Goal: Contribute content: Contribute content

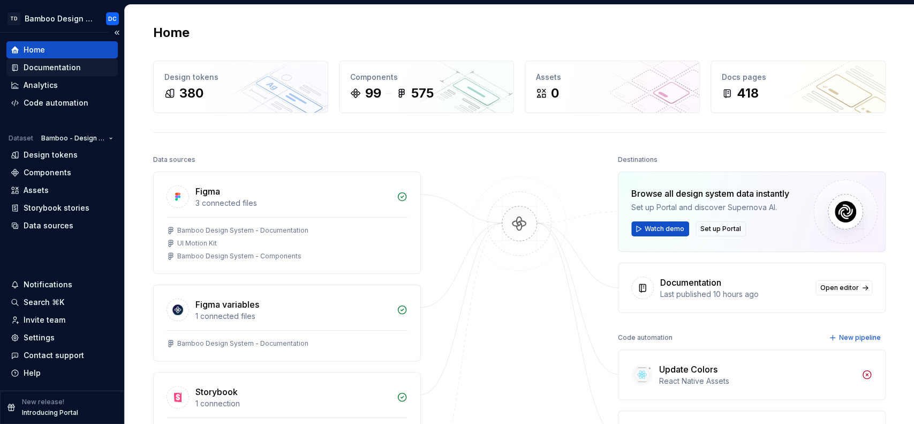
click at [78, 64] on div "Documentation" at bounding box center [52, 67] width 57 height 11
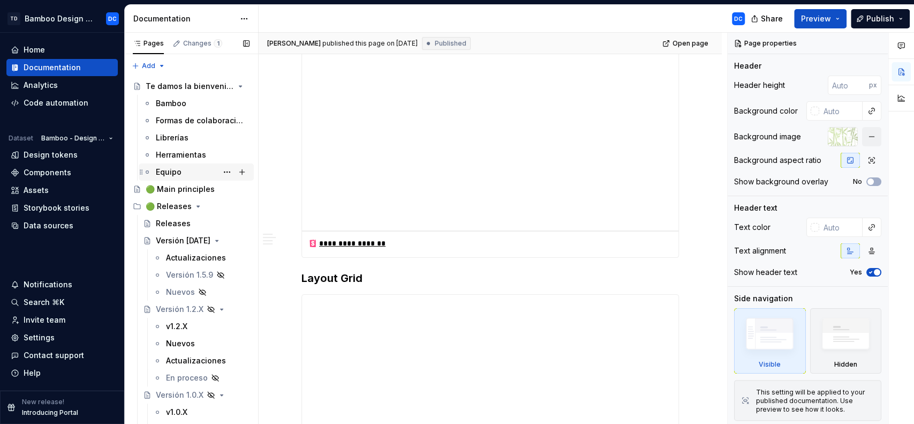
click at [180, 172] on div "Equipo" at bounding box center [169, 172] width 26 height 11
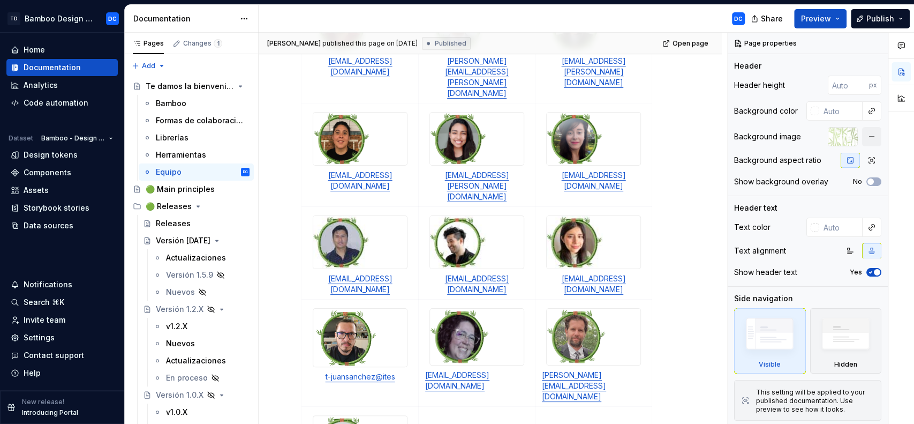
scroll to position [447, 0]
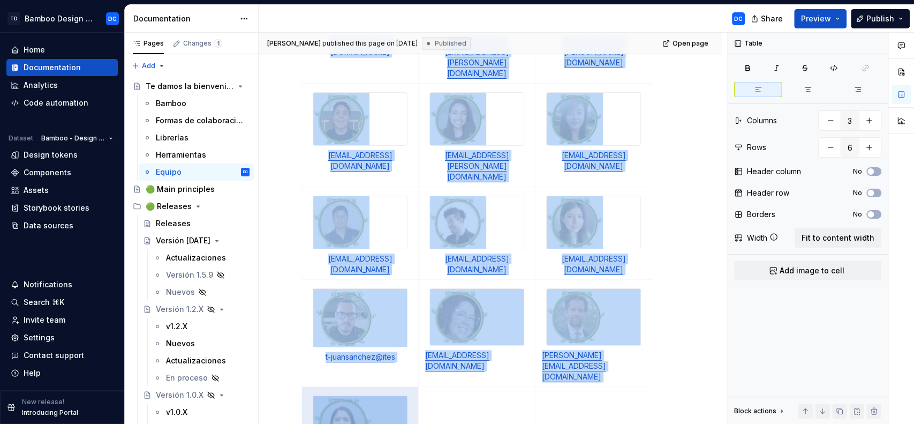
drag, startPoint x: 395, startPoint y: 357, endPoint x: 300, endPoint y: 356, distance: 94.8
click at [300, 356] on div "¿Necesitas ayuda? Te ofrecemos asistencia para cualquier necesidad de diseño qu…" at bounding box center [490, 216] width 463 height 955
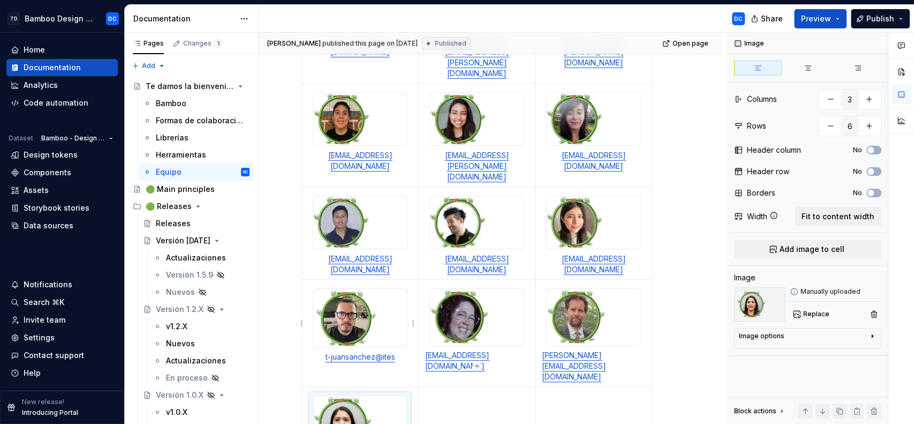
click at [356, 396] on img at bounding box center [360, 424] width 94 height 56
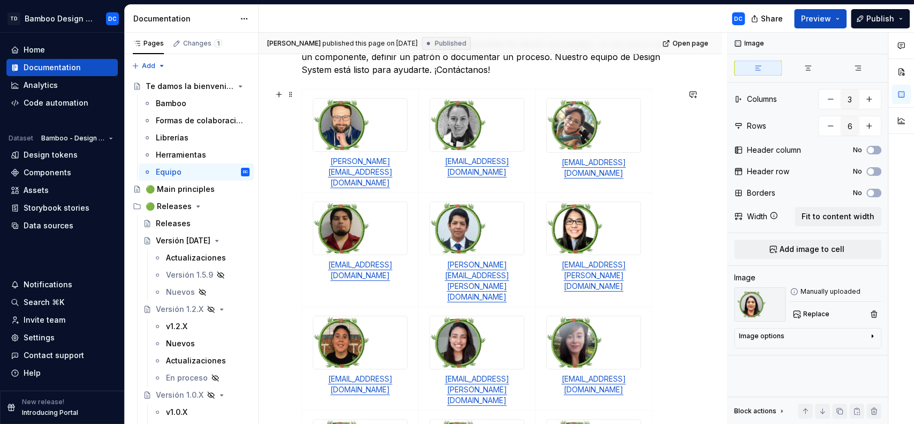
scroll to position [178, 0]
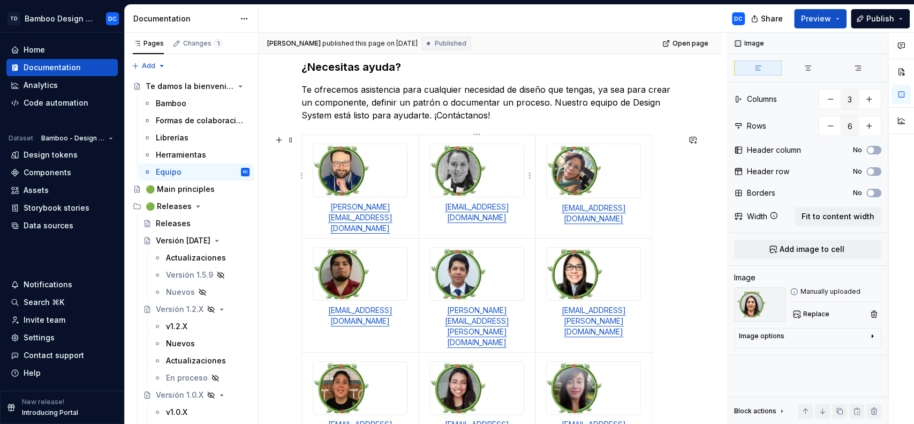
type textarea "*"
click at [471, 169] on img at bounding box center [458, 170] width 56 height 52
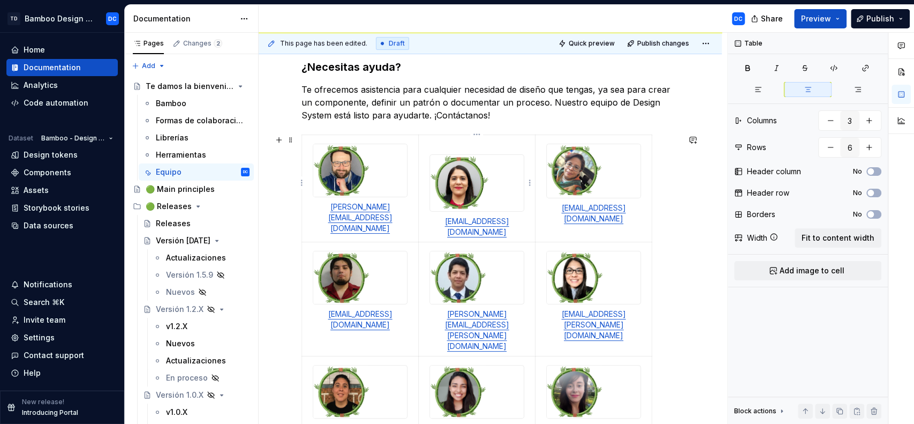
click at [426, 145] on p at bounding box center [476, 144] width 103 height 11
click at [423, 169] on td "[EMAIL_ADDRESS][DOMAIN_NAME]" at bounding box center [477, 188] width 117 height 107
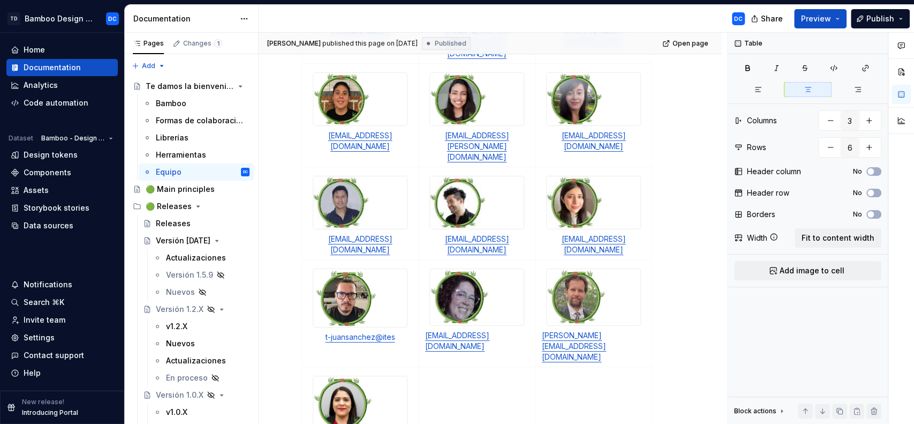
scroll to position [467, 0]
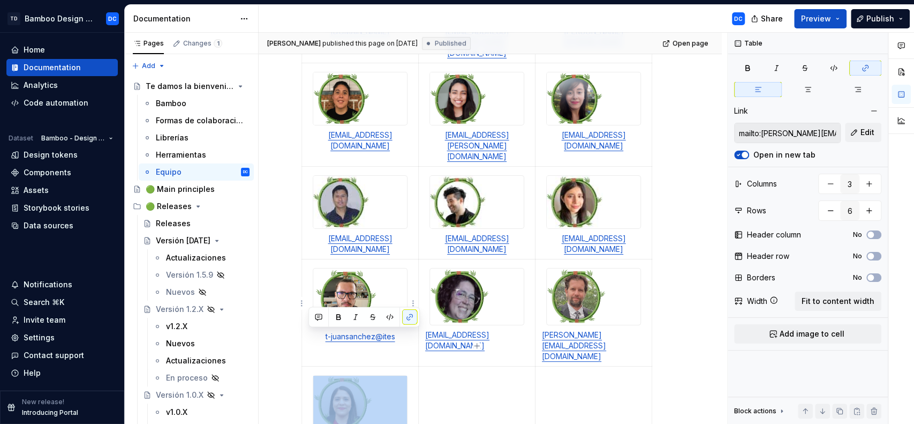
drag, startPoint x: 392, startPoint y: 334, endPoint x: 312, endPoint y: 265, distance: 106.0
click at [312, 366] on td "[PERSON_NAME][EMAIL_ADDRESS][PERSON_NAME][DOMAIN_NAME]" at bounding box center [360, 425] width 117 height 118
drag, startPoint x: 399, startPoint y: 336, endPoint x: 348, endPoint y: 273, distance: 81.6
click at [348, 366] on td "[PERSON_NAME][EMAIL_ADDRESS][PERSON_NAME][DOMAIN_NAME]" at bounding box center [360, 425] width 117 height 118
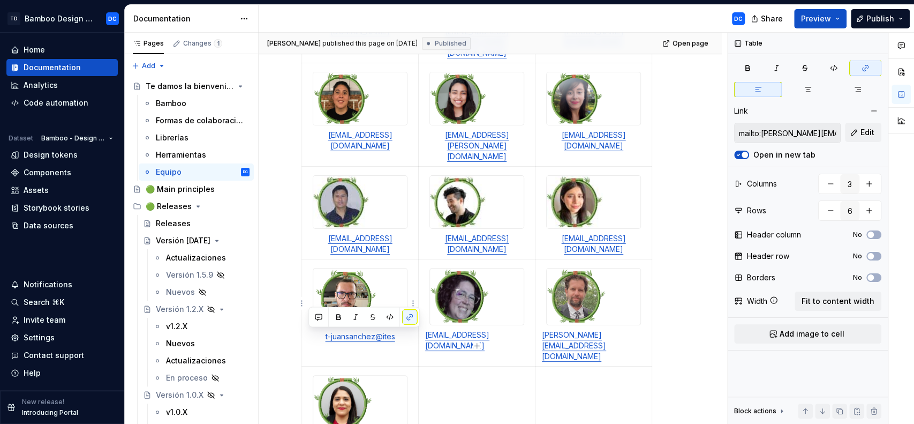
copy link "[PERSON_NAME][EMAIL_ADDRESS][PERSON_NAME][DOMAIN_NAME]"
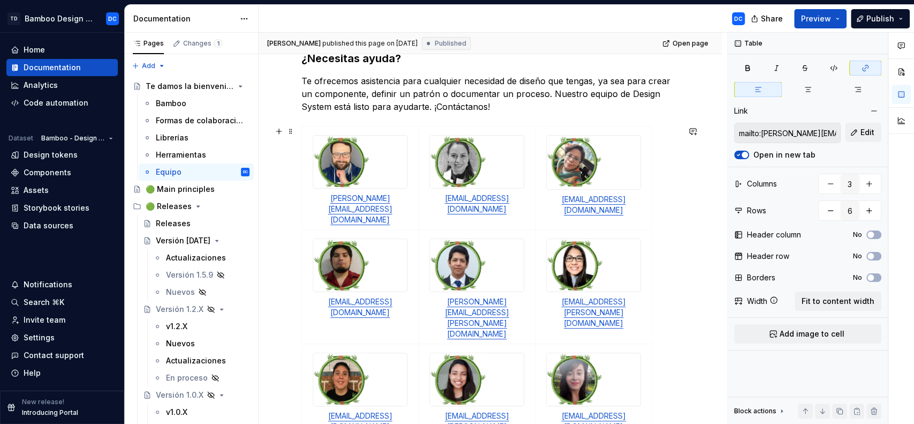
scroll to position [146, 0]
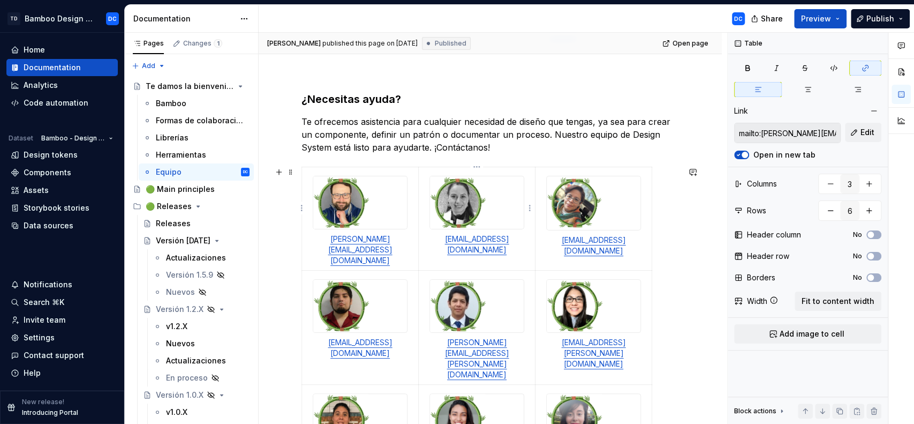
click at [515, 238] on p "[EMAIL_ADDRESS][DOMAIN_NAME]" at bounding box center [476, 244] width 103 height 21
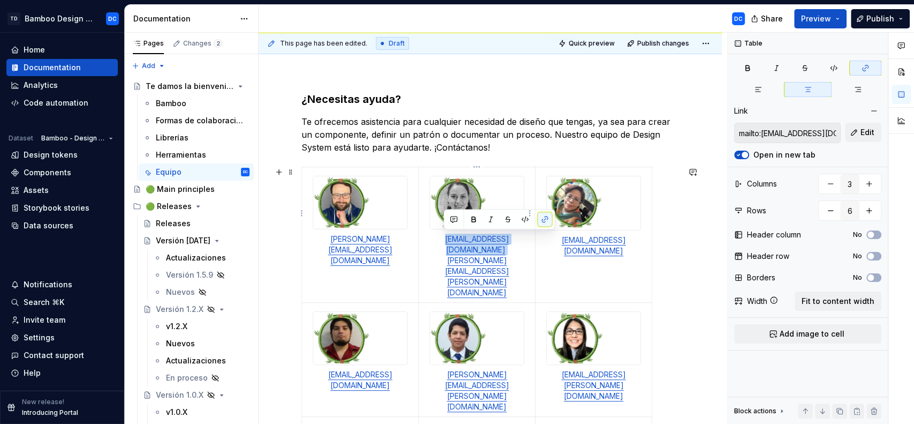
drag, startPoint x: 515, startPoint y: 238, endPoint x: 437, endPoint y: 234, distance: 77.8
click at [437, 234] on p "[EMAIL_ADDRESS][DOMAIN_NAME] [PERSON_NAME][DOMAIN_NAME][EMAIL_ADDRESS][PERSON_N…" at bounding box center [476, 266] width 103 height 64
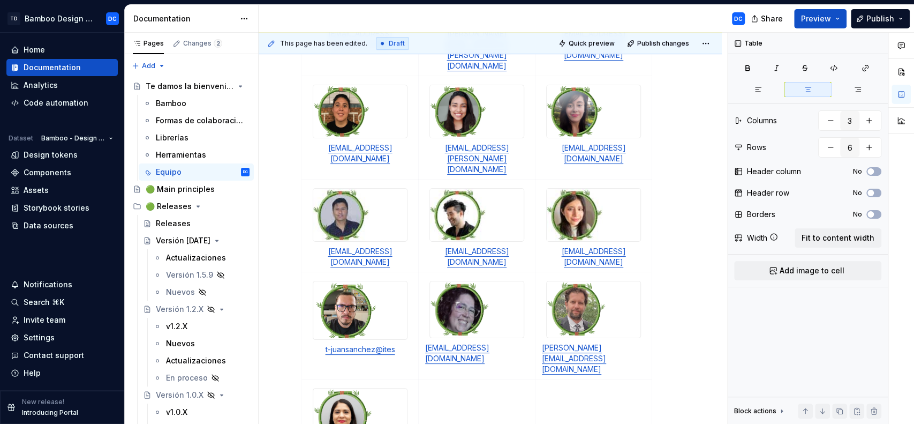
scroll to position [469, 0]
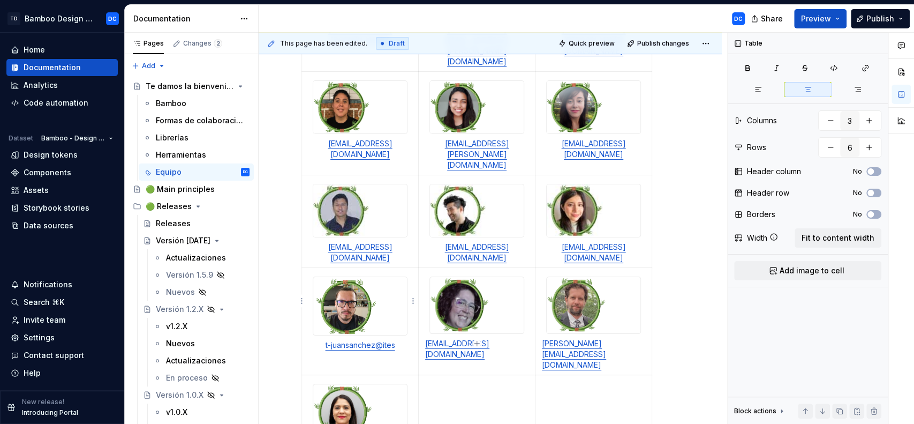
click at [356, 384] on img at bounding box center [360, 412] width 94 height 56
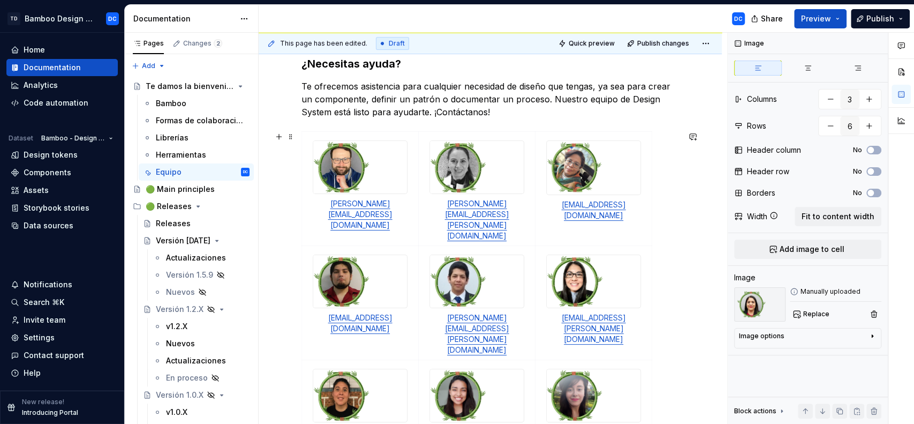
scroll to position [181, 0]
click at [508, 166] on div at bounding box center [477, 167] width 94 height 52
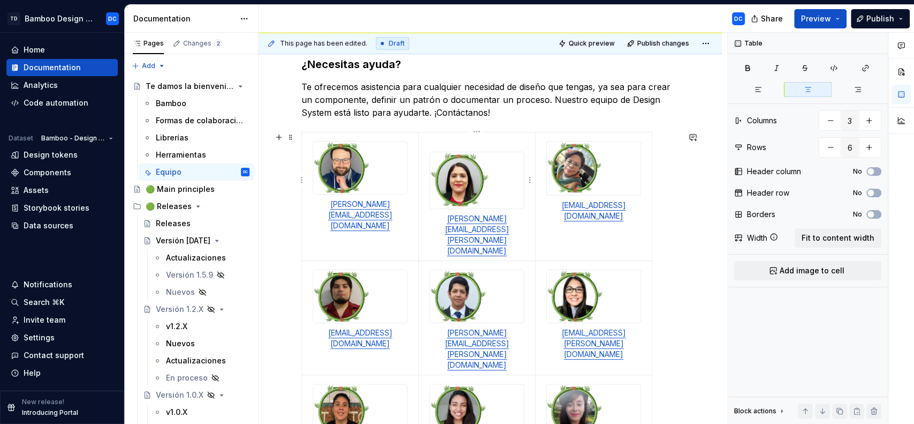
click at [449, 157] on img at bounding box center [477, 180] width 94 height 56
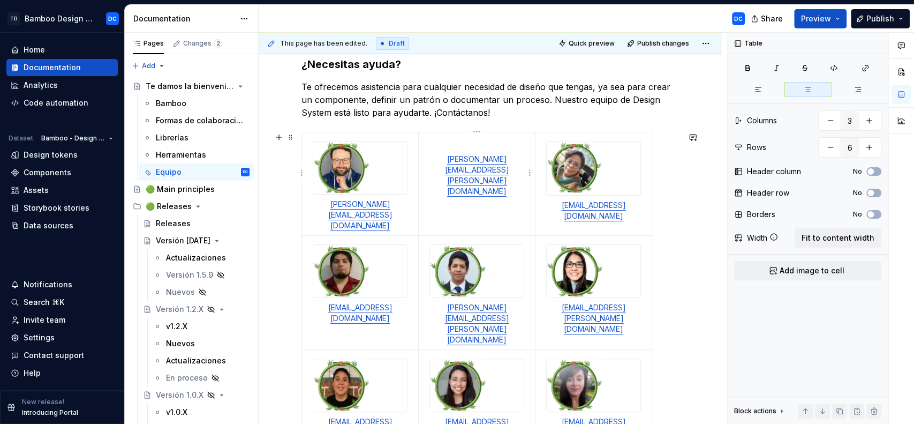
click at [470, 190] on td "[PERSON_NAME][EMAIL_ADDRESS][PERSON_NAME][DOMAIN_NAME]" at bounding box center [477, 183] width 117 height 103
click at [522, 161] on p "[PERSON_NAME][EMAIL_ADDRESS][PERSON_NAME][DOMAIN_NAME]" at bounding box center [476, 175] width 103 height 43
click at [445, 157] on link "[PERSON_NAME][EMAIL_ADDRESS][PERSON_NAME][DOMAIN_NAME]" at bounding box center [477, 174] width 64 height 41
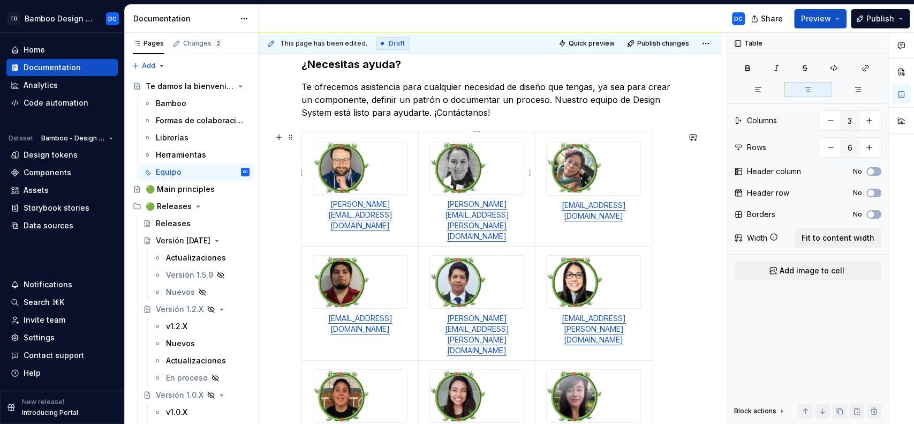
click at [465, 176] on img at bounding box center [458, 167] width 56 height 52
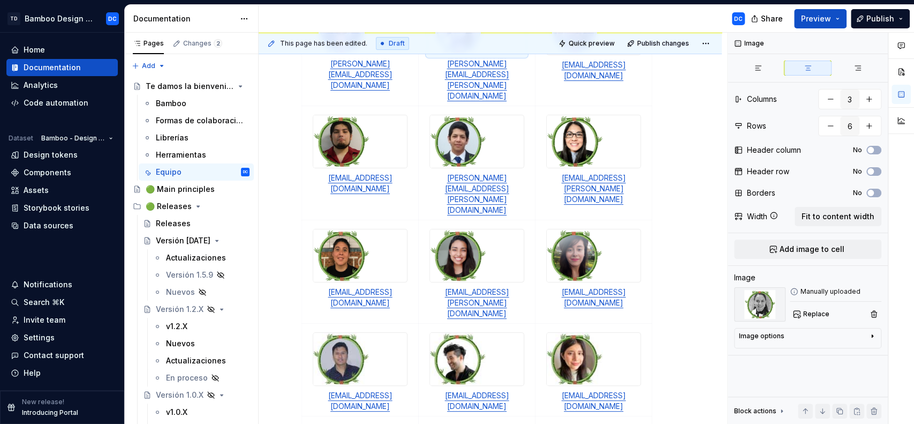
scroll to position [391, 0]
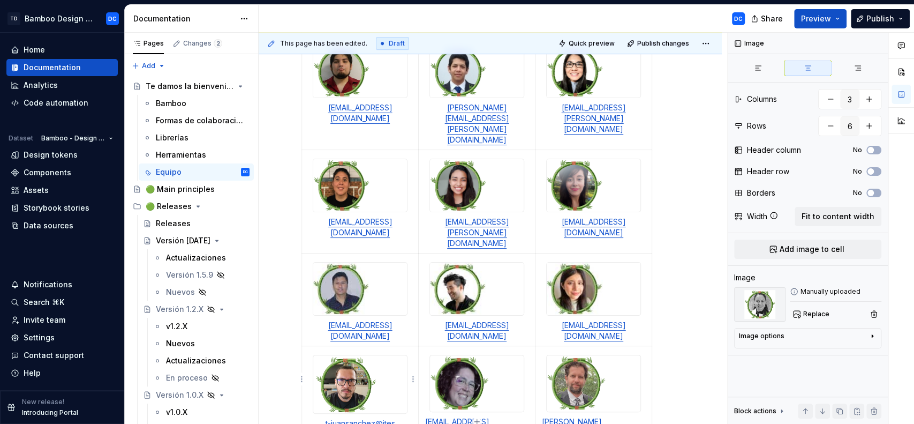
click at [873, 337] on icon "button" at bounding box center [872, 336] width 9 height 9
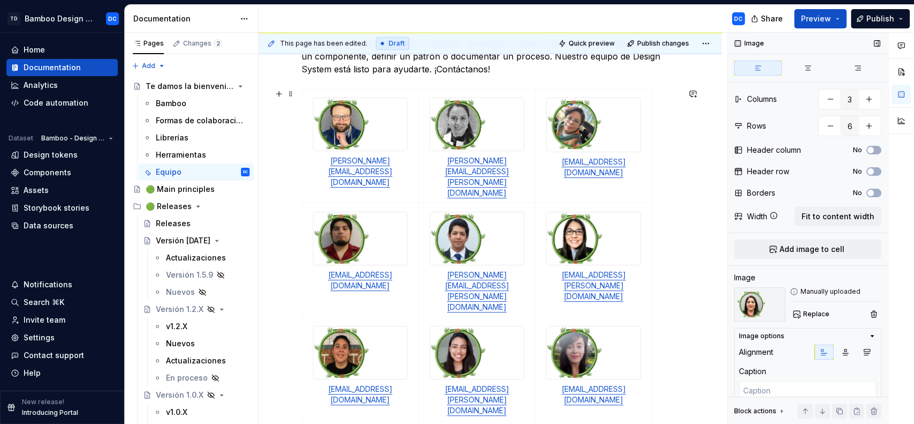
scroll to position [221, 0]
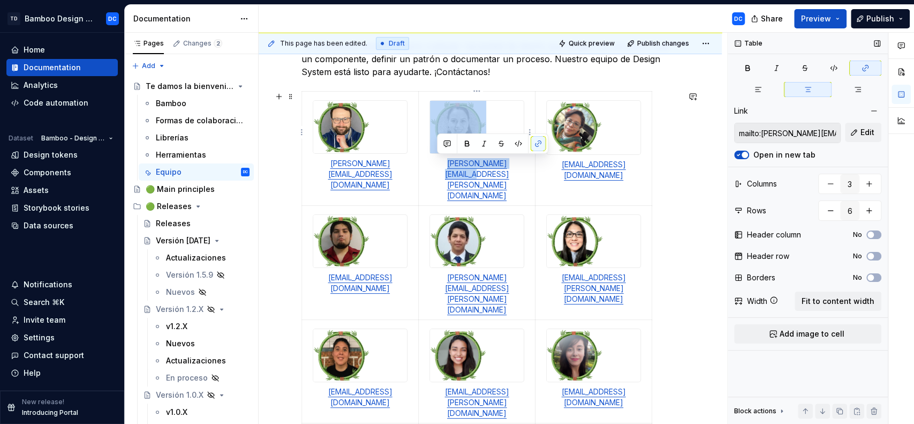
drag, startPoint x: 517, startPoint y: 162, endPoint x: 435, endPoint y: 103, distance: 100.6
click at [435, 103] on td "[PERSON_NAME][EMAIL_ADDRESS][PERSON_NAME][DOMAIN_NAME]" at bounding box center [477, 149] width 117 height 114
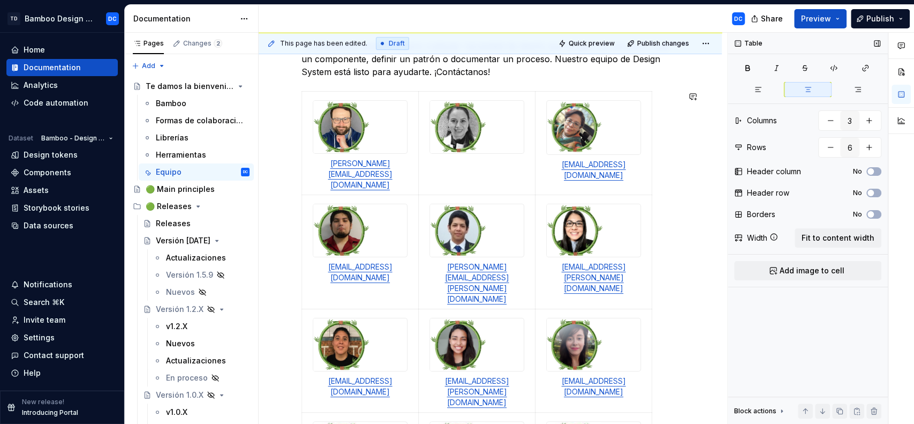
click at [435, 103] on img at bounding box center [458, 127] width 56 height 52
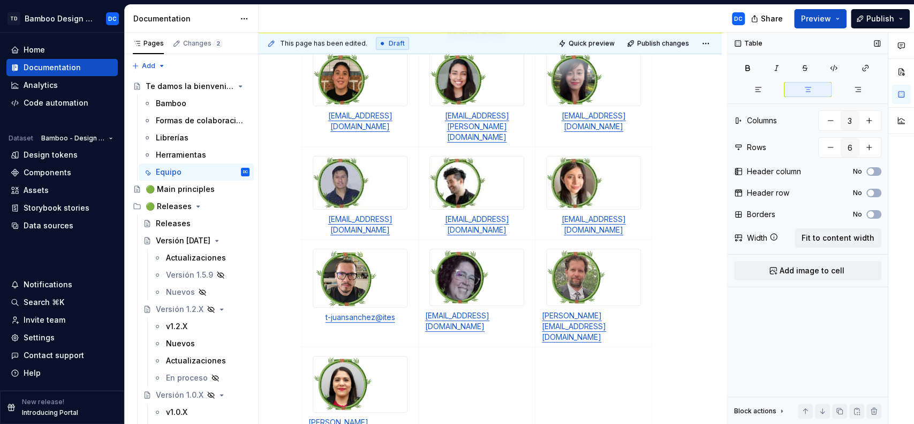
scroll to position [487, 0]
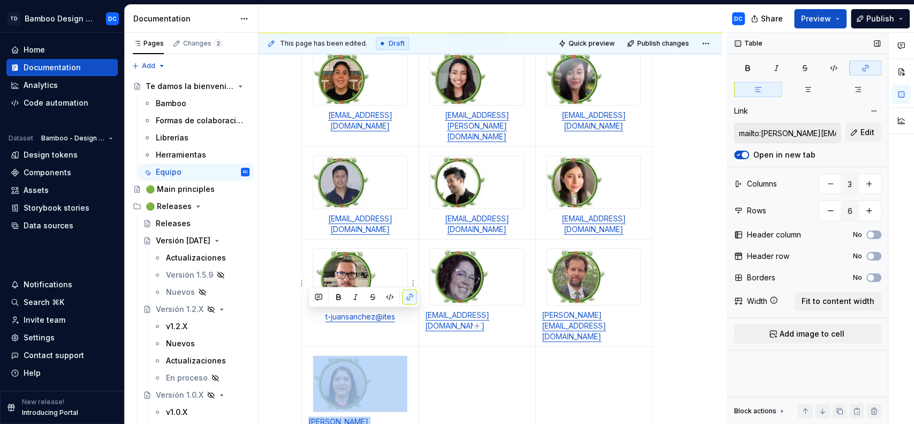
drag, startPoint x: 393, startPoint y: 319, endPoint x: 322, endPoint y: 265, distance: 88.7
click at [322, 346] on td "[PERSON_NAME][EMAIL_ADDRESS][PERSON_NAME][DOMAIN_NAME]" at bounding box center [360, 405] width 117 height 118
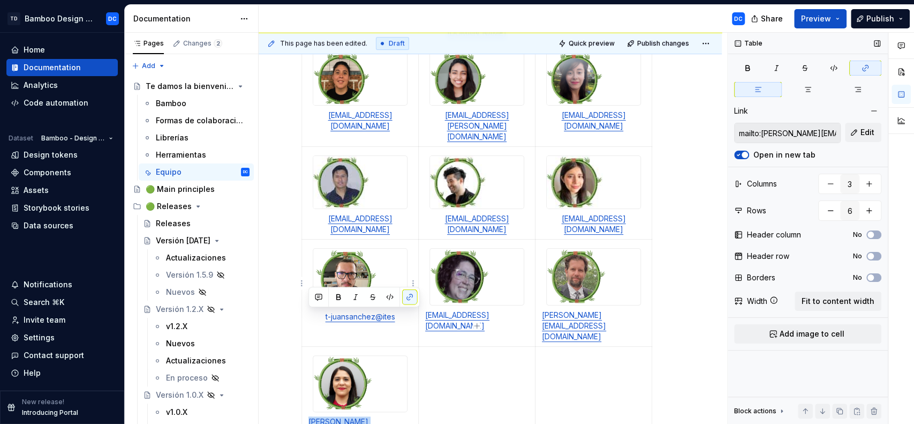
copy link "[PERSON_NAME][EMAIL_ADDRESS][PERSON_NAME][DOMAIN_NAME]"
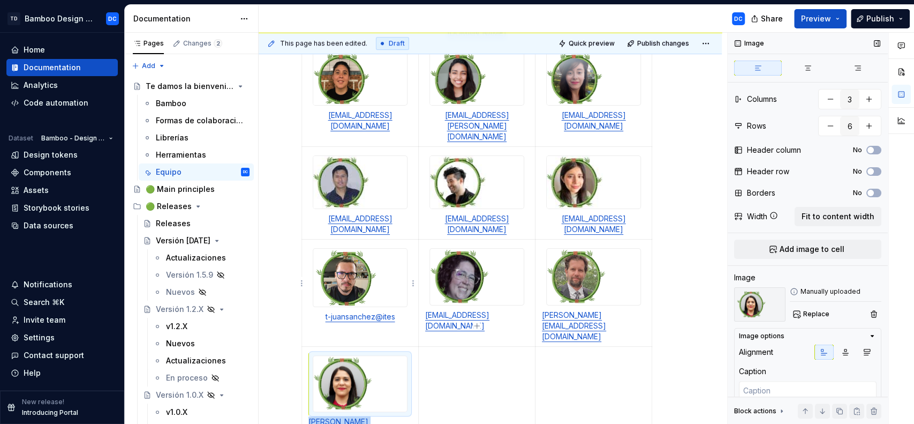
click at [354, 356] on img at bounding box center [360, 384] width 94 height 56
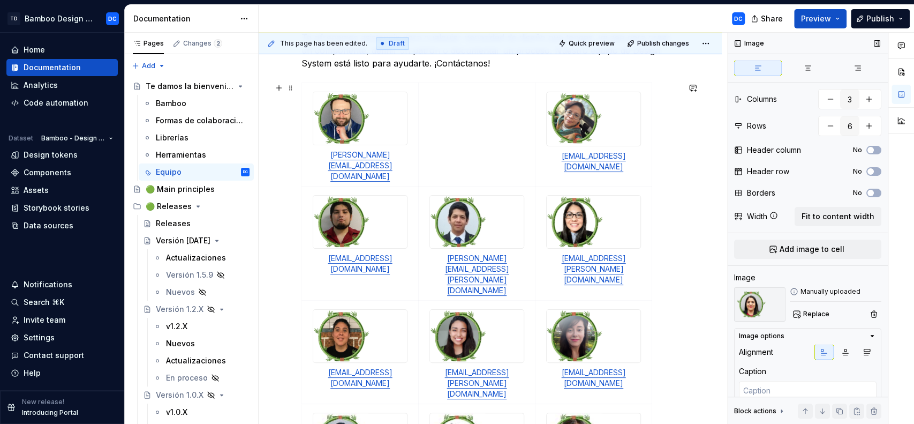
scroll to position [214, 0]
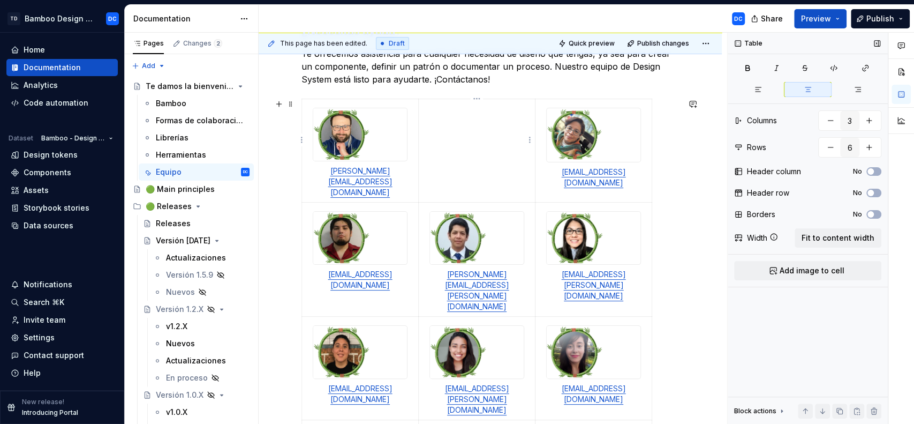
click at [470, 118] on td at bounding box center [477, 150] width 117 height 103
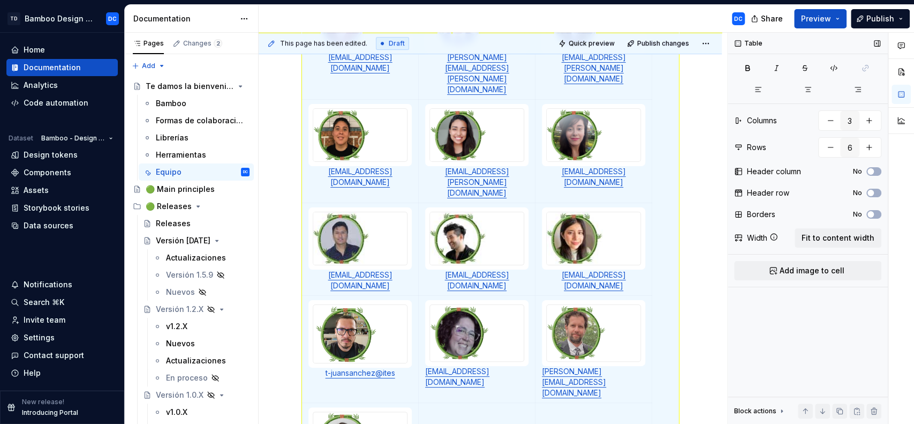
scroll to position [429, 0]
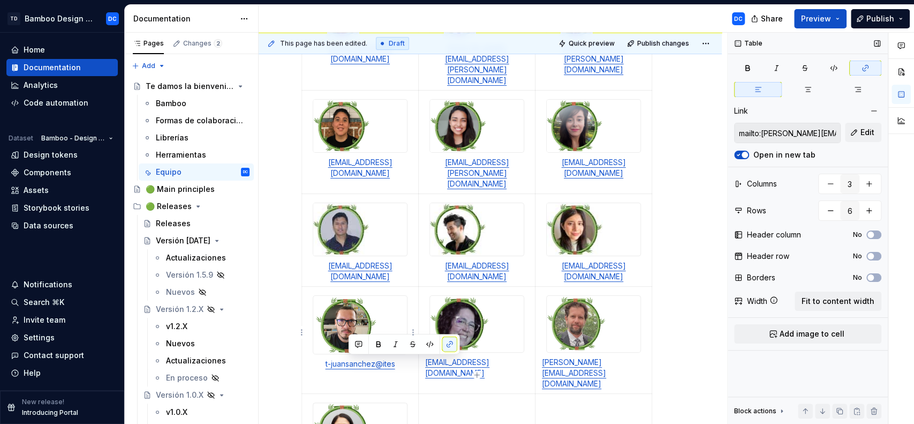
scroll to position [442, 0]
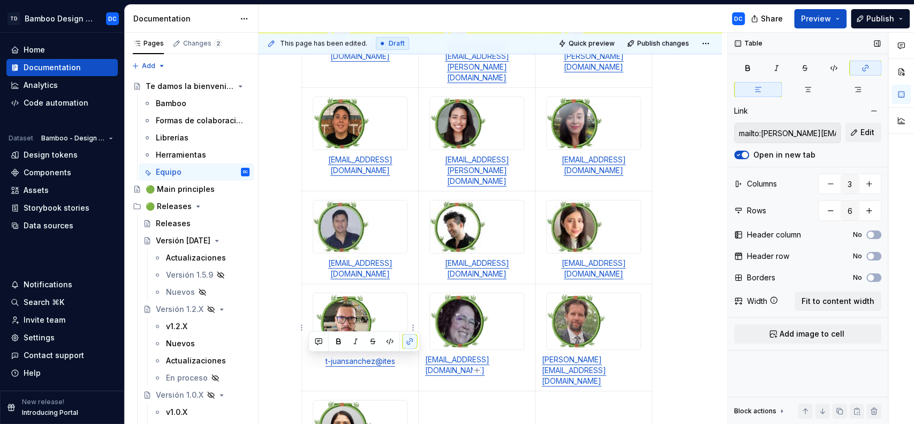
drag, startPoint x: 392, startPoint y: 371, endPoint x: 306, endPoint y: 362, distance: 86.1
copy link "[PERSON_NAME][EMAIL_ADDRESS][PERSON_NAME][DOMAIN_NAME]"
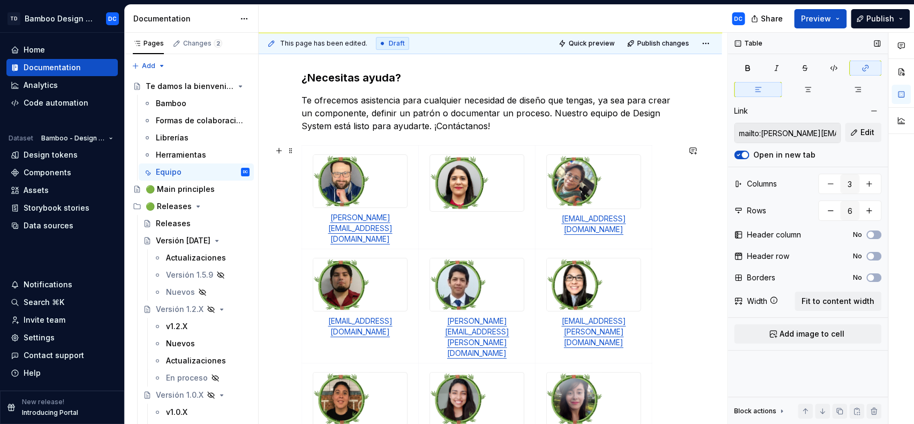
scroll to position [167, 0]
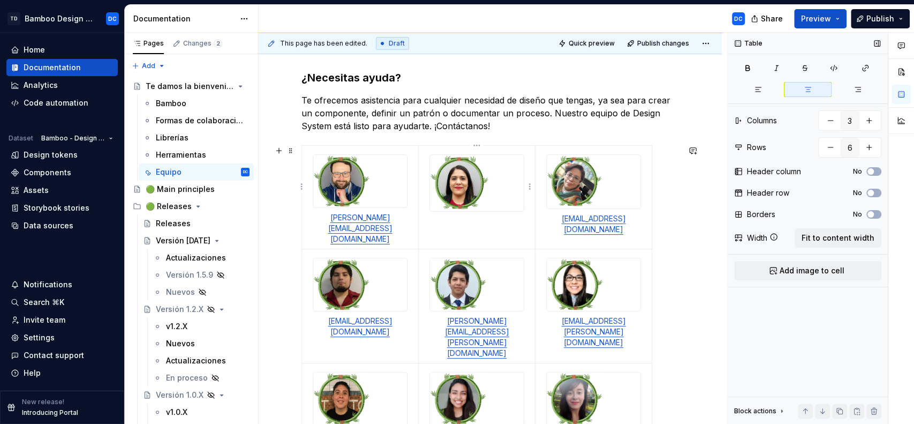
click at [479, 219] on td at bounding box center [477, 197] width 117 height 103
click at [461, 218] on td at bounding box center [477, 197] width 117 height 103
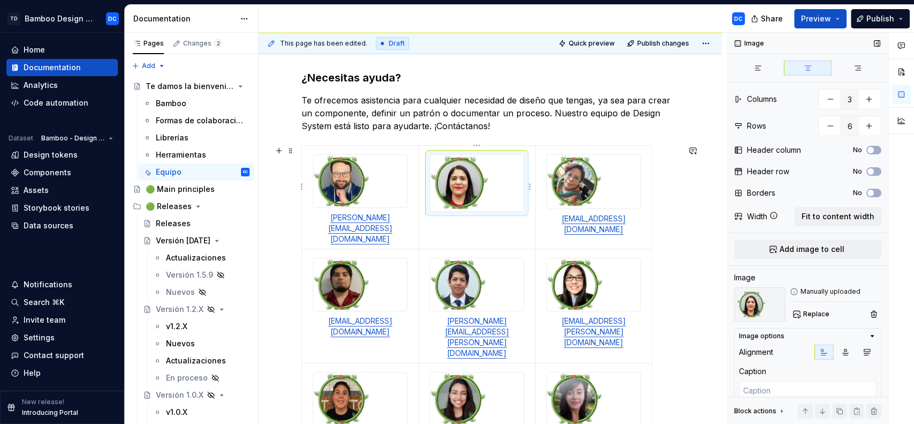
click at [517, 204] on img at bounding box center [477, 183] width 94 height 56
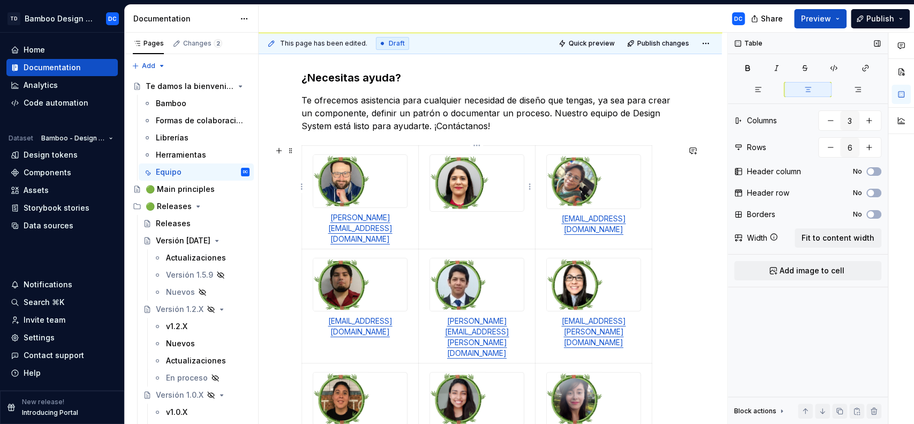
click at [510, 221] on td at bounding box center [477, 197] width 117 height 103
click at [511, 221] on td at bounding box center [477, 197] width 117 height 103
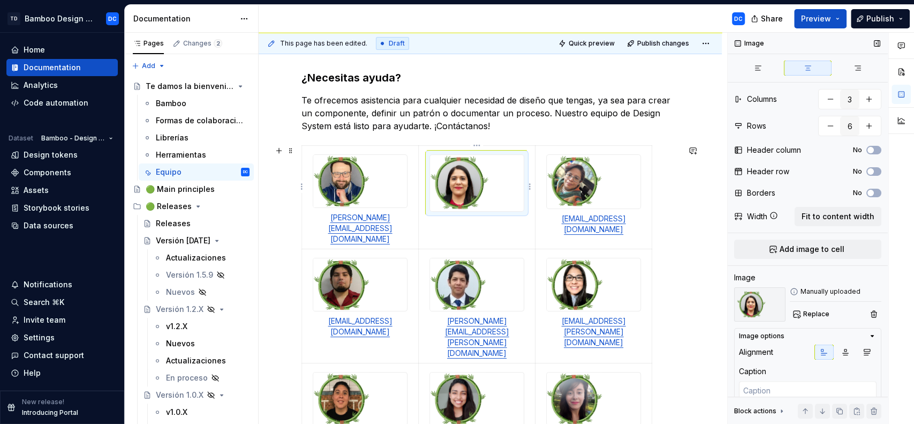
click at [523, 170] on div at bounding box center [477, 182] width 95 height 57
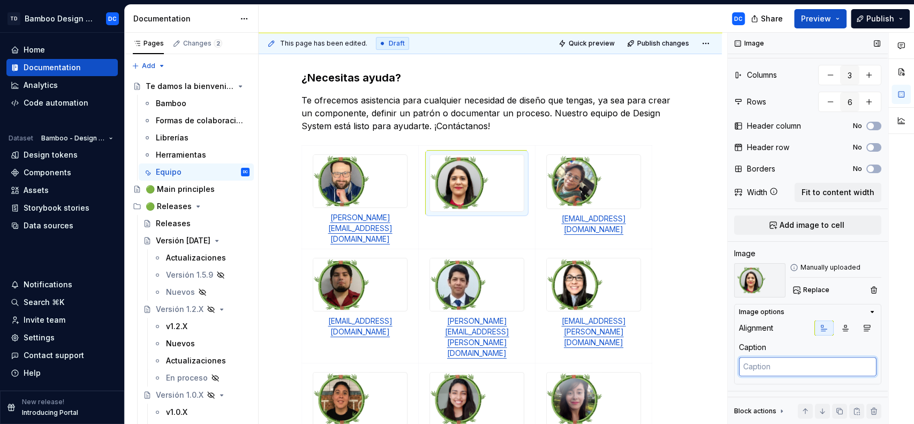
click at [756, 367] on textarea at bounding box center [808, 366] width 138 height 19
paste textarea "[PERSON_NAME][EMAIL_ADDRESS][PERSON_NAME][DOMAIN_NAME]"
type textarea "*"
type textarea "[PERSON_NAME][EMAIL_ADDRESS][PERSON_NAME][DOMAIN_NAME]"
drag, startPoint x: 832, startPoint y: 364, endPoint x: 725, endPoint y: 352, distance: 107.8
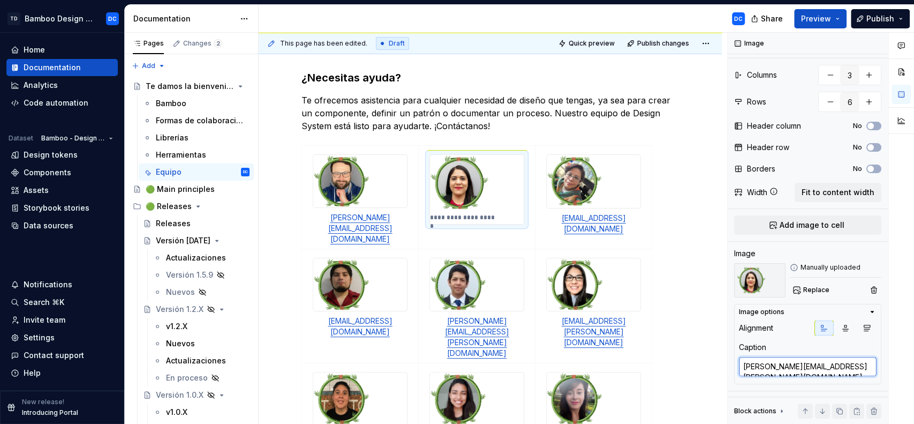
click at [725, 352] on div "**********" at bounding box center [587, 229] width 656 height 392
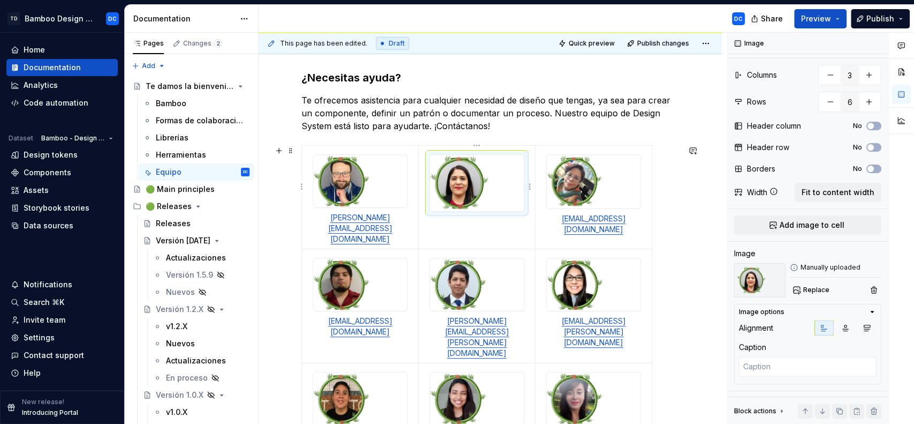
click at [438, 219] on td at bounding box center [477, 197] width 117 height 103
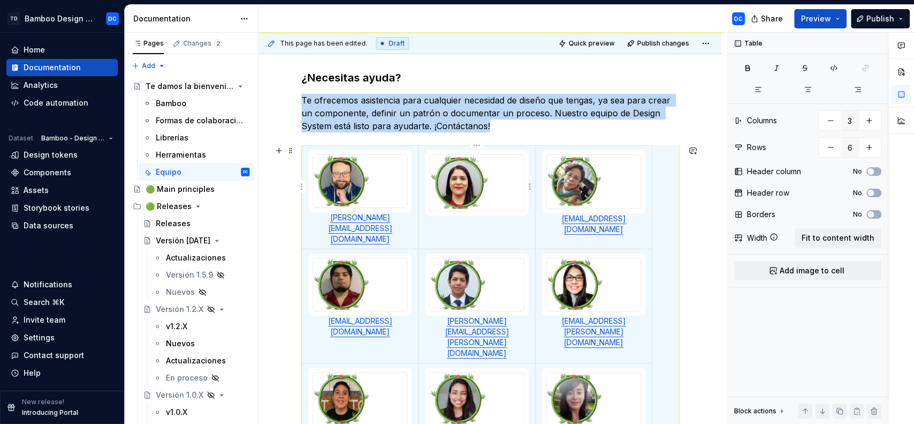
scroll to position [0, 0]
click at [438, 219] on td at bounding box center [477, 197] width 117 height 103
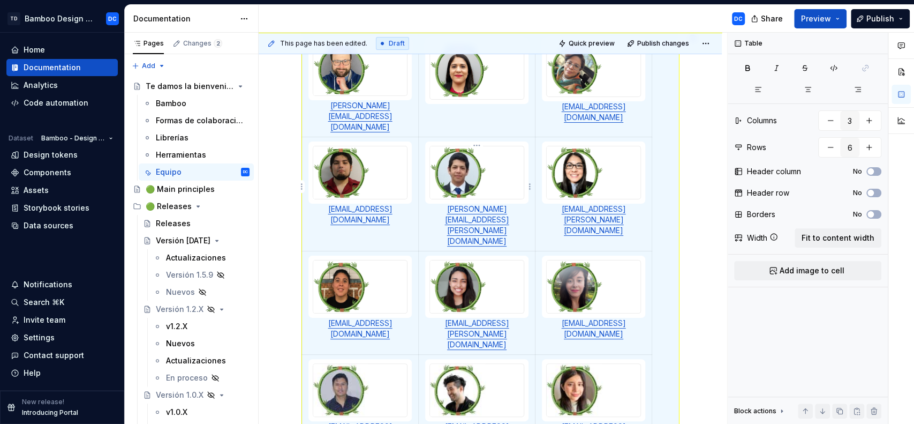
scroll to position [4, 0]
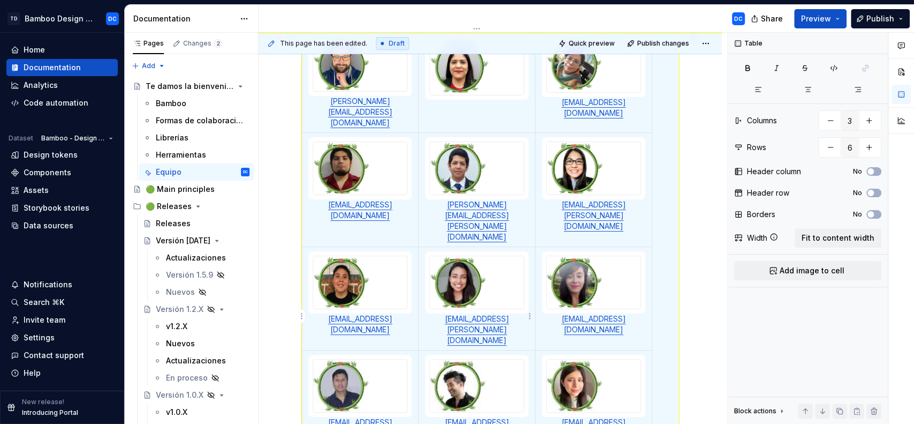
click at [421, 350] on td "[EMAIL_ADDRESS][DOMAIN_NAME]" at bounding box center [477, 396] width 117 height 93
click at [694, 298] on div "This page has been edited. Draft Quick preview Publish changes Te damos la bien…" at bounding box center [493, 229] width 469 height 392
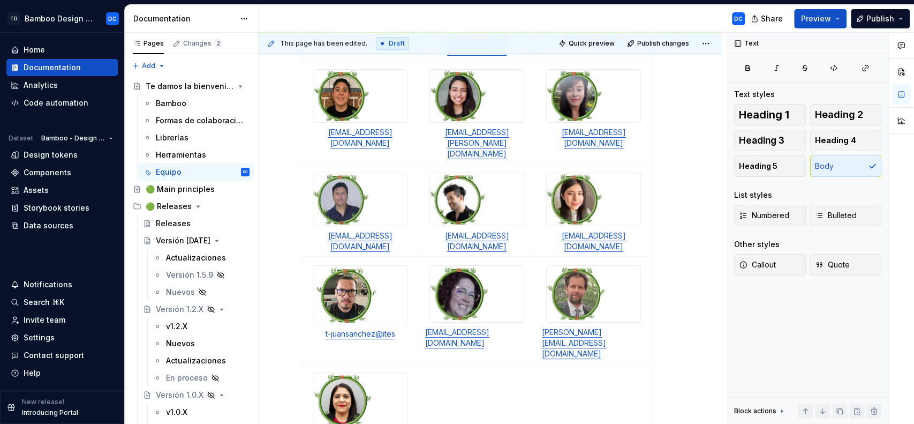
scroll to position [472, 0]
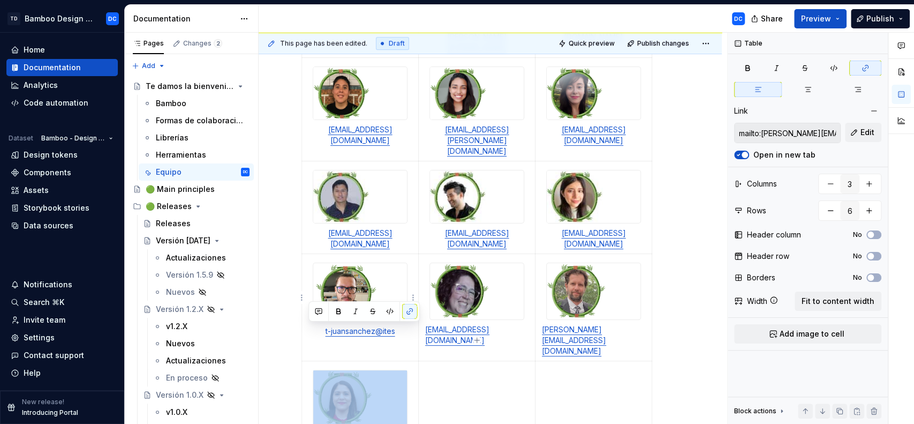
drag, startPoint x: 389, startPoint y: 332, endPoint x: 321, endPoint y: 266, distance: 95.5
click at [321, 360] on td "[PERSON_NAME][EMAIL_ADDRESS][PERSON_NAME][DOMAIN_NAME]" at bounding box center [360, 419] width 117 height 118
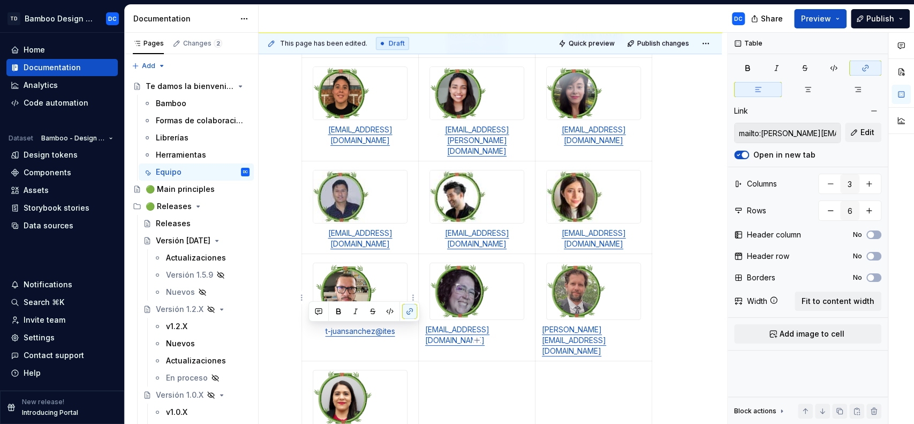
copy link "[PERSON_NAME][EMAIL_ADDRESS][PERSON_NAME][DOMAIN_NAME]"
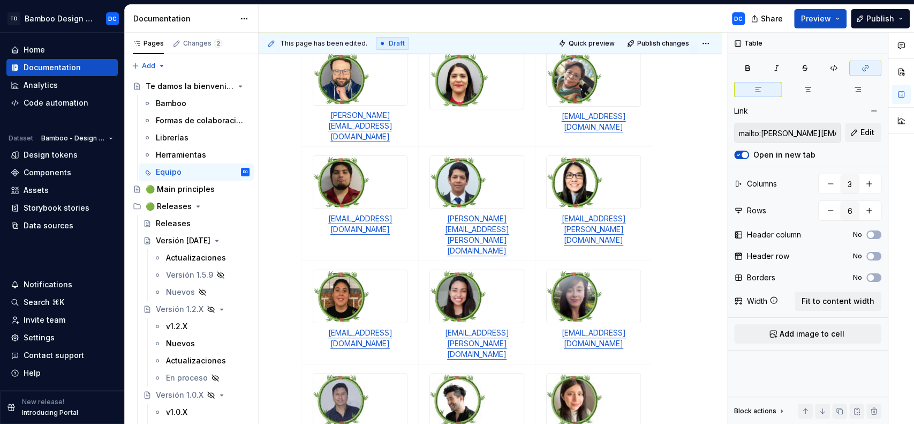
scroll to position [249, 0]
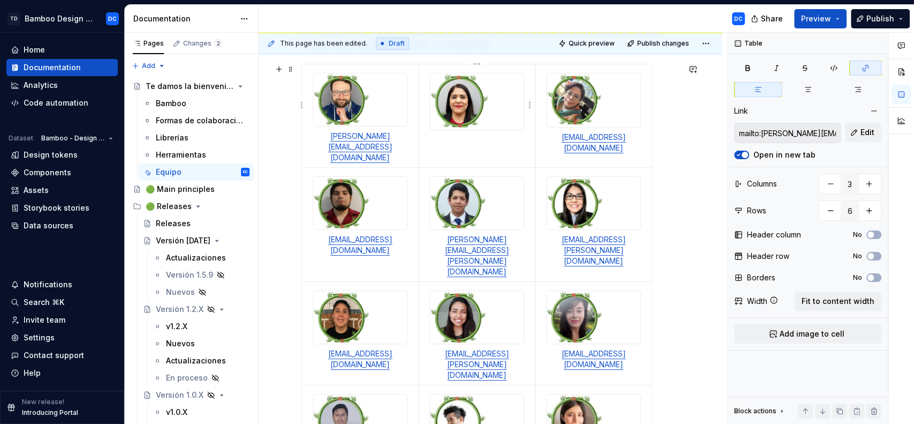
click at [514, 139] on td at bounding box center [477, 115] width 117 height 103
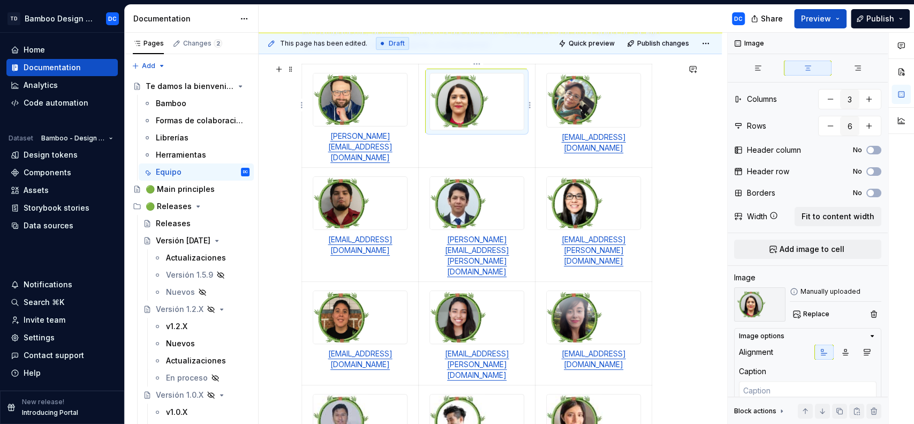
click at [524, 120] on div at bounding box center [477, 101] width 95 height 57
type textarea "*"
type textarea "[PERSON_NAME][EMAIL_ADDRESS][PERSON_NAME][DOMAIN_NAME]"
type textarea "*"
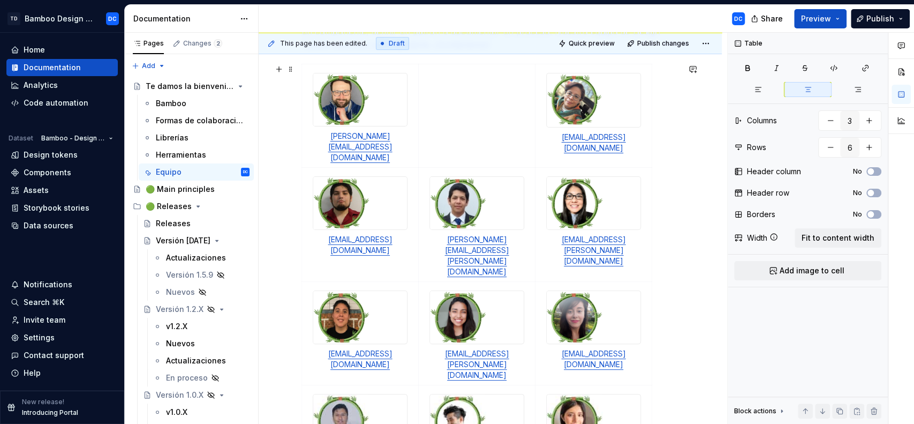
scroll to position [516, 0]
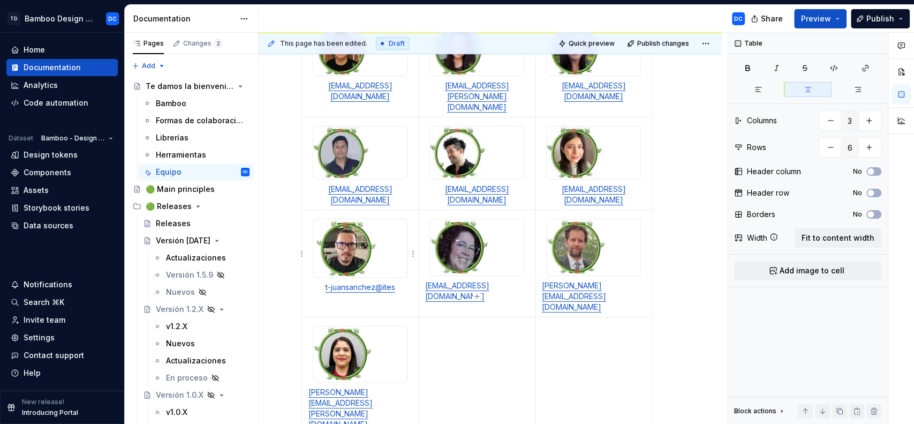
click at [372, 326] on img at bounding box center [360, 354] width 94 height 56
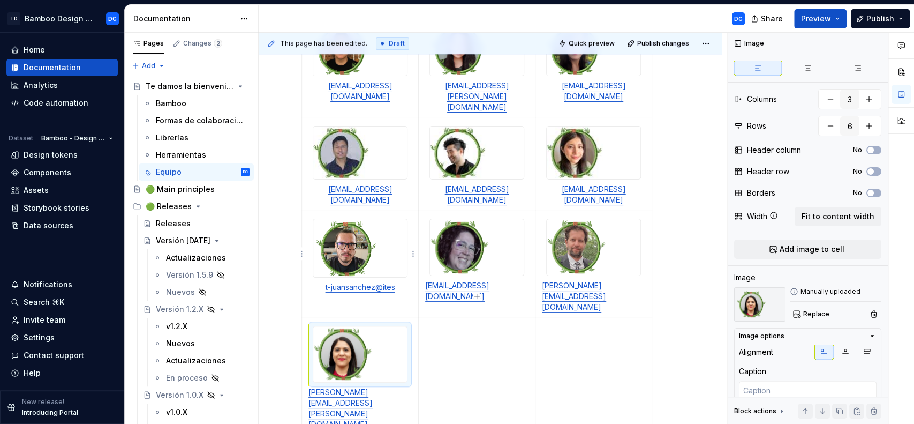
click at [365, 387] on link "[PERSON_NAME][EMAIL_ADDRESS][PERSON_NAME][DOMAIN_NAME]" at bounding box center [341, 407] width 64 height 41
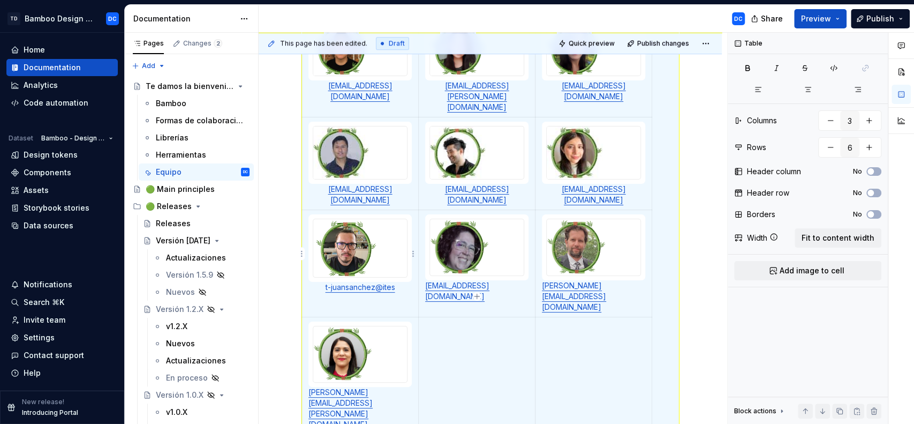
click at [366, 387] on link "[PERSON_NAME][EMAIL_ADDRESS][PERSON_NAME][DOMAIN_NAME]" at bounding box center [341, 407] width 64 height 41
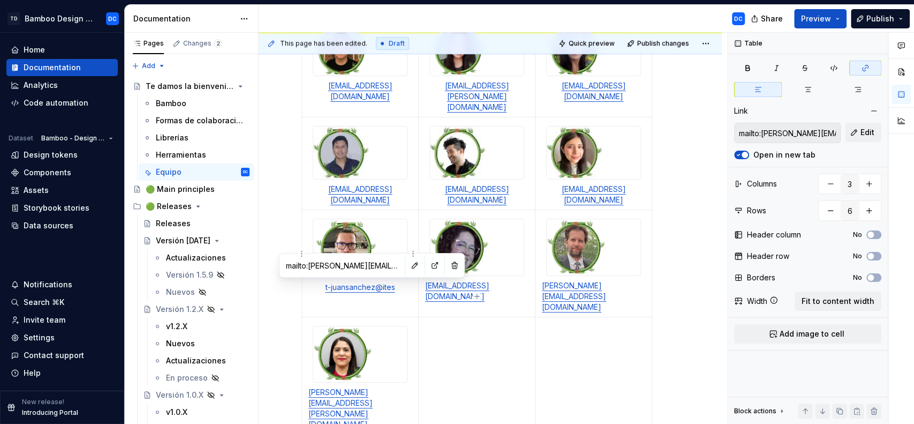
click at [391, 387] on p "[PERSON_NAME][EMAIL_ADDRESS][PERSON_NAME][DOMAIN_NAME]" at bounding box center [360, 408] width 103 height 43
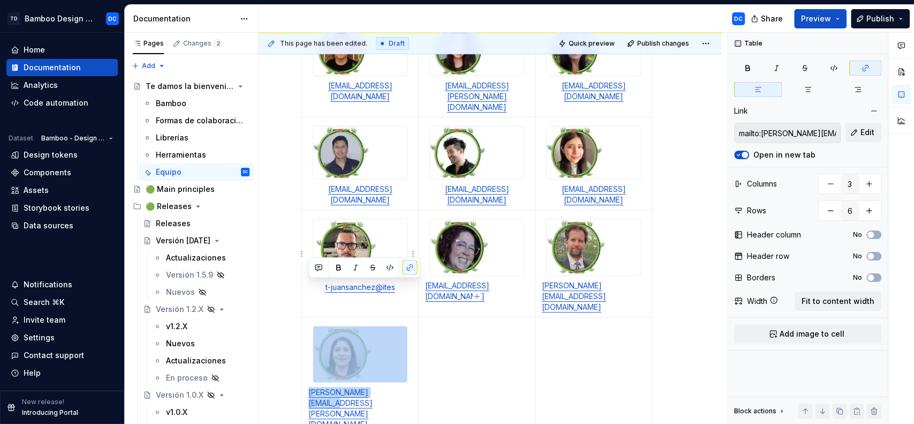
drag, startPoint x: 388, startPoint y: 292, endPoint x: 336, endPoint y: 237, distance: 75.8
click at [336, 317] on td "[PERSON_NAME][EMAIL_ADDRESS][PERSON_NAME][DOMAIN_NAME]" at bounding box center [360, 376] width 117 height 118
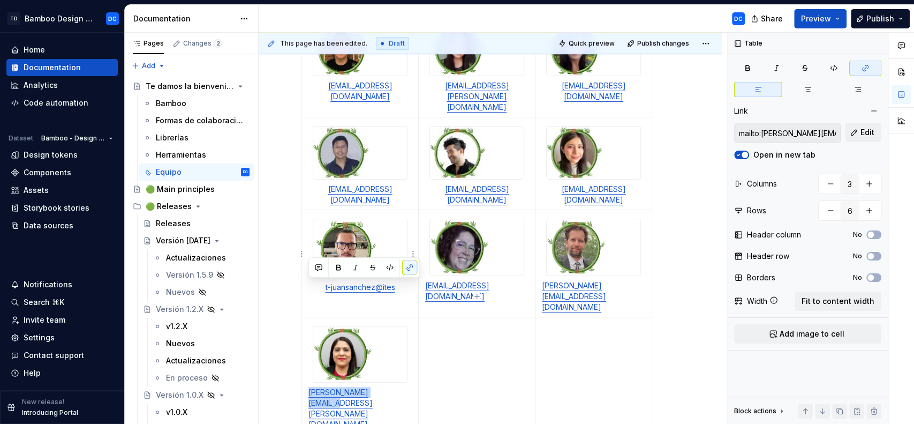
click at [336, 326] on img at bounding box center [360, 354] width 94 height 56
copy link "[PERSON_NAME][EMAIL_ADDRESS][PERSON_NAME][DOMAIN_NAME]"
click at [469, 317] on td at bounding box center [477, 376] width 117 height 118
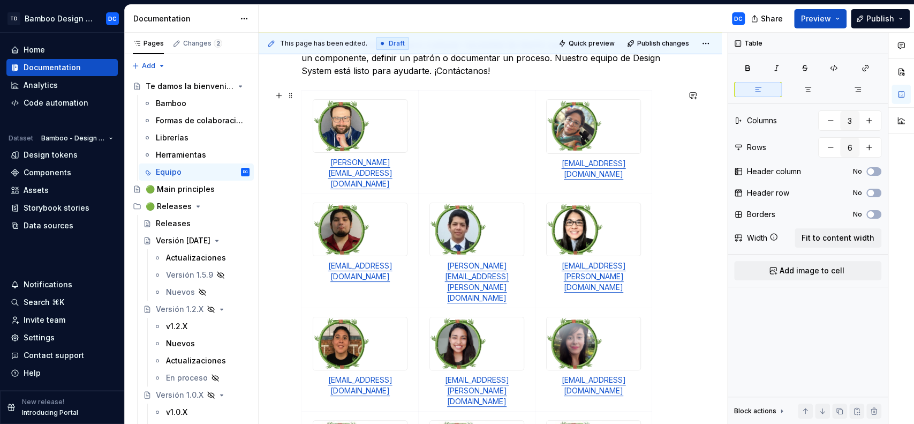
scroll to position [223, 0]
click at [491, 157] on td at bounding box center [477, 141] width 117 height 103
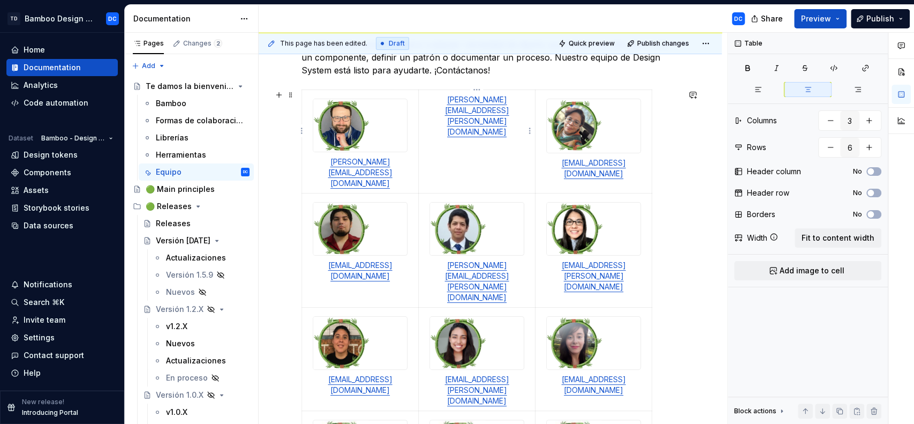
click at [434, 98] on p "[PERSON_NAME][EMAIL_ADDRESS][PERSON_NAME][DOMAIN_NAME]" at bounding box center [476, 115] width 103 height 43
click at [811, 268] on span "Add image to cell" at bounding box center [812, 270] width 65 height 11
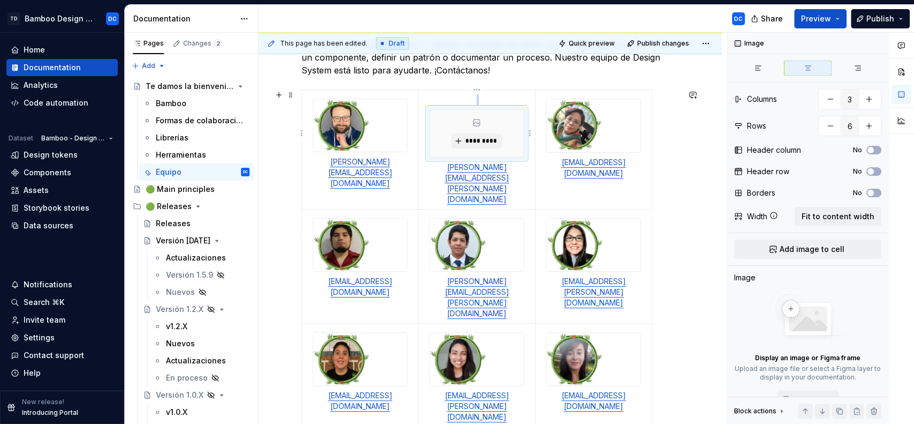
click at [434, 103] on p at bounding box center [476, 99] width 103 height 11
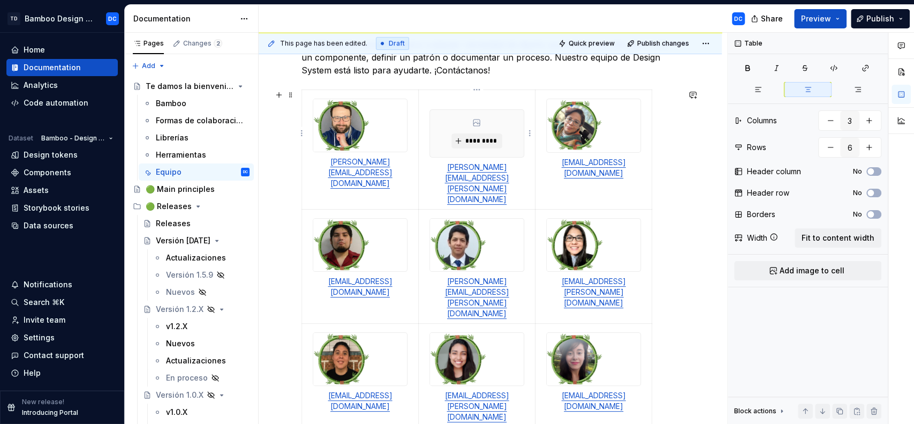
click at [433, 170] on p "[PERSON_NAME][EMAIL_ADDRESS][PERSON_NAME][DOMAIN_NAME]" at bounding box center [476, 183] width 103 height 43
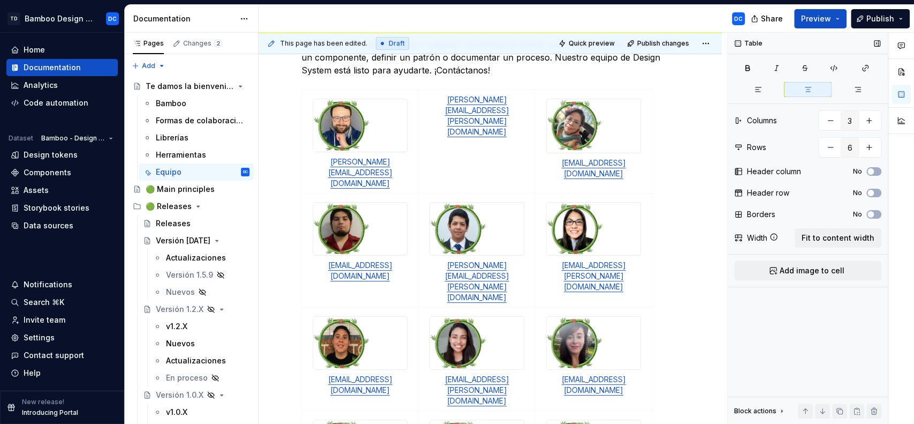
click at [770, 268] on button "Add image to cell" at bounding box center [807, 270] width 147 height 19
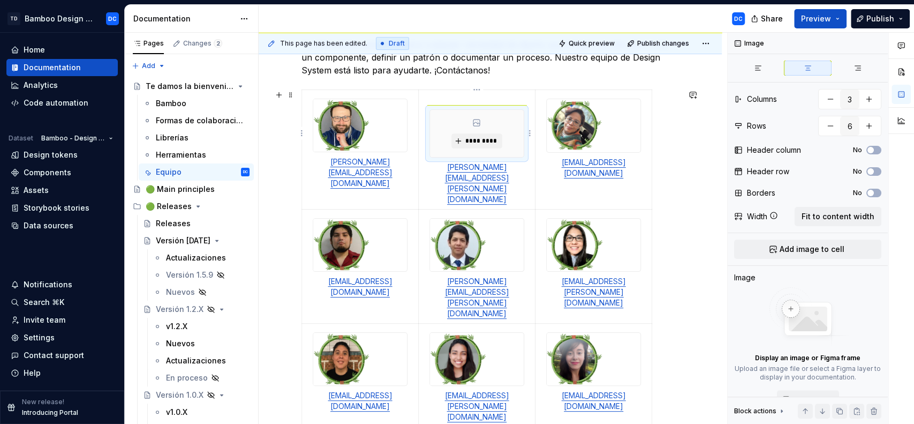
click at [484, 109] on div "*********" at bounding box center [477, 133] width 95 height 48
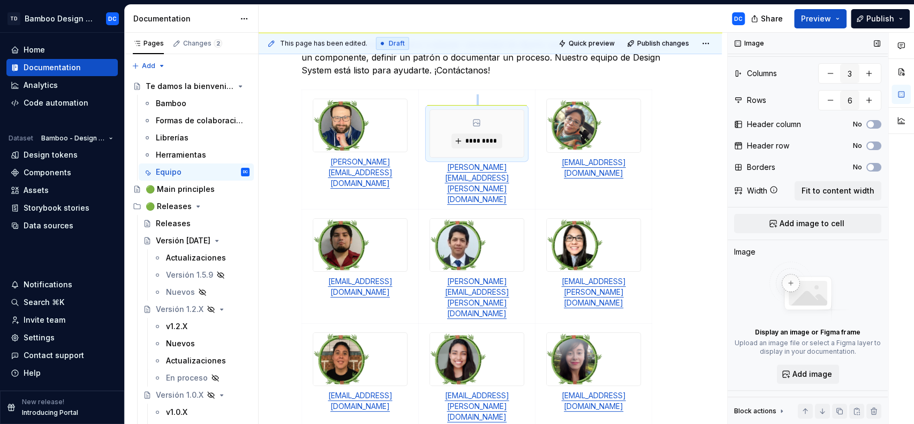
scroll to position [0, 0]
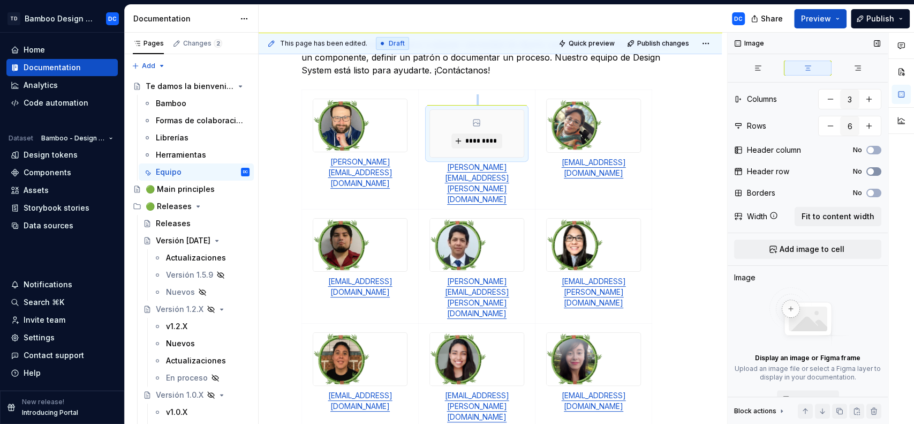
click at [870, 171] on button "No" at bounding box center [874, 171] width 15 height 9
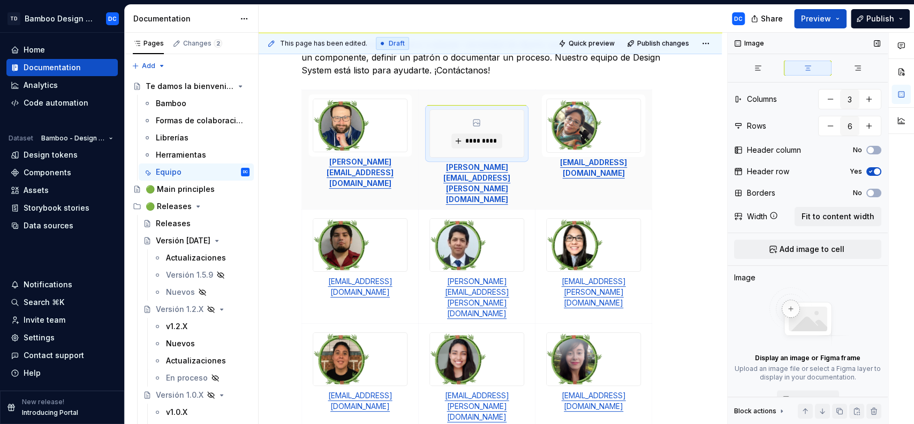
click at [874, 170] on span "button" at bounding box center [877, 171] width 6 height 6
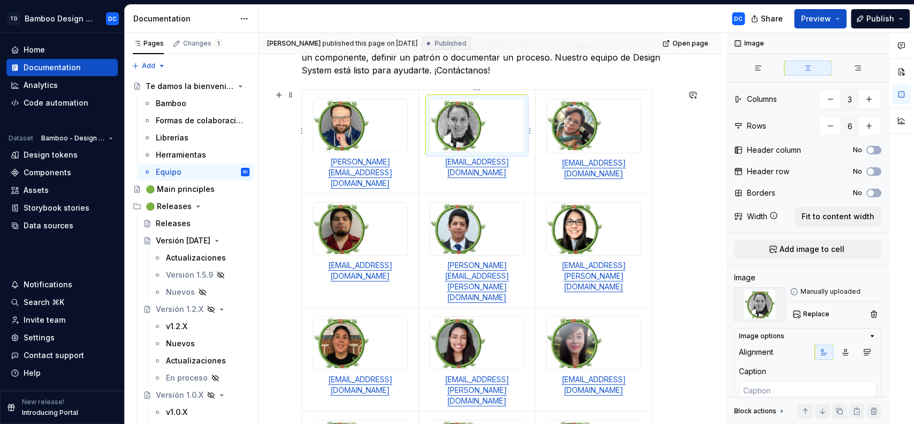
click at [459, 130] on img at bounding box center [458, 125] width 56 height 52
click at [809, 310] on span "Replace" at bounding box center [816, 314] width 26 height 9
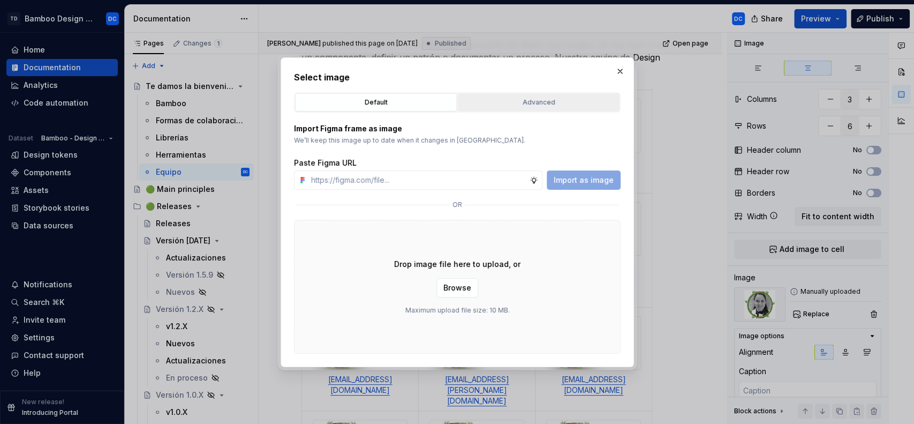
click at [493, 105] on div "Advanced" at bounding box center [539, 102] width 154 height 11
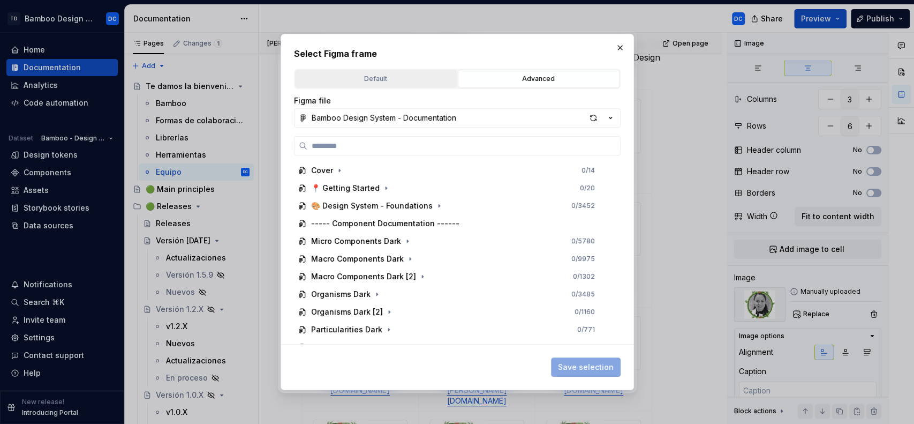
click at [414, 80] on div "Default" at bounding box center [376, 78] width 154 height 11
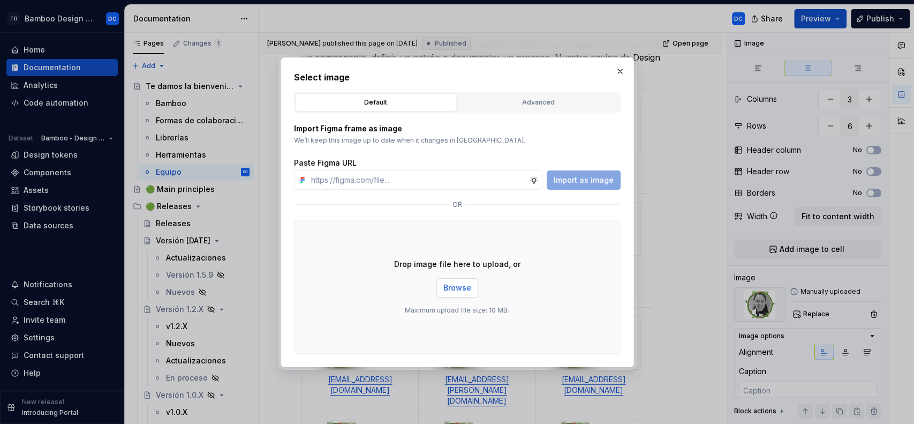
click at [463, 287] on span "Browse" at bounding box center [457, 287] width 28 height 11
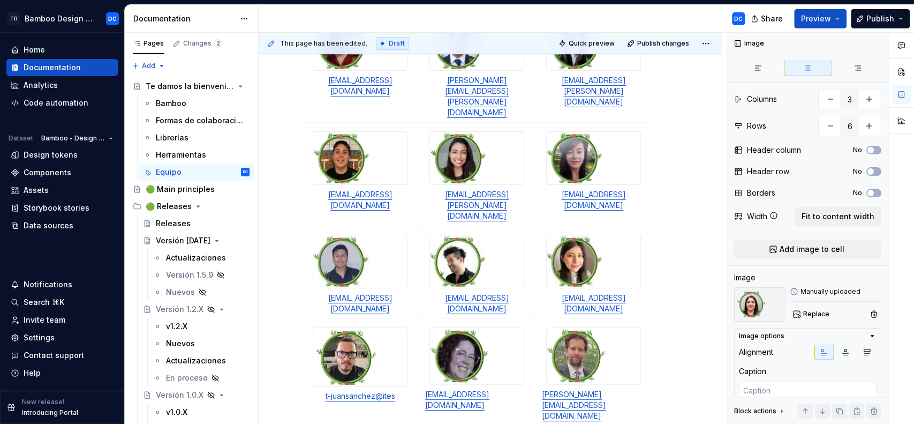
scroll to position [581, 0]
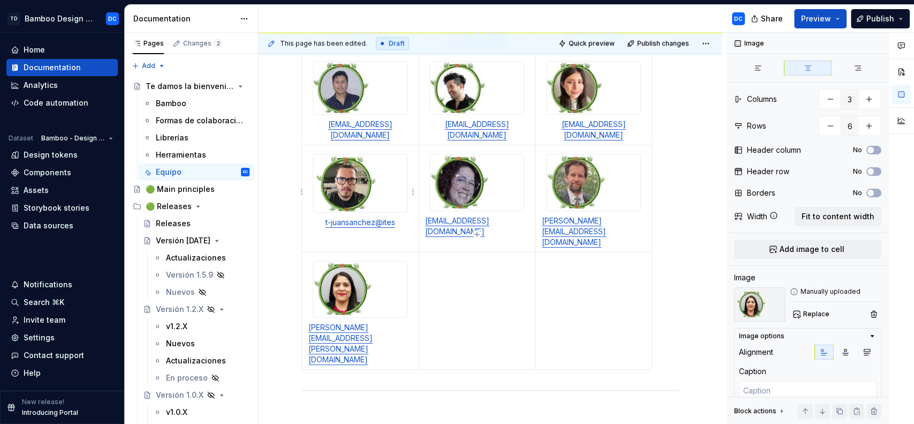
drag, startPoint x: 394, startPoint y: 397, endPoint x: 311, endPoint y: 222, distance: 193.8
click at [311, 322] on p "[PERSON_NAME][EMAIL_ADDRESS][PERSON_NAME][DOMAIN_NAME]" at bounding box center [360, 343] width 103 height 43
click at [311, 322] on link "[PERSON_NAME][EMAIL_ADDRESS][PERSON_NAME][DOMAIN_NAME]" at bounding box center [341, 342] width 64 height 41
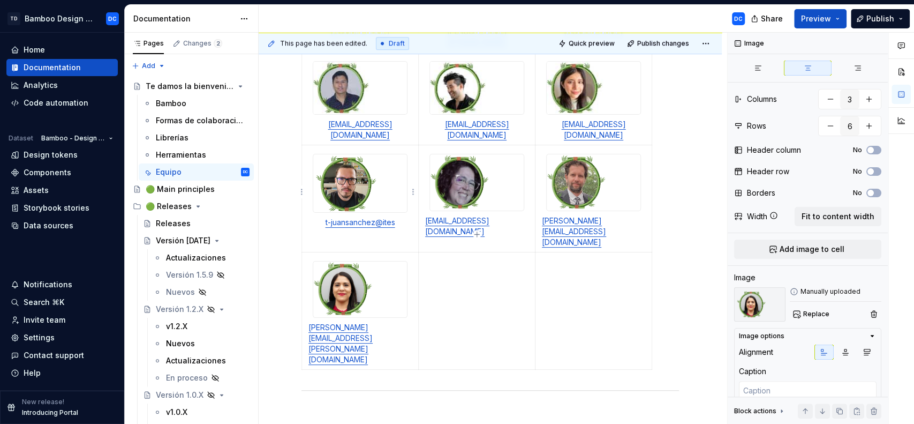
drag, startPoint x: 386, startPoint y: 224, endPoint x: 309, endPoint y: 221, distance: 77.7
click at [309, 322] on link "[PERSON_NAME][EMAIL_ADDRESS][PERSON_NAME][DOMAIN_NAME]" at bounding box center [341, 342] width 64 height 41
click at [418, 290] on div "¿Necesitas ayuda? Te ofrecemos asistencia para cualquier necesidad de diseño qu…" at bounding box center [491, 31] width 378 height 802
drag, startPoint x: 388, startPoint y: 225, endPoint x: 314, endPoint y: 221, distance: 74.0
click at [314, 322] on link "[PERSON_NAME][EMAIL_ADDRESS][PERSON_NAME][DOMAIN_NAME]" at bounding box center [341, 342] width 64 height 41
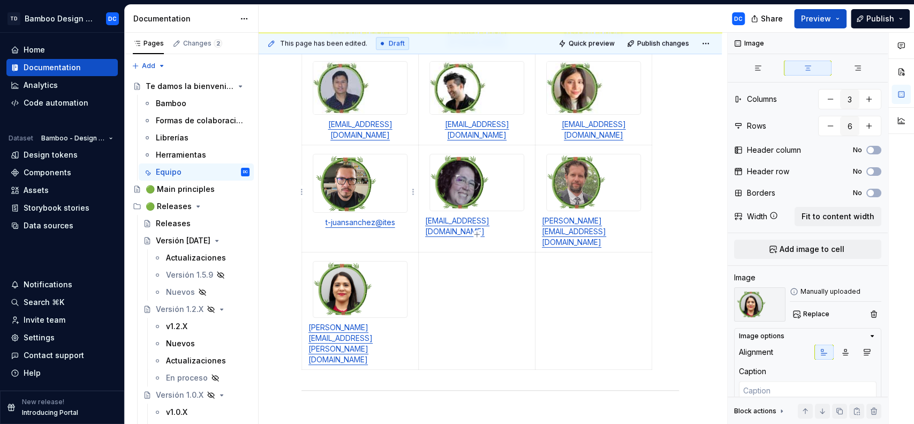
click at [314, 322] on link "[PERSON_NAME][EMAIL_ADDRESS][PERSON_NAME][DOMAIN_NAME]" at bounding box center [341, 342] width 64 height 41
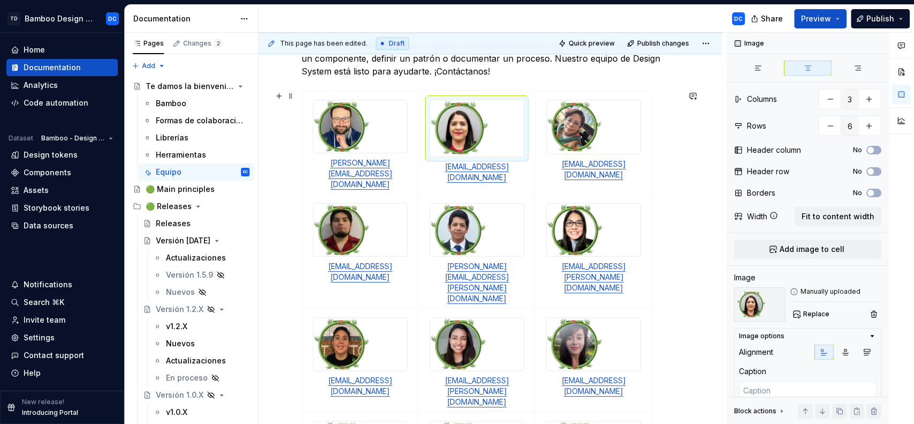
scroll to position [220, 0]
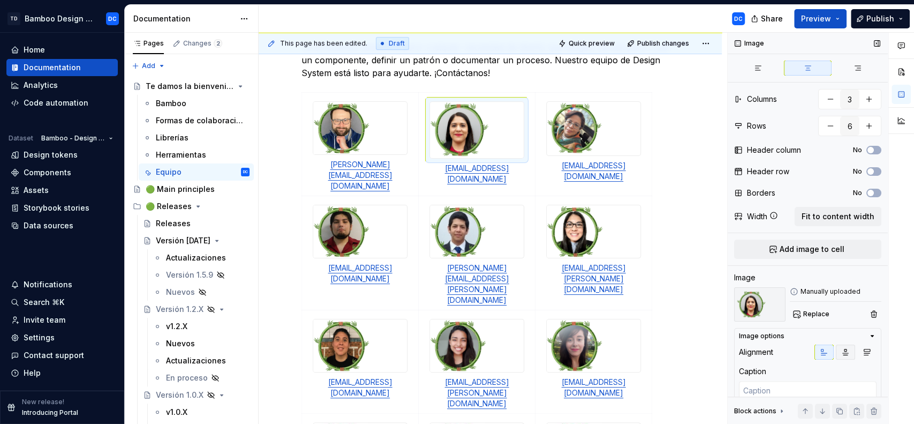
click at [841, 354] on icon "button" at bounding box center [845, 352] width 9 height 9
click at [841, 352] on icon "button" at bounding box center [845, 352] width 9 height 9
type textarea "*"
click at [500, 128] on img at bounding box center [477, 130] width 94 height 56
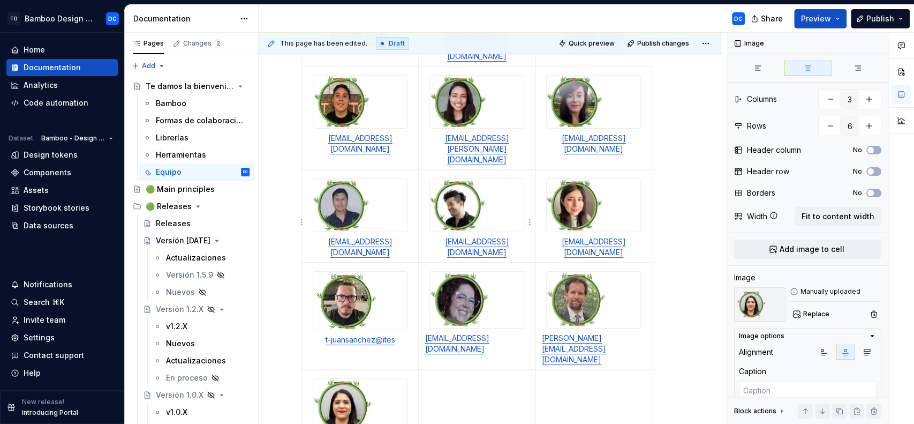
scroll to position [464, 0]
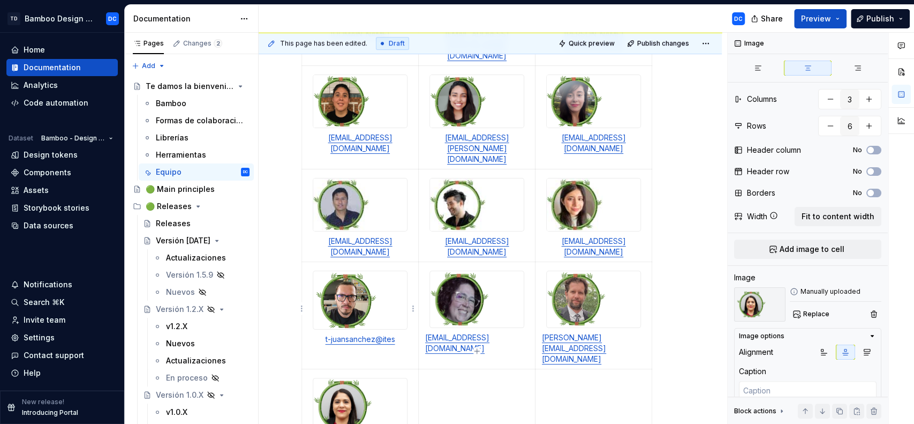
drag, startPoint x: 390, startPoint y: 341, endPoint x: 302, endPoint y: 324, distance: 89.9
click at [302, 369] on td "[PERSON_NAME][EMAIL_ADDRESS][PERSON_NAME][DOMAIN_NAME]" at bounding box center [360, 428] width 117 height 118
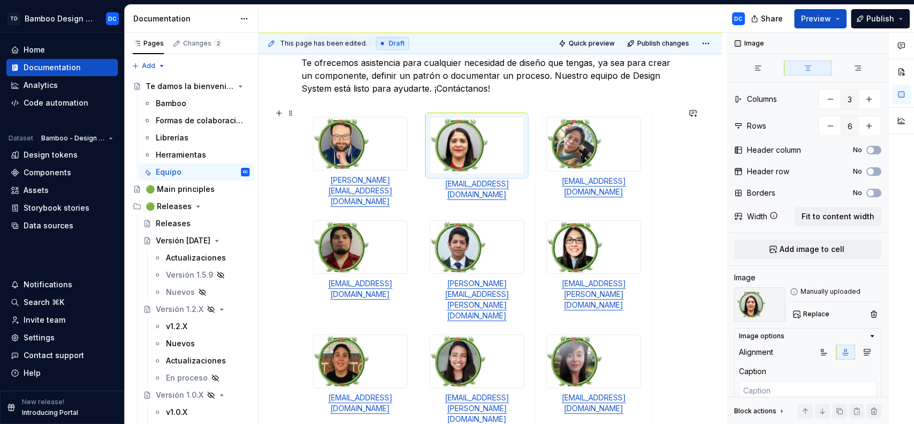
scroll to position [204, 0]
click at [477, 184] on link "[EMAIL_ADDRESS][DOMAIN_NAME]" at bounding box center [477, 189] width 64 height 20
click at [476, 184] on link "[EMAIL_ADDRESS][DOMAIN_NAME]" at bounding box center [477, 189] width 64 height 20
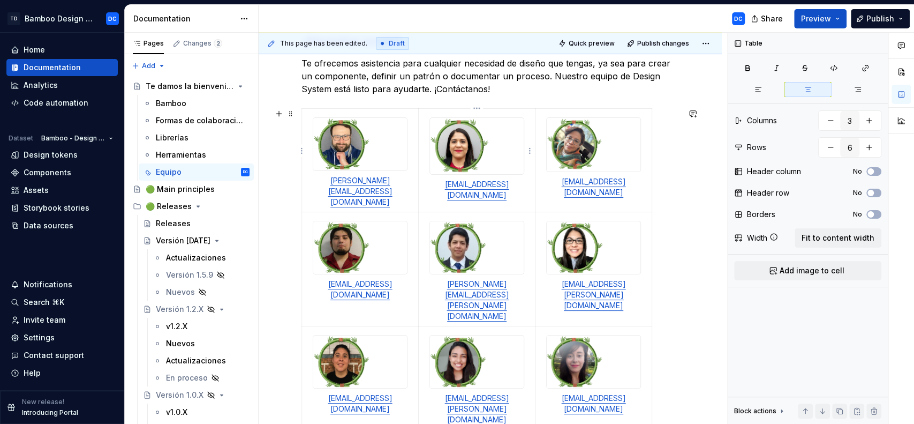
click at [476, 184] on link "[EMAIL_ADDRESS][DOMAIN_NAME]" at bounding box center [477, 189] width 64 height 20
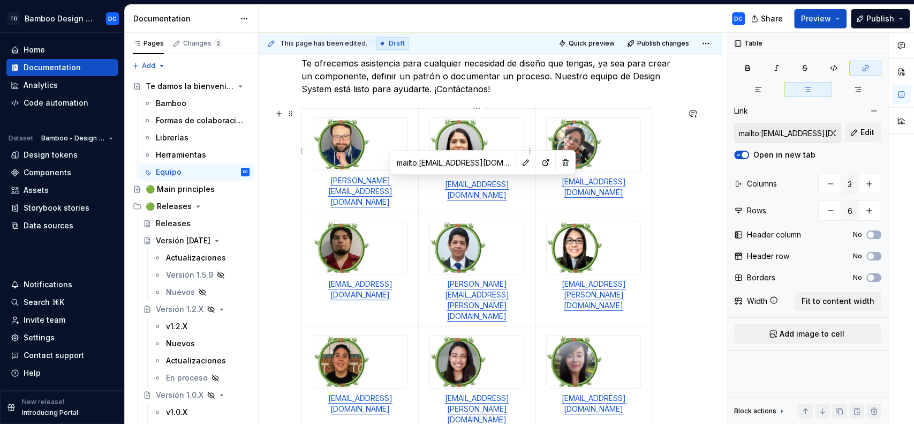
click at [477, 185] on link "[EMAIL_ADDRESS][DOMAIN_NAME]" at bounding box center [477, 189] width 64 height 20
click at [782, 137] on input "mailto:[EMAIL_ADDRESS][DOMAIN_NAME]" at bounding box center [788, 132] width 106 height 19
click at [870, 132] on span "Edit" at bounding box center [868, 132] width 14 height 11
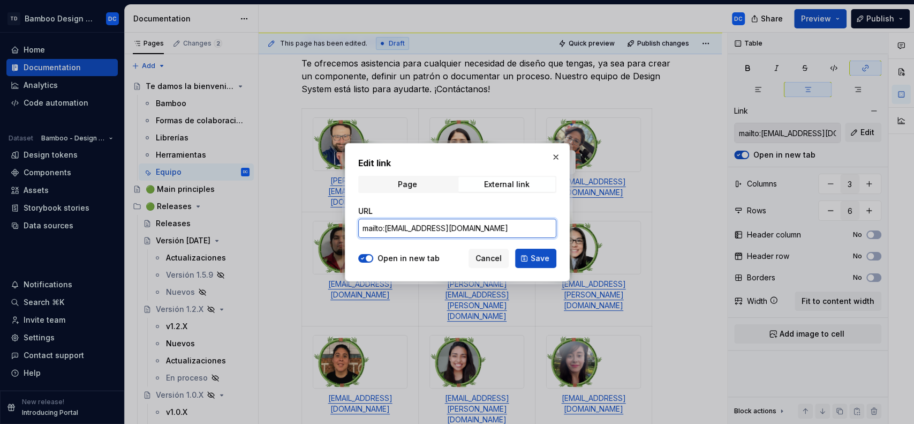
drag, startPoint x: 419, startPoint y: 230, endPoint x: 387, endPoint y: 225, distance: 32.5
click at [387, 225] on input "mailto:[EMAIL_ADDRESS][DOMAIN_NAME]" at bounding box center [457, 228] width 198 height 19
type input "mailto:[PERSON_NAME][EMAIL_ADDRESS][DOMAIN_NAME]"
click at [531, 254] on span "Save" at bounding box center [540, 258] width 19 height 11
type input "mailto:[PERSON_NAME][EMAIL_ADDRESS][DOMAIN_NAME]"
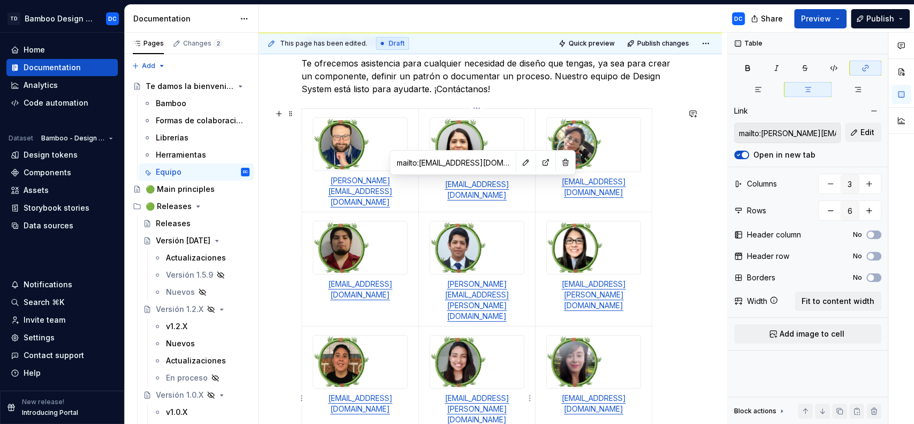
type input "mailto:[PERSON_NAME][EMAIL_ADDRESS][DOMAIN_NAME]"
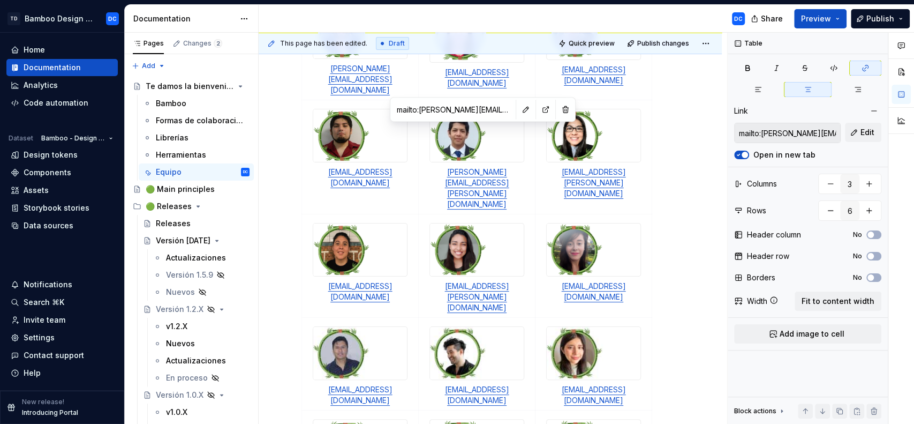
scroll to position [231, 0]
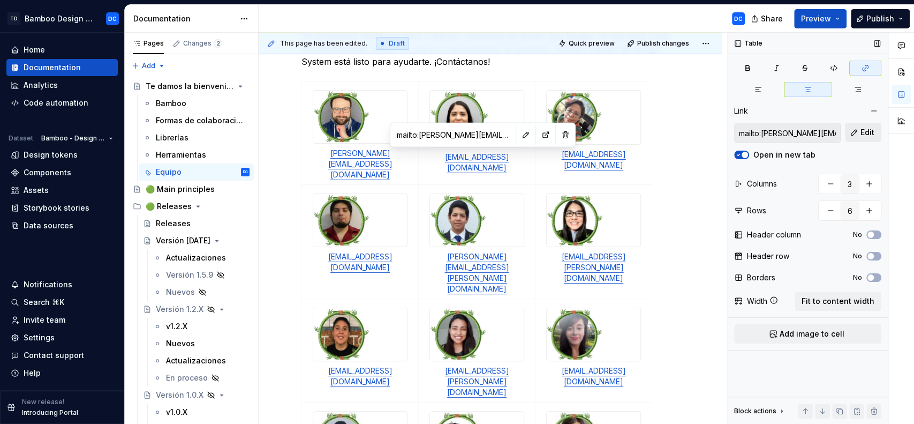
click at [852, 132] on button "Edit" at bounding box center [863, 132] width 36 height 19
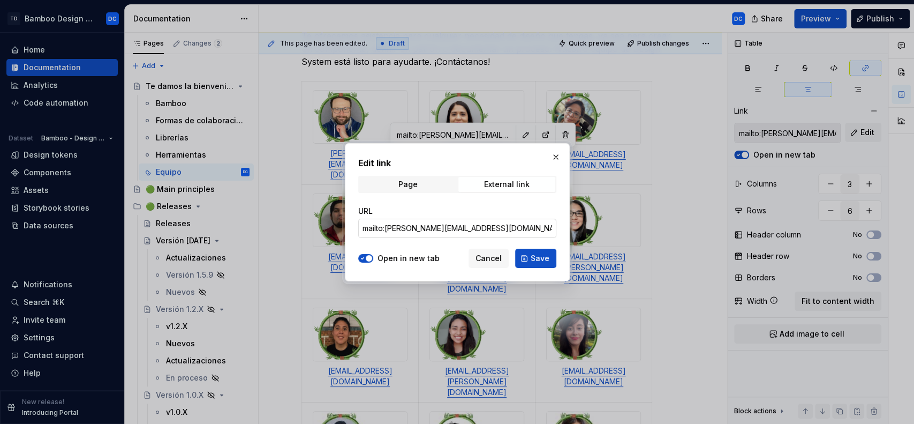
type textarea "*"
click at [408, 230] on input "mailto:[PERSON_NAME][EMAIL_ADDRESS][DOMAIN_NAME]" at bounding box center [457, 228] width 198 height 19
type input "mailto:[PERSON_NAME][EMAIL_ADDRESS][PERSON_NAME][DOMAIN_NAME]"
click at [536, 258] on span "Save" at bounding box center [540, 258] width 19 height 11
type input "mailto:[PERSON_NAME][EMAIL_ADDRESS][PERSON_NAME][DOMAIN_NAME]"
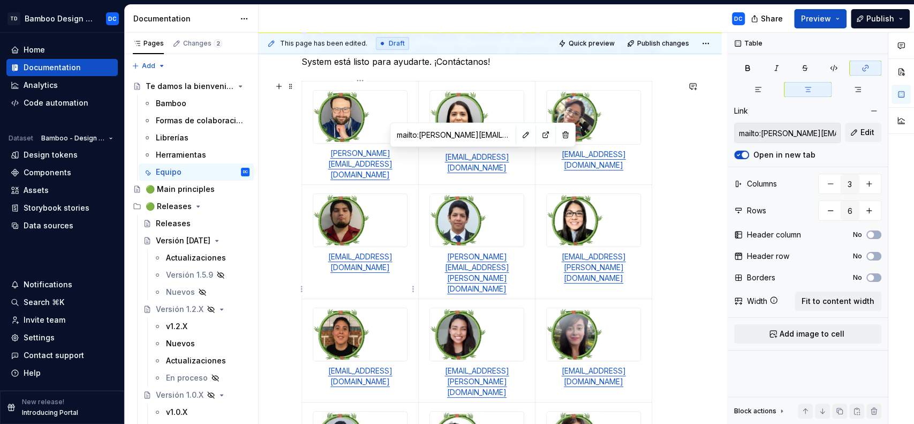
type input "mailto:[PERSON_NAME][EMAIL_ADDRESS][PERSON_NAME][DOMAIN_NAME]"
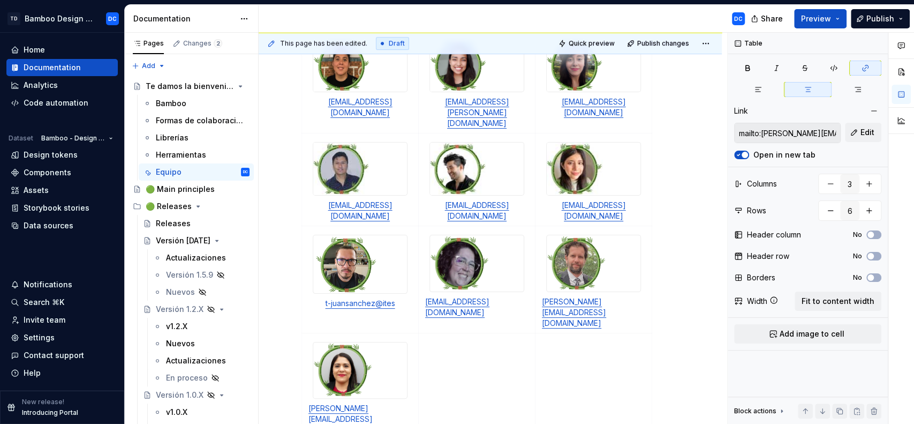
scroll to position [537, 0]
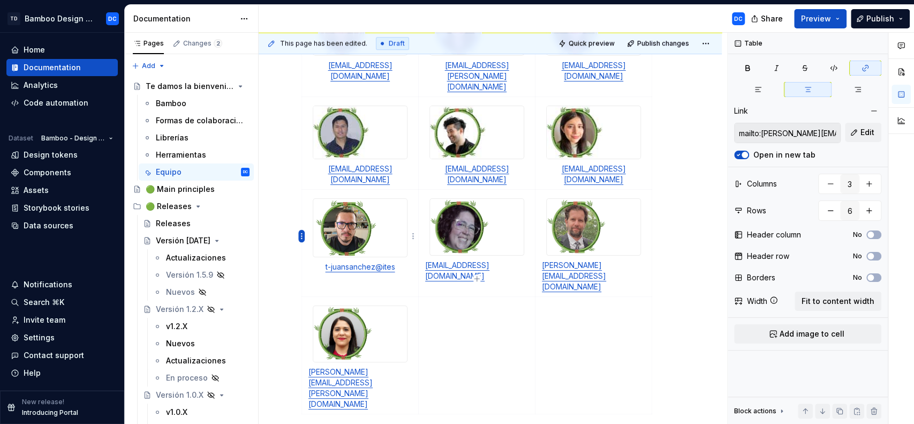
click at [299, 235] on html "TD Bamboo Design System DC Home Documentation Analytics Code automation Dataset…" at bounding box center [457, 212] width 914 height 424
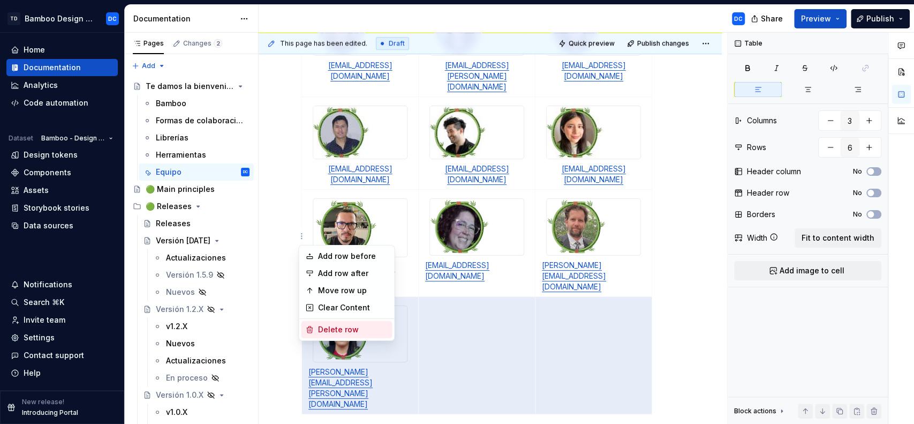
click at [326, 324] on div "Delete row" at bounding box center [353, 329] width 70 height 11
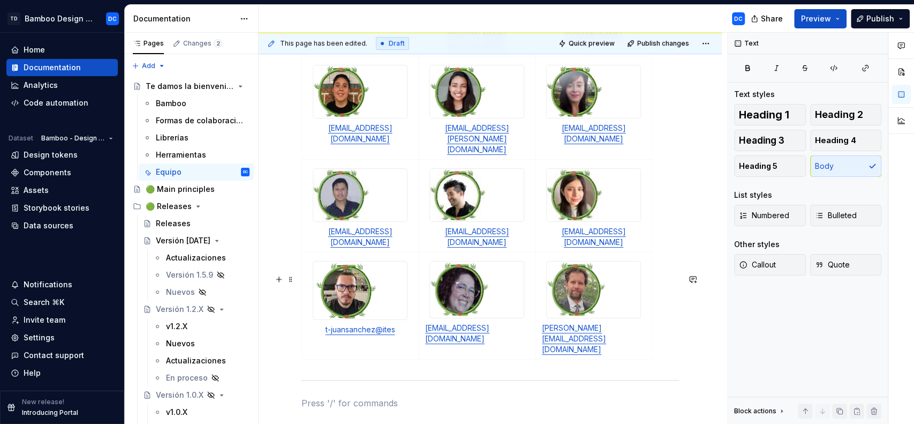
scroll to position [468, 0]
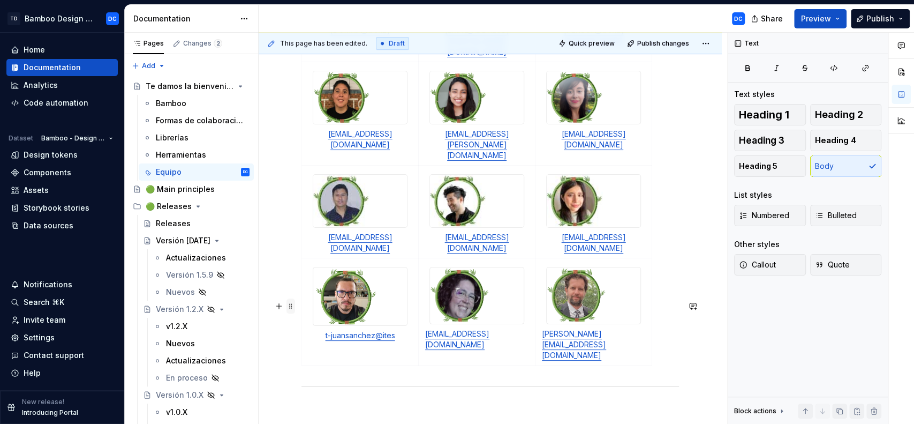
click at [291, 306] on span at bounding box center [291, 305] width 9 height 15
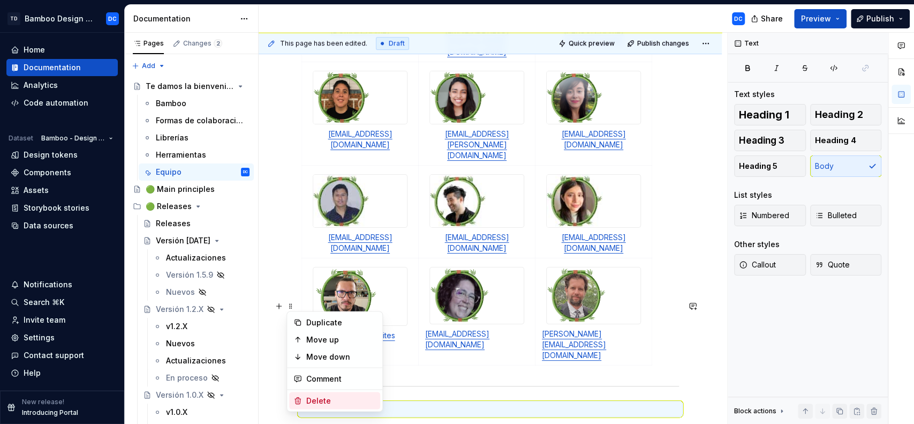
click at [324, 401] on div "Delete" at bounding box center [341, 400] width 70 height 11
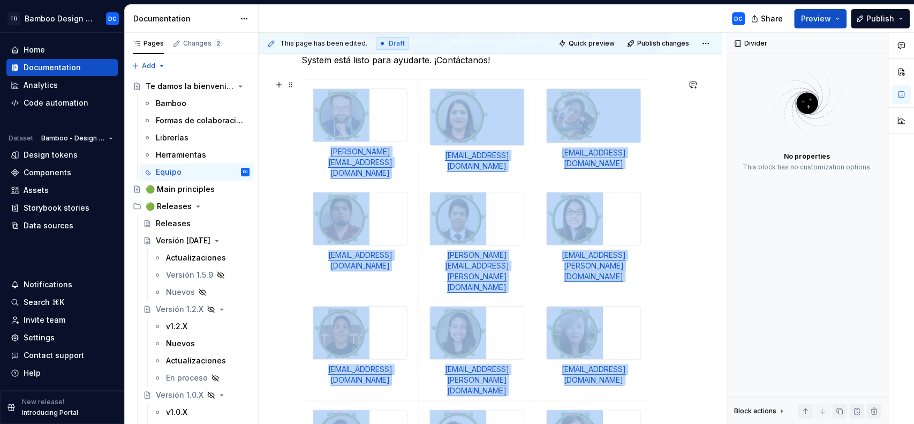
scroll to position [224, 0]
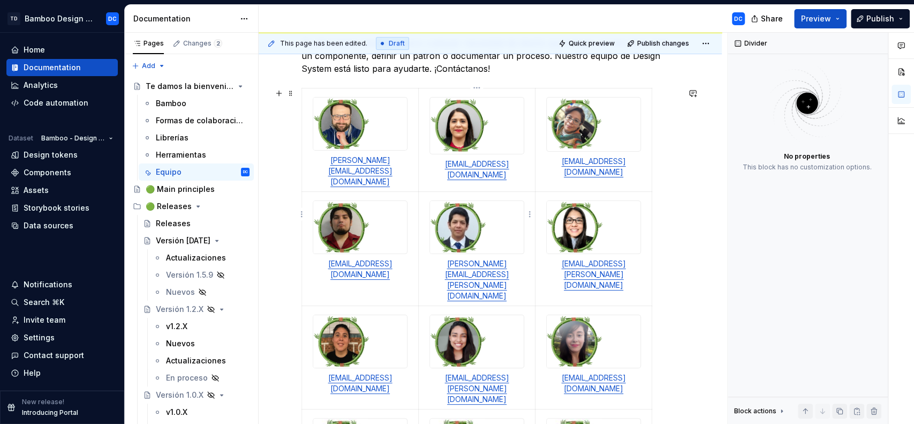
click at [464, 213] on img at bounding box center [458, 227] width 56 height 52
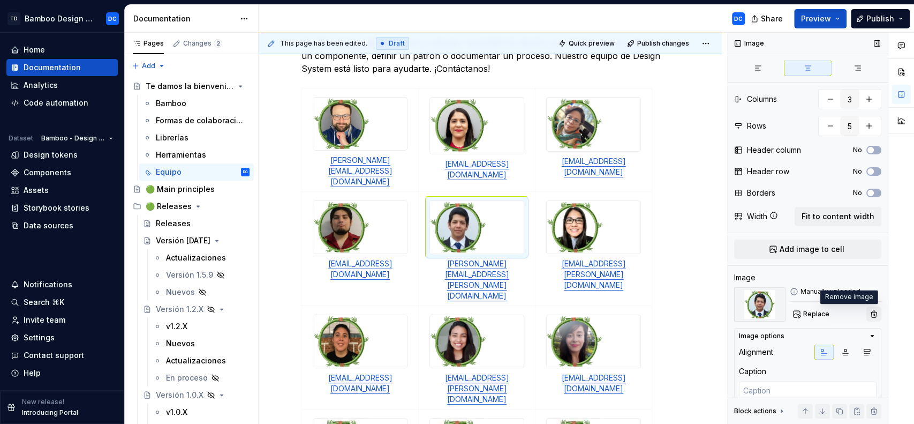
click at [867, 311] on button "button" at bounding box center [874, 313] width 15 height 15
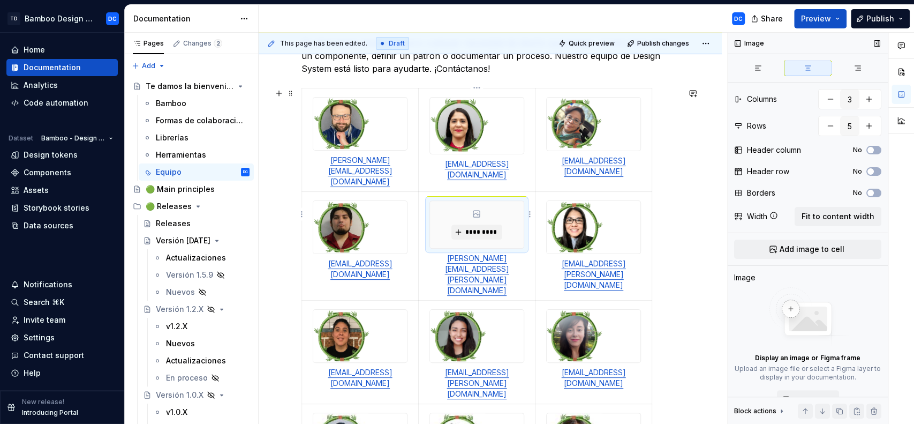
click at [526, 253] on p "[PERSON_NAME][EMAIL_ADDRESS][PERSON_NAME][DOMAIN_NAME]" at bounding box center [476, 274] width 103 height 43
drag, startPoint x: 515, startPoint y: 242, endPoint x: 447, endPoint y: 243, distance: 68.0
click at [447, 253] on link "[PERSON_NAME][EMAIL_ADDRESS][PERSON_NAME][DOMAIN_NAME]" at bounding box center [477, 273] width 64 height 41
click at [485, 253] on link "[PERSON_NAME][EMAIL_ADDRESS][PERSON_NAME][DOMAIN_NAME]" at bounding box center [477, 273] width 64 height 41
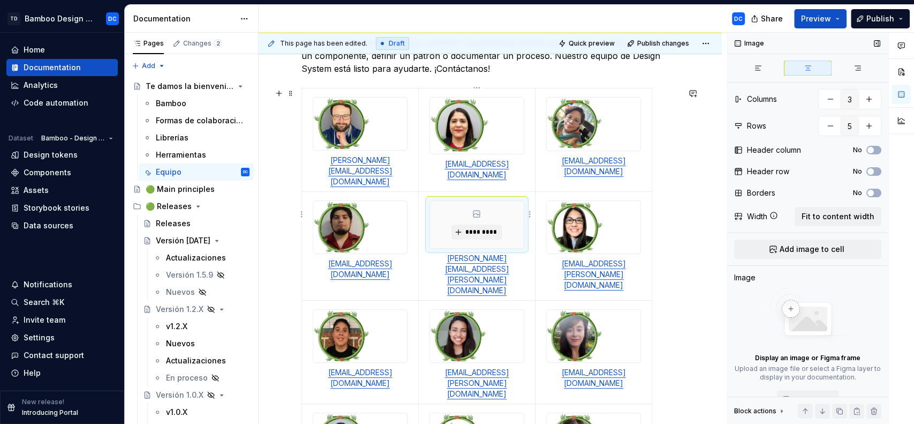
click at [485, 253] on link "[PERSON_NAME][EMAIL_ADDRESS][PERSON_NAME][DOMAIN_NAME]" at bounding box center [477, 273] width 64 height 41
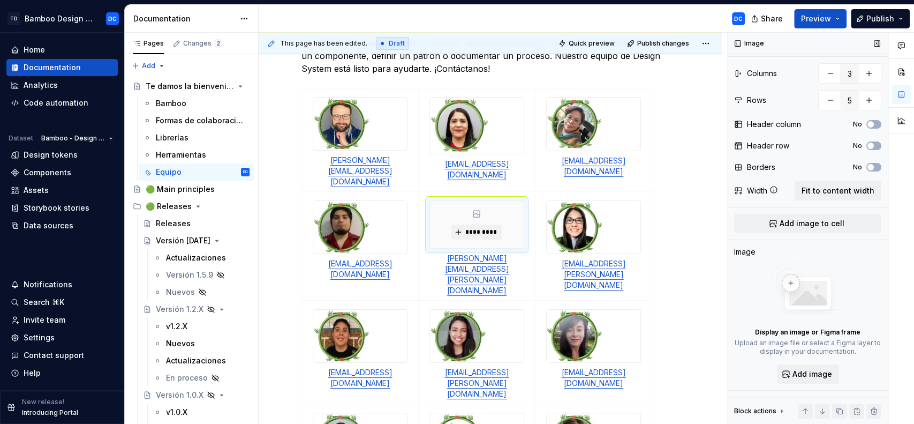
scroll to position [0, 0]
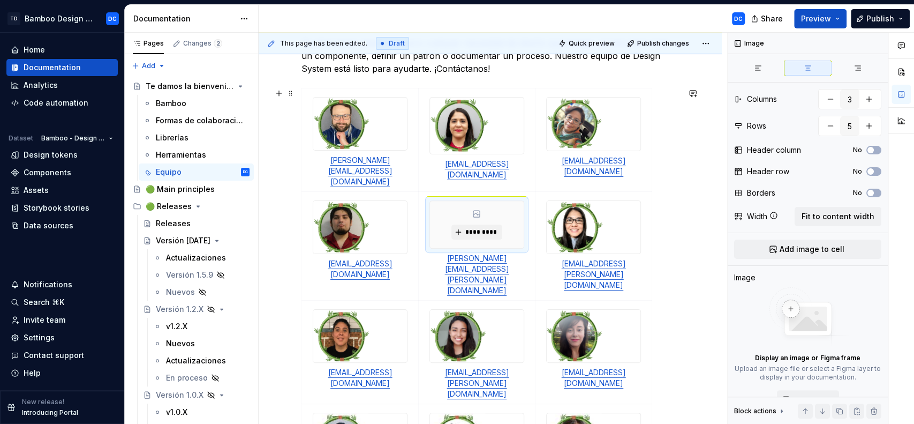
click at [711, 253] on div "¿Necesitas ayuda? Te ofrecemos asistencia para cualquier necesidad de diseño qu…" at bounding box center [490, 364] width 463 height 806
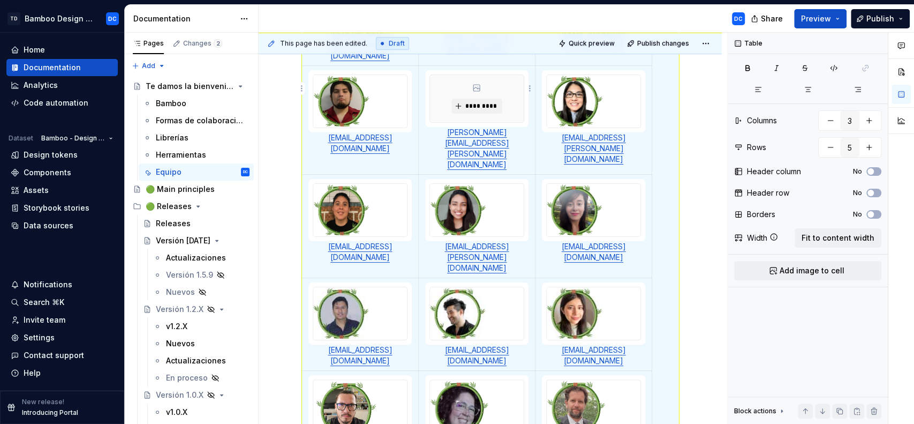
click at [478, 127] on p "[PERSON_NAME][EMAIL_ADDRESS][PERSON_NAME][DOMAIN_NAME]" at bounding box center [476, 148] width 103 height 43
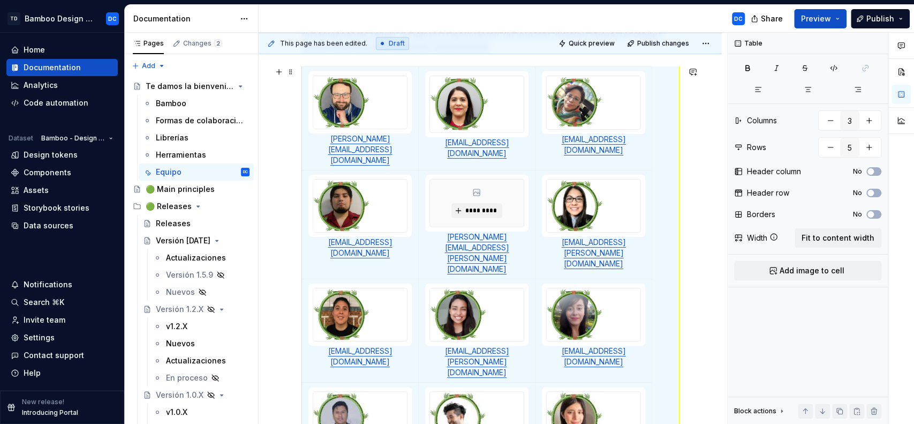
scroll to position [249, 0]
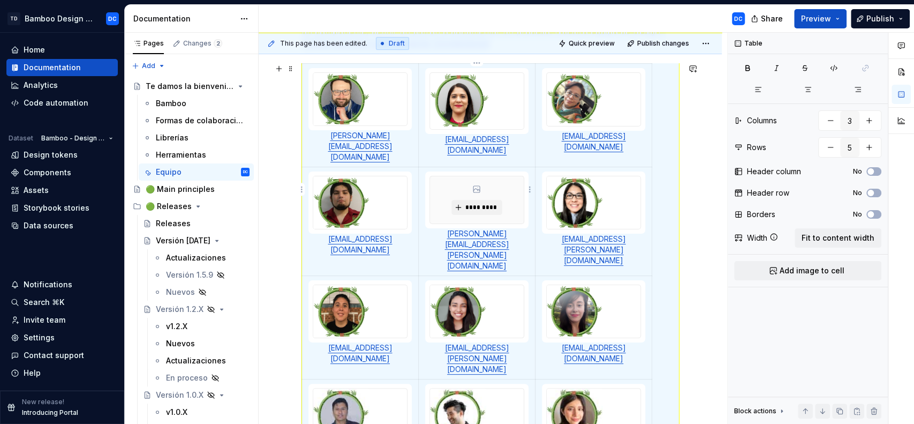
click at [484, 229] on link "[PERSON_NAME][EMAIL_ADDRESS][PERSON_NAME][DOMAIN_NAME]" at bounding box center [477, 249] width 64 height 41
click at [613, 106] on img at bounding box center [594, 99] width 94 height 53
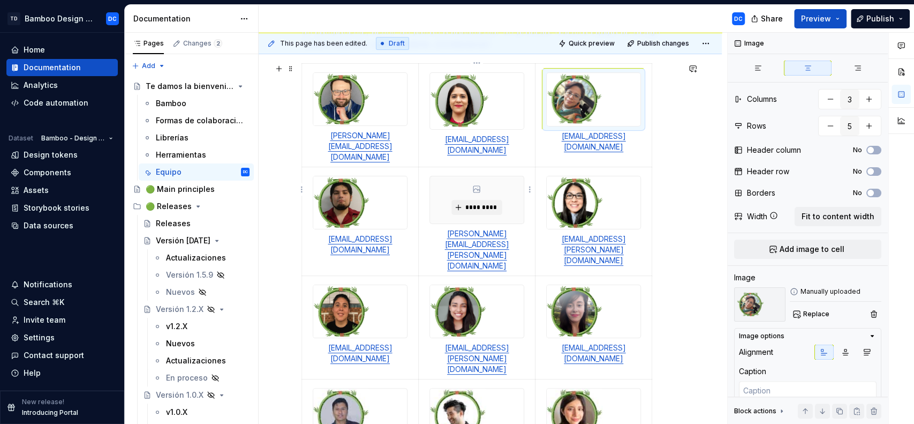
click at [485, 229] on link "[PERSON_NAME][EMAIL_ADDRESS][PERSON_NAME][DOMAIN_NAME]" at bounding box center [477, 249] width 64 height 41
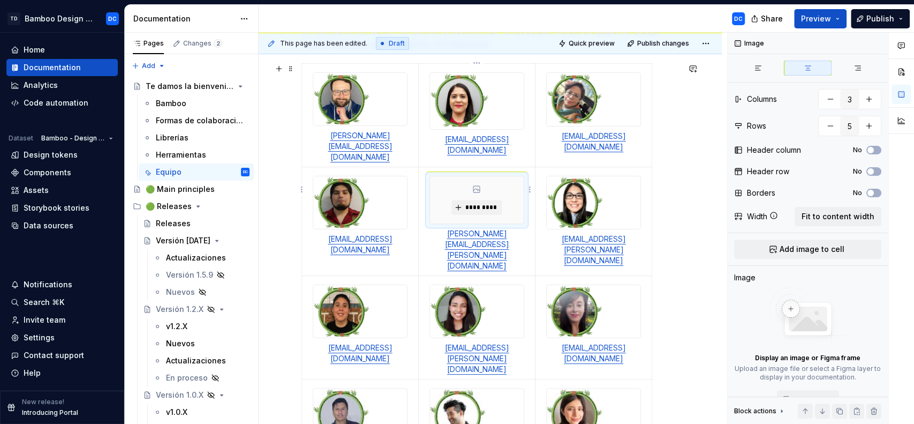
click at [518, 176] on div "*********" at bounding box center [477, 199] width 94 height 47
click at [474, 229] on link "[PERSON_NAME][EMAIL_ADDRESS][PERSON_NAME][DOMAIN_NAME]" at bounding box center [477, 249] width 64 height 41
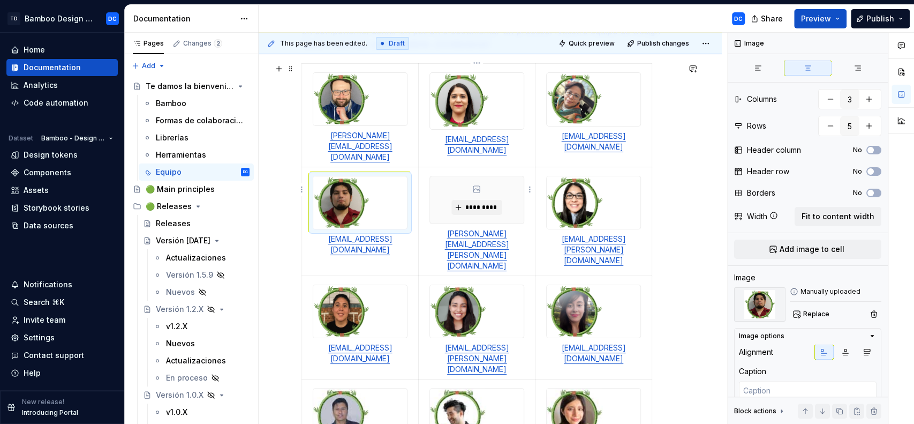
click at [443, 228] on p "[PERSON_NAME][EMAIL_ADDRESS][PERSON_NAME][DOMAIN_NAME]" at bounding box center [476, 249] width 103 height 43
click at [446, 229] on link "[PERSON_NAME][EMAIL_ADDRESS][PERSON_NAME][DOMAIN_NAME]" at bounding box center [477, 249] width 64 height 41
click at [530, 190] on html "TD Bamboo Design System DC Home Documentation Analytics Code automation Dataset…" at bounding box center [457, 212] width 914 height 424
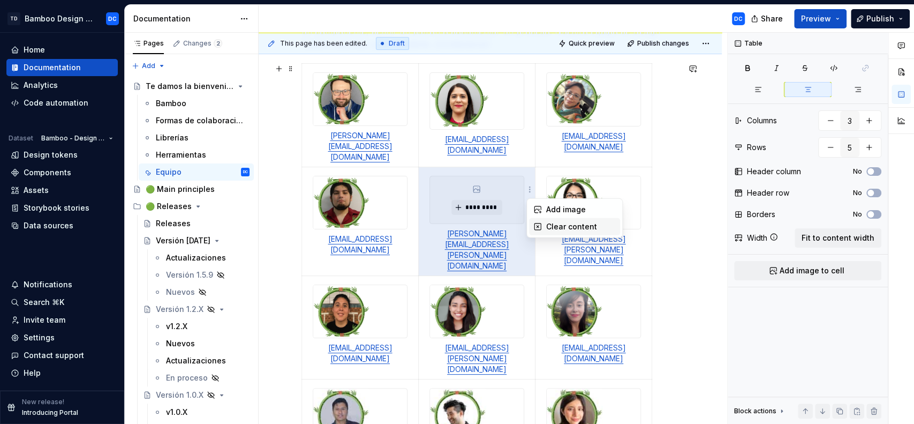
click at [554, 222] on div "Clear content" at bounding box center [581, 226] width 70 height 11
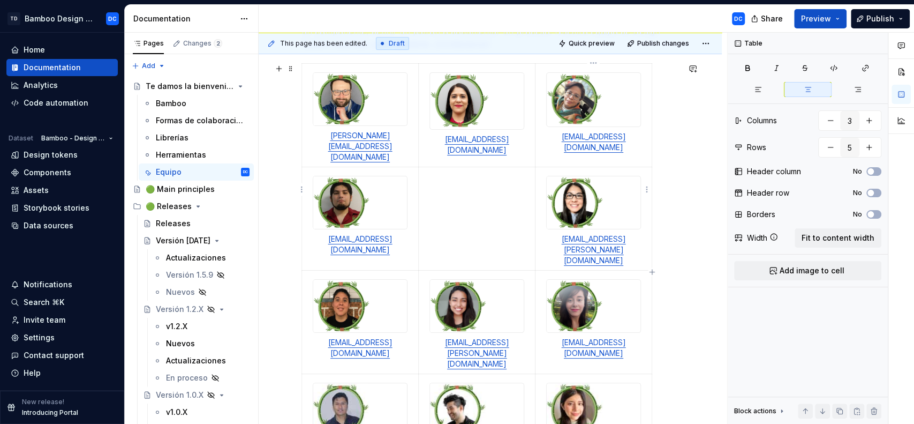
click at [595, 198] on img at bounding box center [575, 202] width 56 height 52
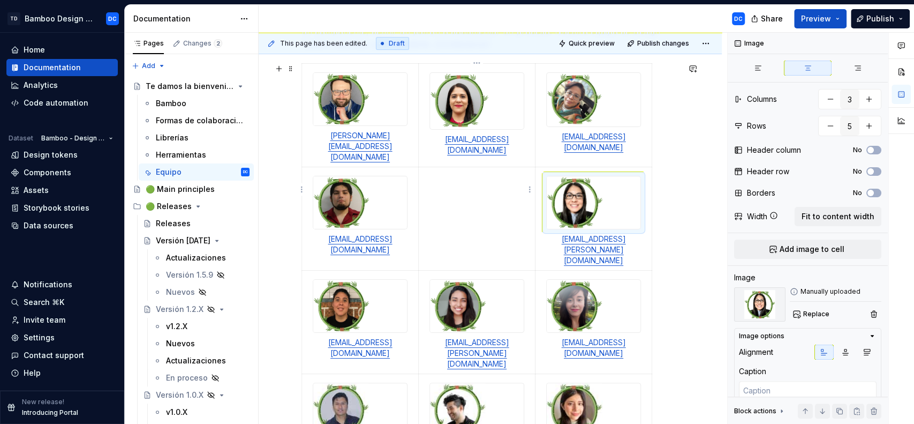
click at [484, 178] on td at bounding box center [477, 218] width 117 height 103
click at [597, 206] on img at bounding box center [575, 202] width 56 height 52
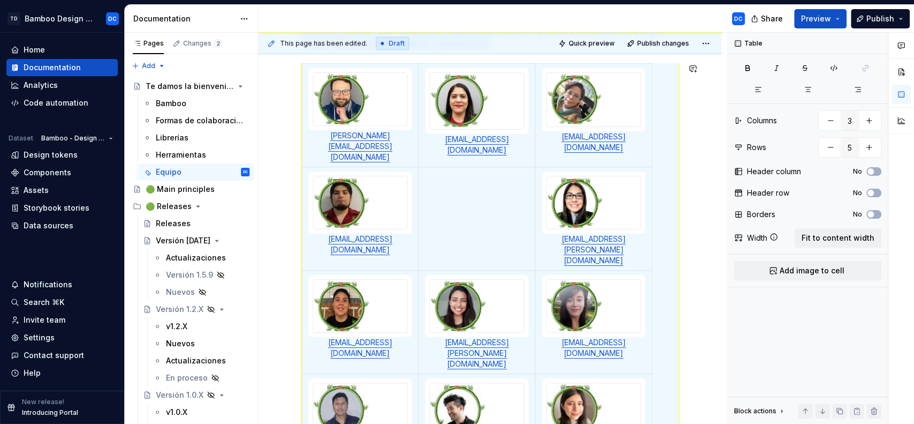
click at [488, 190] on td at bounding box center [477, 218] width 117 height 103
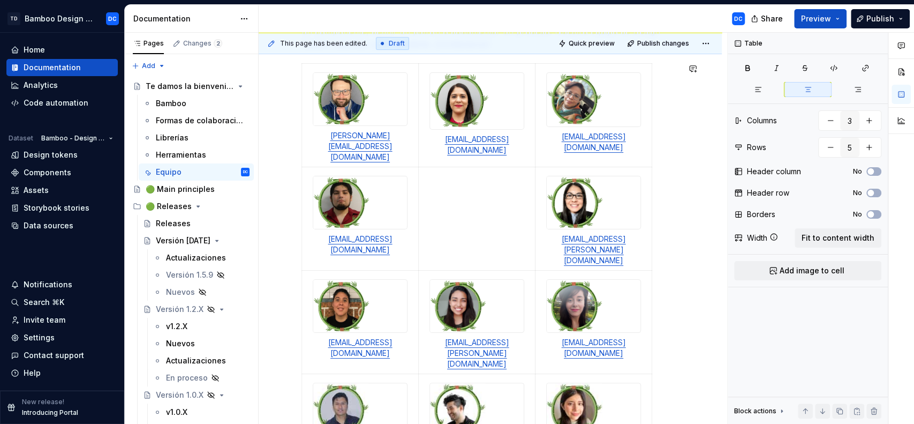
click at [488, 190] on td at bounding box center [477, 218] width 117 height 103
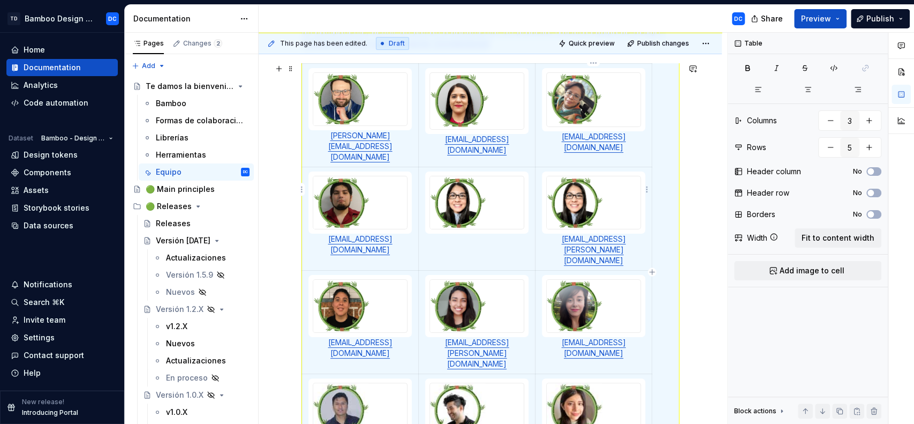
click at [641, 234] on p "[EMAIL_ADDRESS][PERSON_NAME][DOMAIN_NAME]" at bounding box center [593, 250] width 103 height 32
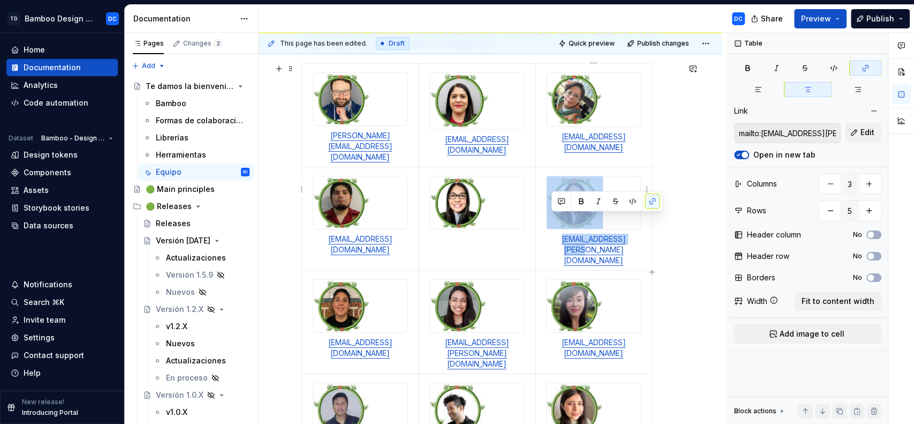
drag, startPoint x: 641, startPoint y: 222, endPoint x: 553, endPoint y: 214, distance: 88.2
click at [553, 214] on td "[EMAIL_ADDRESS][PERSON_NAME][DOMAIN_NAME]" at bounding box center [594, 218] width 117 height 103
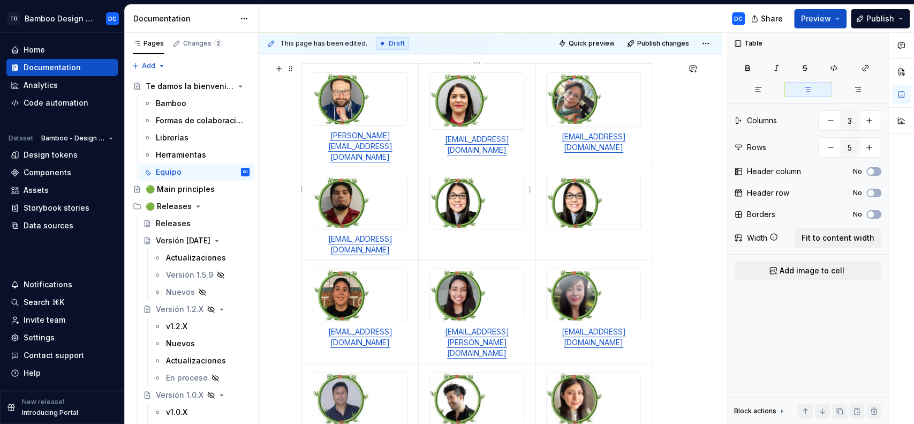
click at [476, 217] on td at bounding box center [477, 213] width 117 height 93
click at [498, 219] on td at bounding box center [477, 213] width 117 height 93
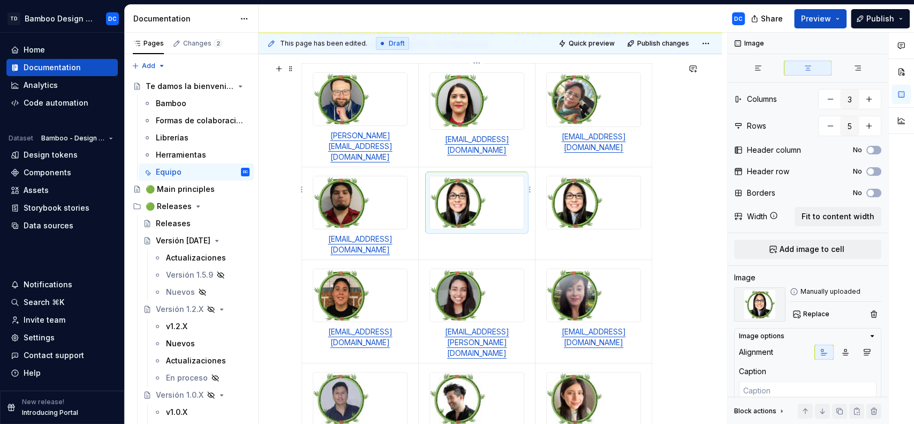
click at [512, 186] on div at bounding box center [477, 202] width 94 height 52
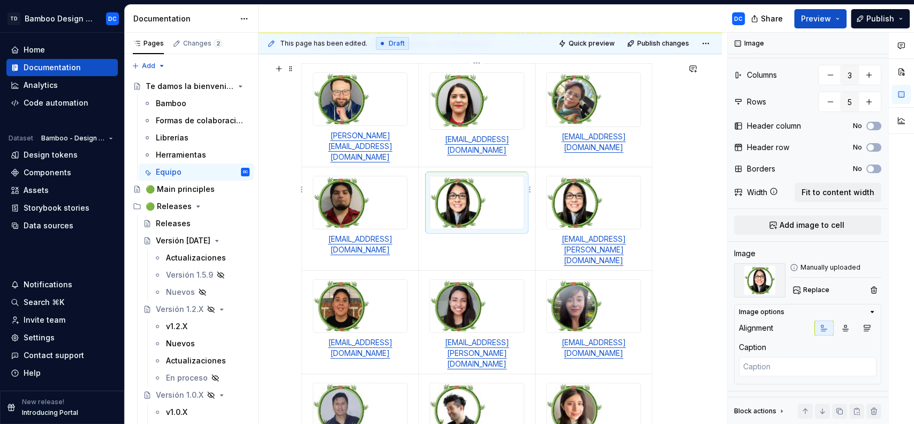
click at [508, 176] on div at bounding box center [477, 203] width 95 height 54
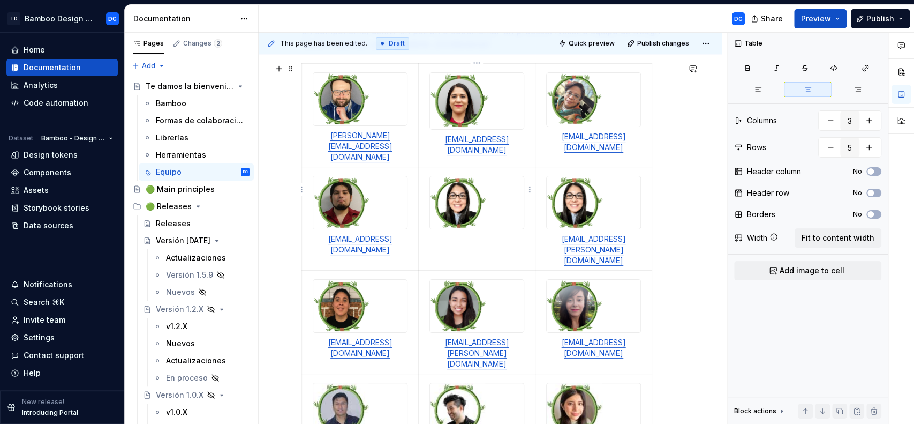
scroll to position [0, 0]
click at [523, 217] on td at bounding box center [477, 218] width 117 height 103
click at [516, 198] on div at bounding box center [477, 202] width 94 height 52
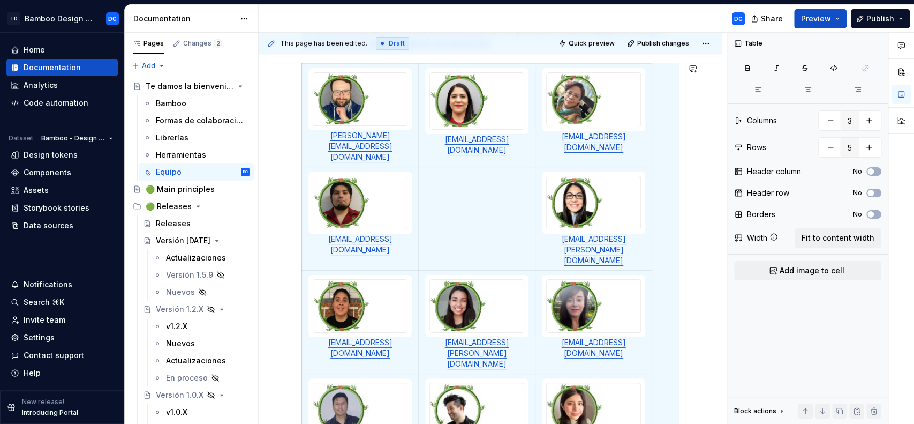
scroll to position [279, 0]
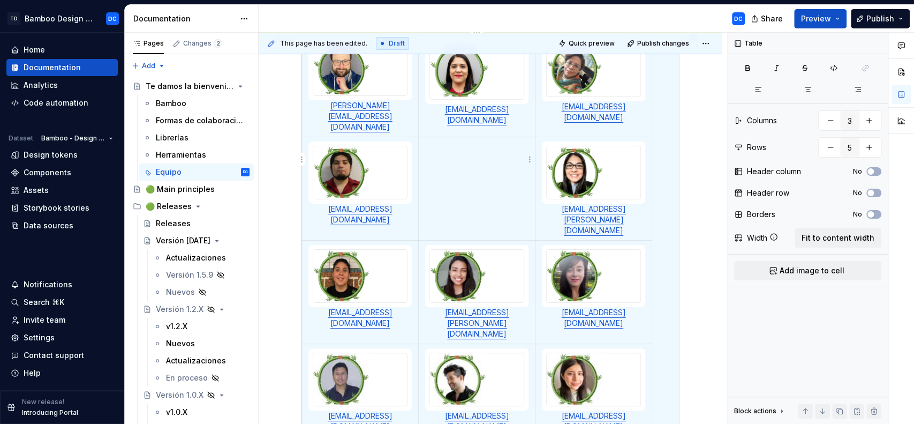
click at [470, 140] on td at bounding box center [477, 188] width 117 height 103
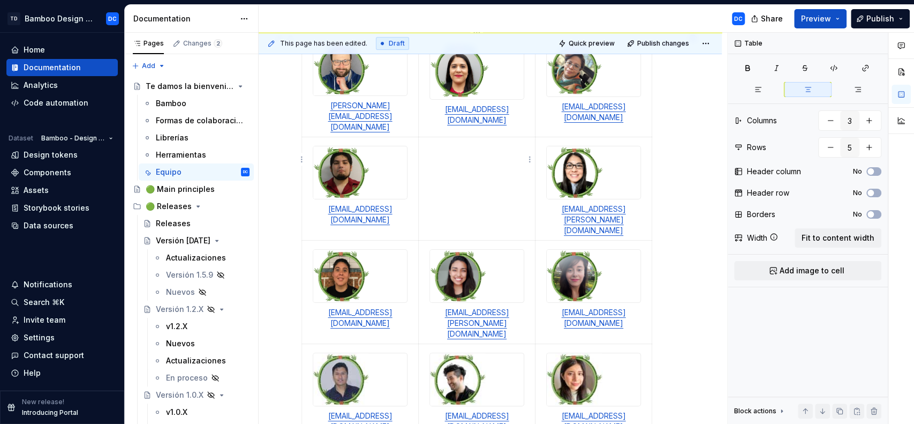
click at [470, 140] on td at bounding box center [477, 188] width 117 height 103
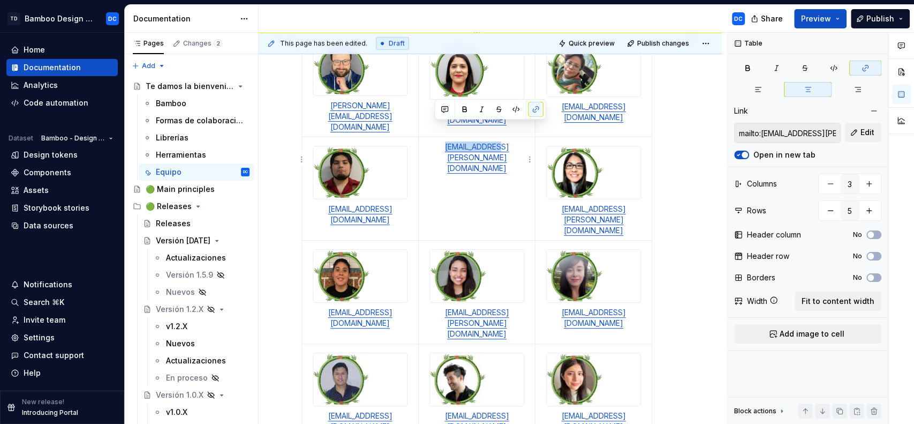
drag, startPoint x: 487, startPoint y: 129, endPoint x: 429, endPoint y: 123, distance: 58.2
click at [429, 141] on p "[EMAIL_ADDRESS][PERSON_NAME][DOMAIN_NAME]" at bounding box center [476, 157] width 103 height 32
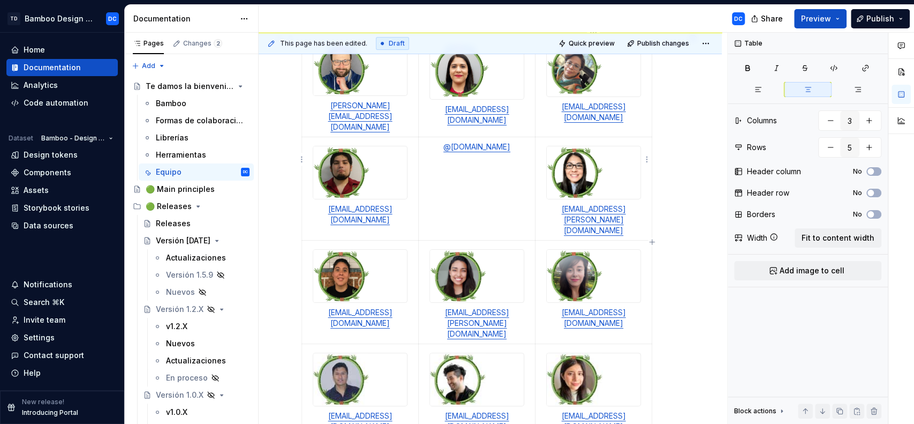
click at [577, 152] on img at bounding box center [575, 172] width 56 height 52
click at [459, 141] on p "@[DOMAIN_NAME]" at bounding box center [476, 146] width 103 height 11
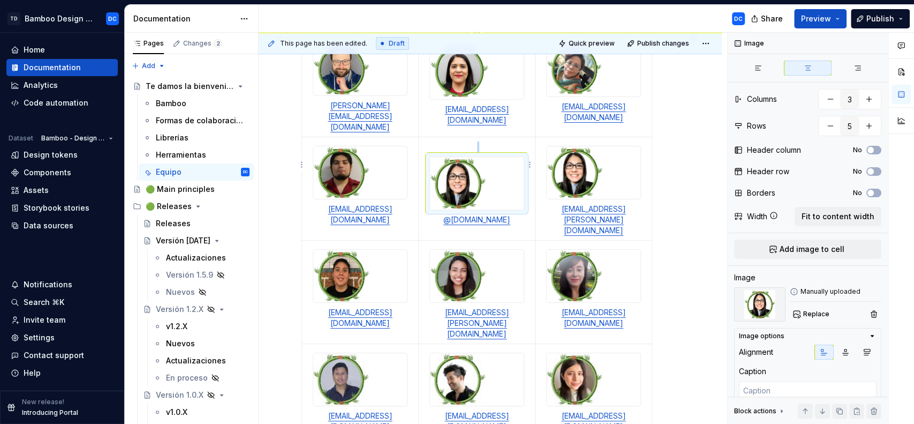
click at [433, 157] on img at bounding box center [458, 183] width 56 height 52
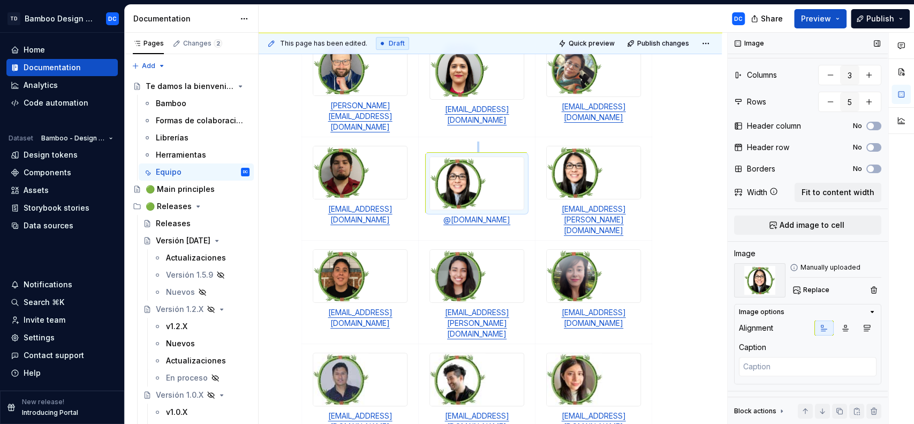
scroll to position [0, 0]
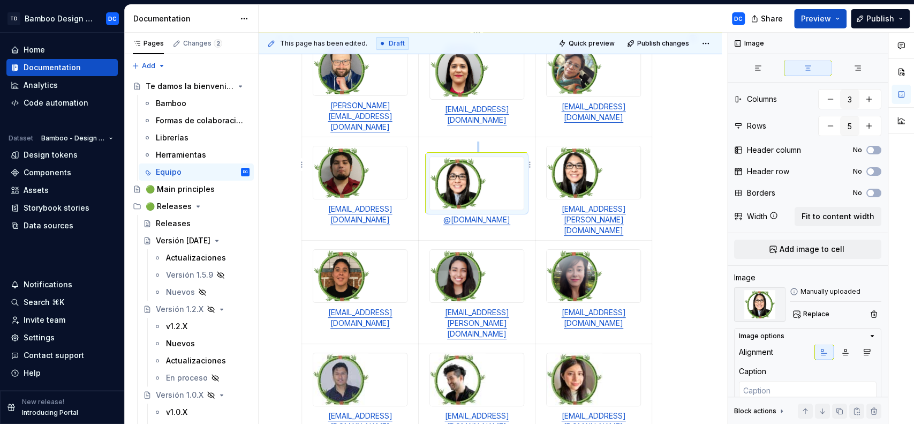
click at [456, 214] on p "@[DOMAIN_NAME]" at bounding box center [476, 219] width 103 height 11
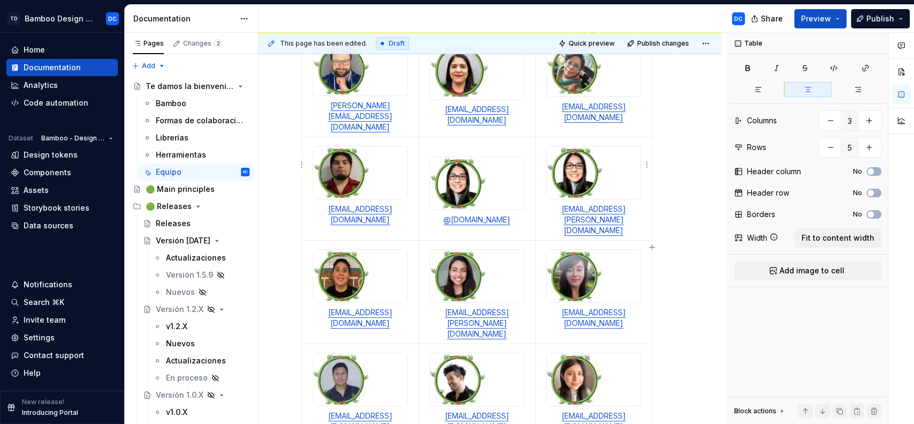
click at [565, 146] on img at bounding box center [575, 172] width 56 height 52
click at [434, 141] on p at bounding box center [476, 146] width 103 height 11
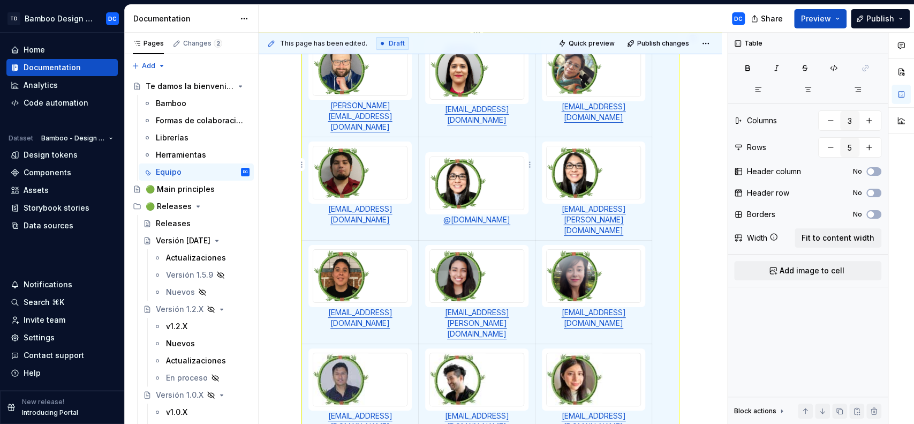
click at [434, 141] on p at bounding box center [476, 146] width 103 height 11
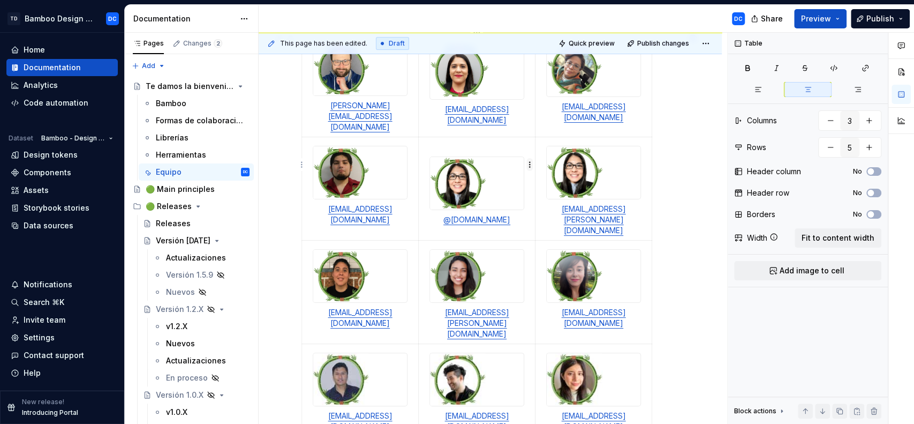
click at [528, 166] on html "TD Bamboo Design System DC Home Documentation Analytics Code automation Dataset…" at bounding box center [457, 212] width 914 height 424
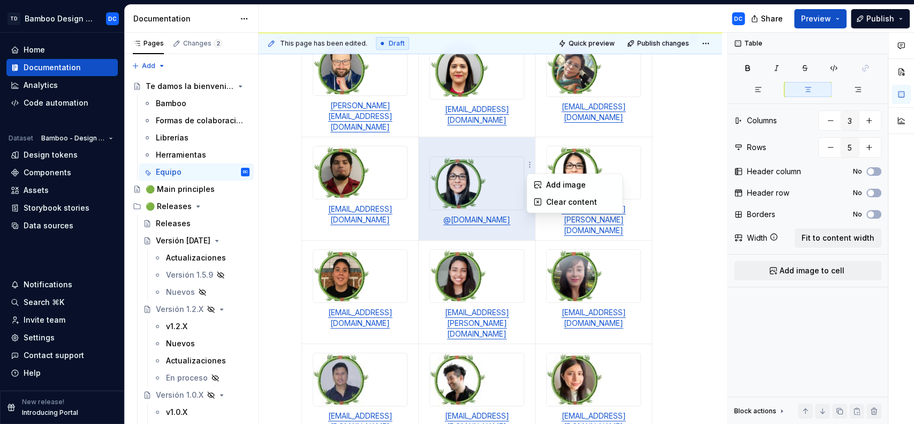
click at [429, 152] on html "TD Bamboo Design System DC Home Documentation Analytics Code automation Dataset…" at bounding box center [457, 212] width 914 height 424
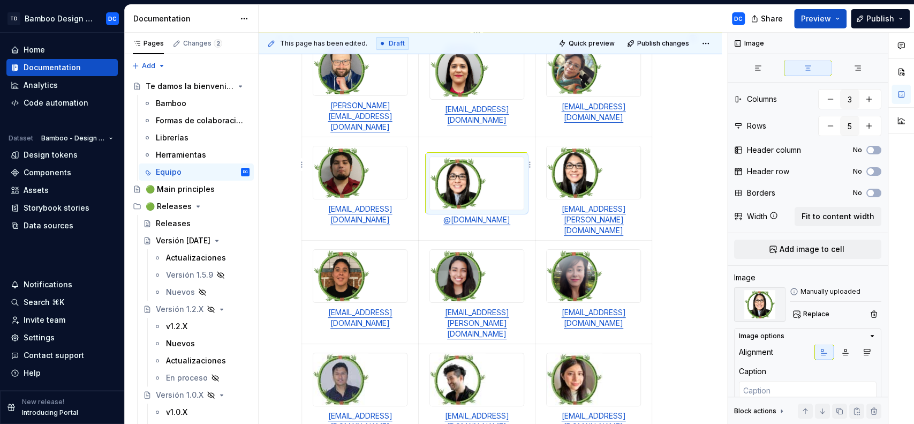
click at [460, 157] on img at bounding box center [458, 183] width 56 height 52
click at [472, 157] on img at bounding box center [458, 183] width 56 height 52
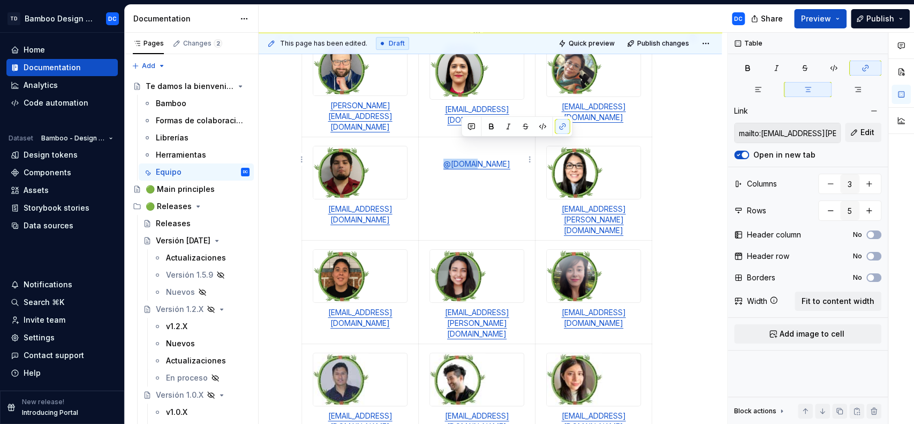
drag, startPoint x: 497, startPoint y: 148, endPoint x: 437, endPoint y: 144, distance: 60.7
click at [437, 159] on p "@[DOMAIN_NAME]" at bounding box center [476, 164] width 103 height 11
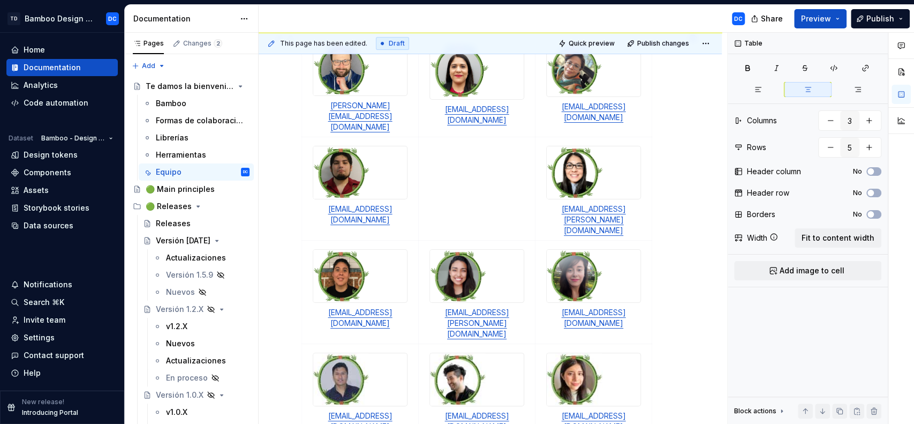
click at [671, 155] on div "[PERSON_NAME][EMAIL_ADDRESS][DOMAIN_NAME] [EMAIL_ADDRESS][DOMAIN_NAME] [EMAIL_A…" at bounding box center [491, 290] width 378 height 515
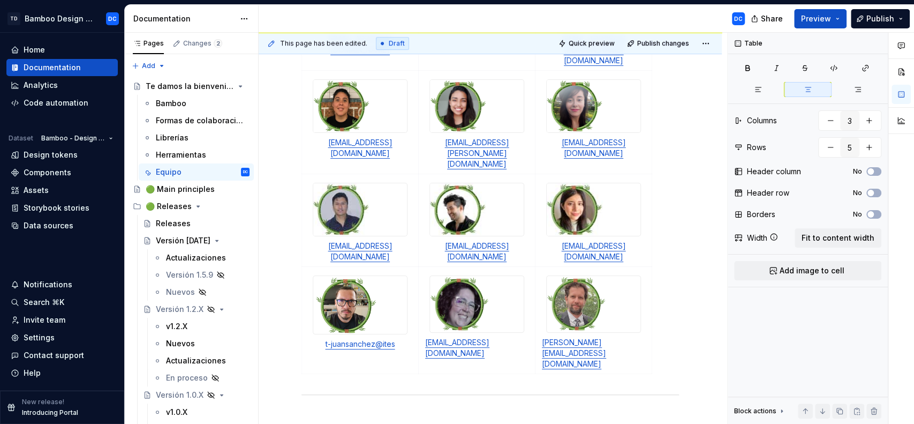
scroll to position [449, 0]
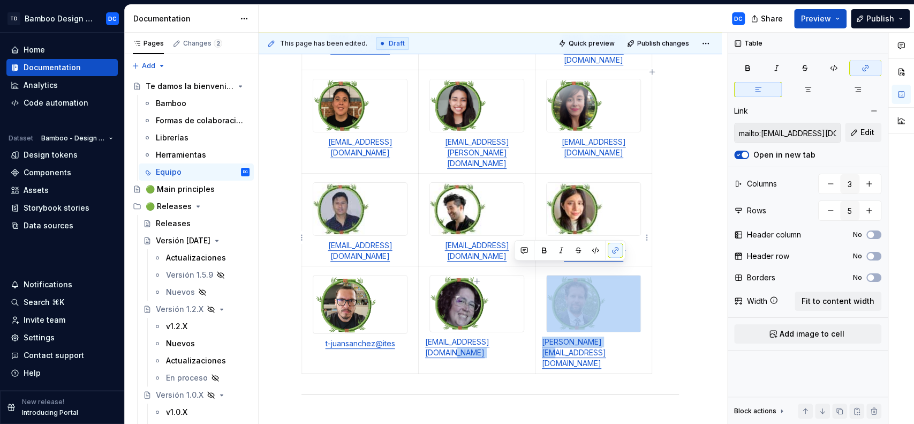
drag, startPoint x: 617, startPoint y: 269, endPoint x: 544, endPoint y: 194, distance: 104.5
click at [544, 266] on td "[PERSON_NAME][EMAIL_ADDRESS][DOMAIN_NAME]" at bounding box center [594, 319] width 117 height 107
copy tr "[PERSON_NAME][EMAIL_ADDRESS][DOMAIN_NAME]"
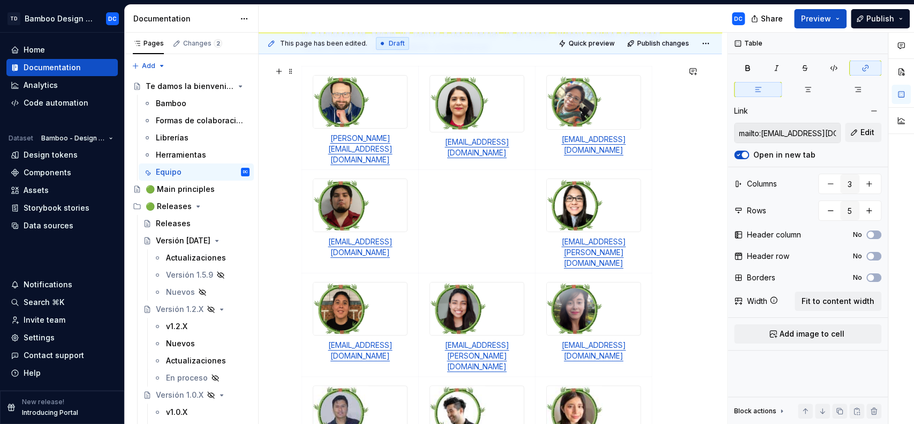
scroll to position [243, 0]
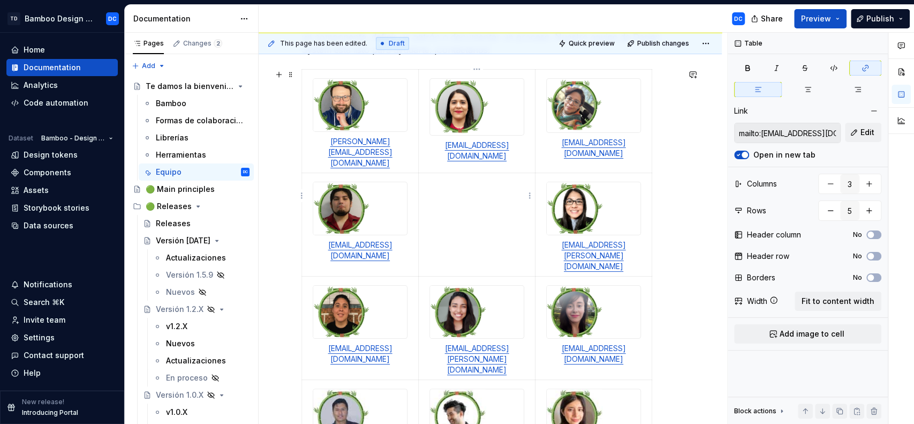
click at [446, 173] on td at bounding box center [477, 224] width 117 height 103
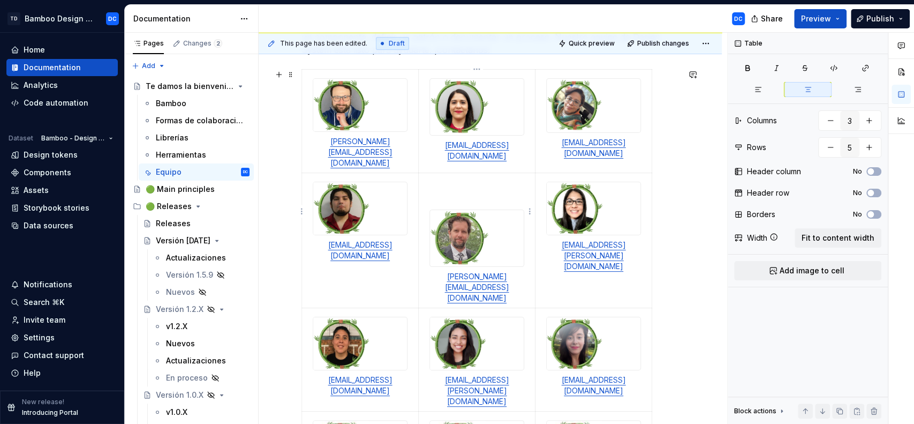
drag, startPoint x: 429, startPoint y: 196, endPoint x: 431, endPoint y: 213, distance: 17.9
click at [430, 209] on div at bounding box center [477, 237] width 95 height 57
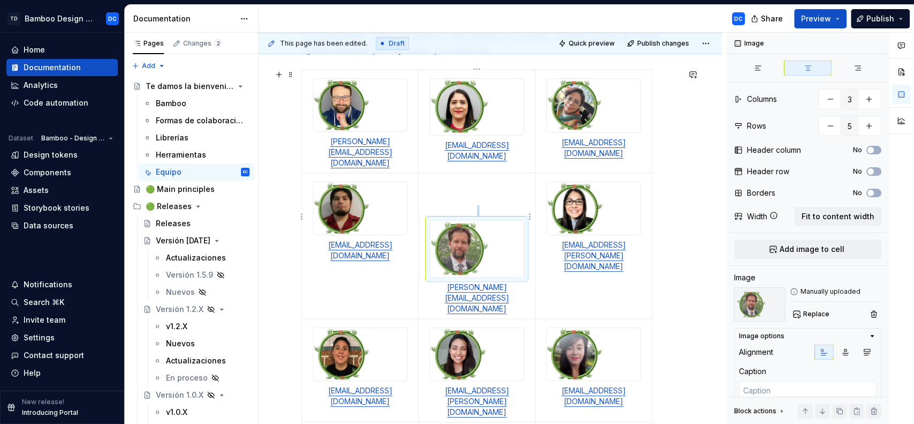
click at [454, 205] on p at bounding box center [476, 210] width 103 height 11
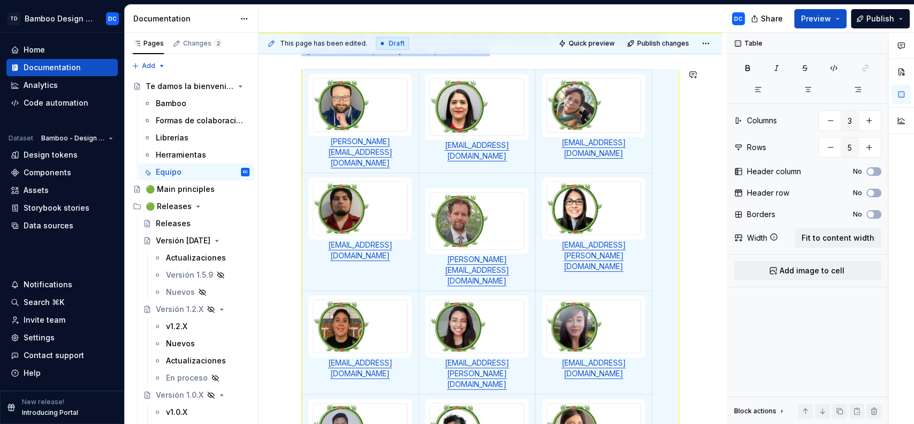
scroll to position [279, 0]
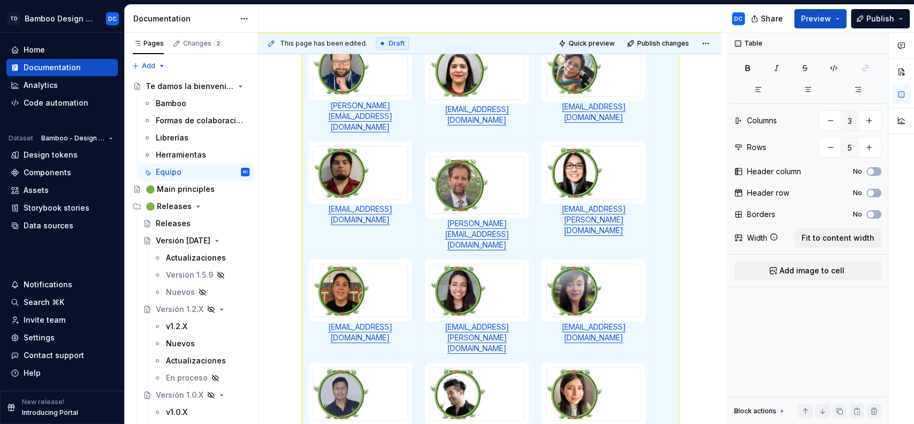
click at [701, 193] on div "This page has been edited. Draft Quick preview Publish changes Te damos la bien…" at bounding box center [493, 229] width 469 height 392
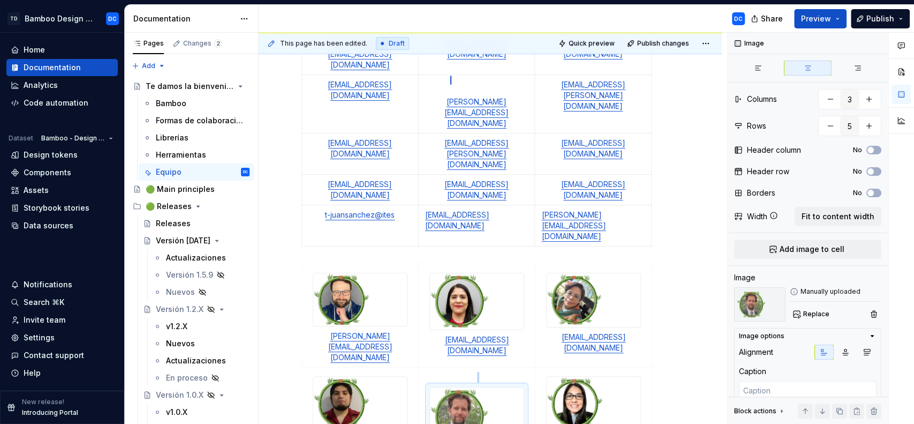
scroll to position [412, 0]
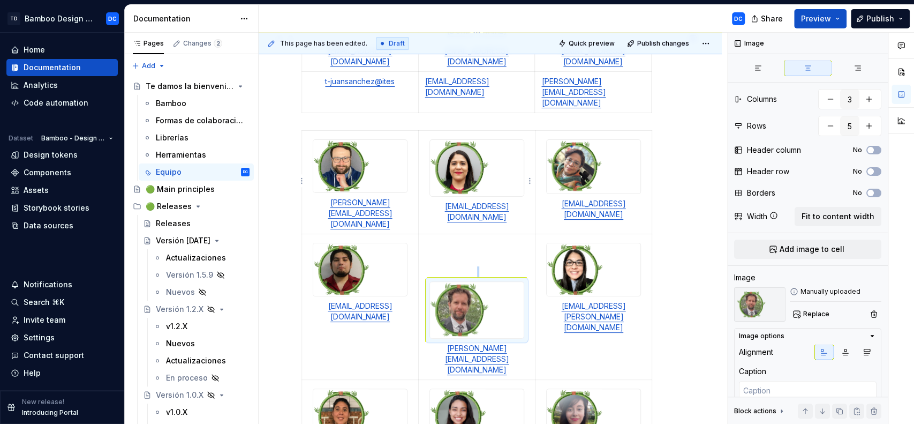
click at [508, 281] on div at bounding box center [477, 309] width 95 height 57
click at [827, 98] on button "button" at bounding box center [830, 98] width 19 height 19
type textarea "*"
type input "2"
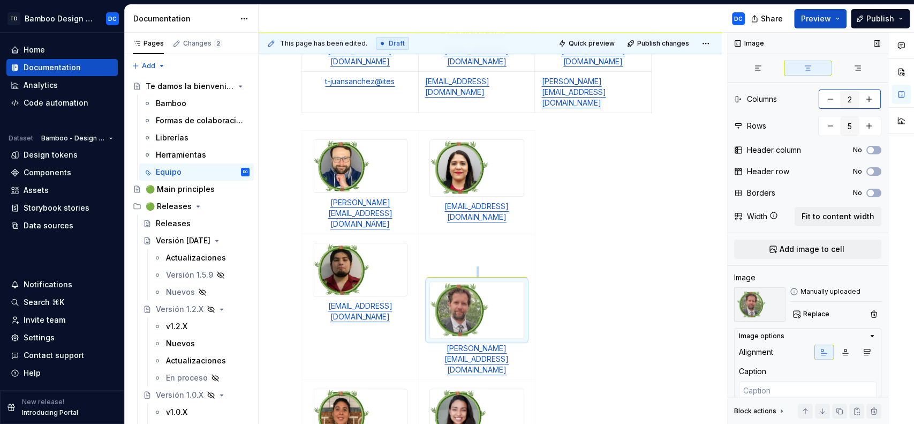
click at [862, 100] on button "button" at bounding box center [869, 98] width 19 height 19
type textarea "*"
type input "3"
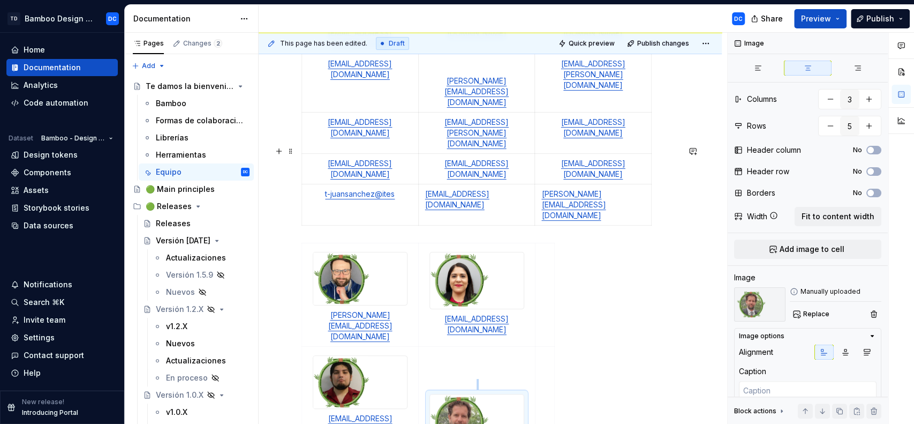
scroll to position [303, 0]
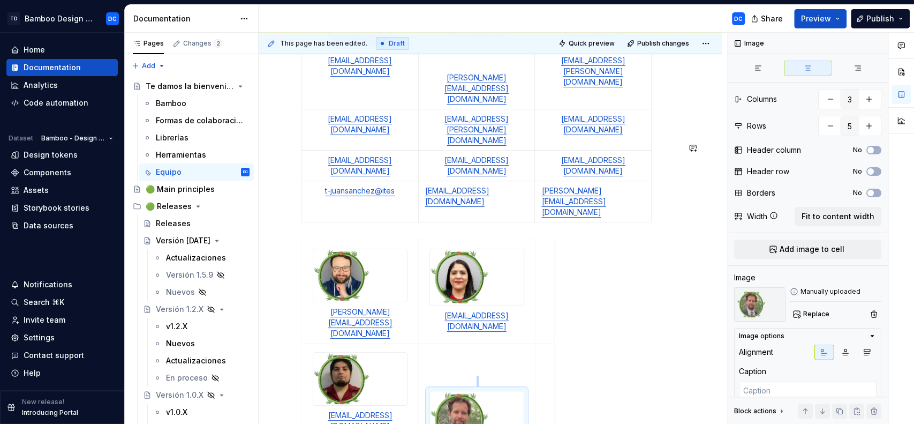
type textarea "*"
type input "2"
type textarea "*"
type input "3"
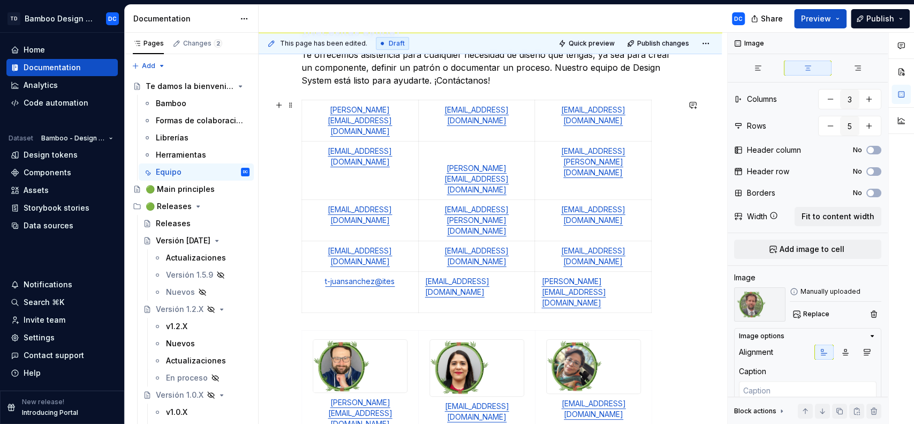
scroll to position [254, 0]
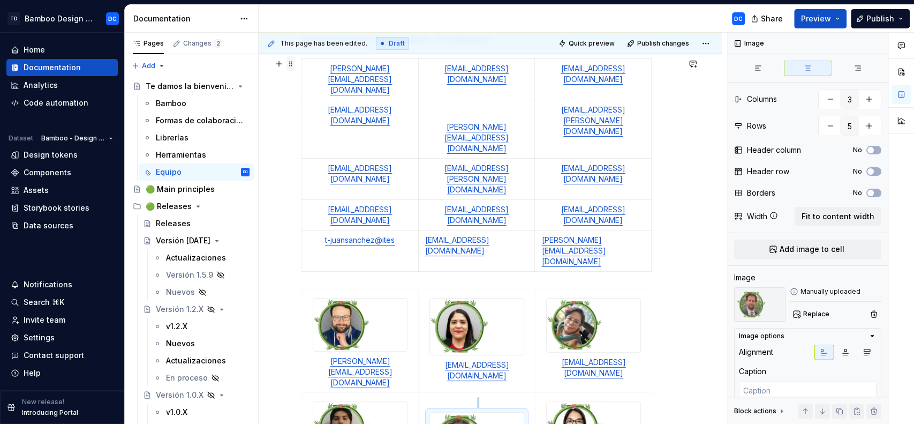
click at [289, 67] on span at bounding box center [291, 63] width 9 height 15
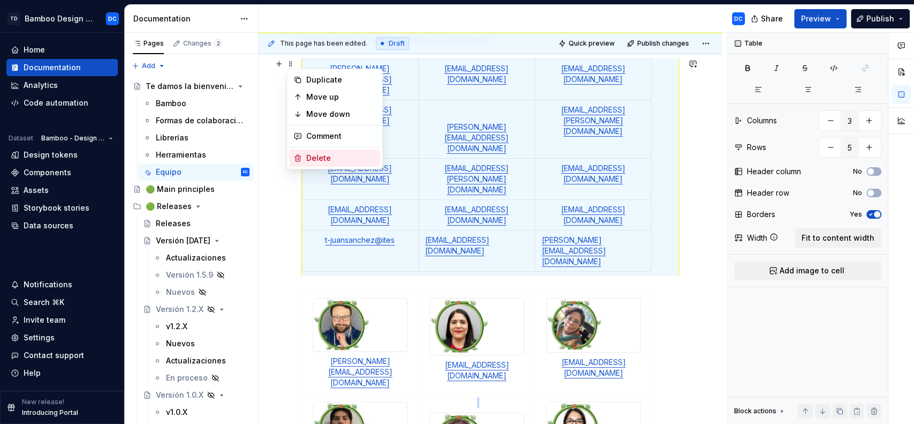
click at [313, 157] on div "Delete" at bounding box center [341, 158] width 70 height 11
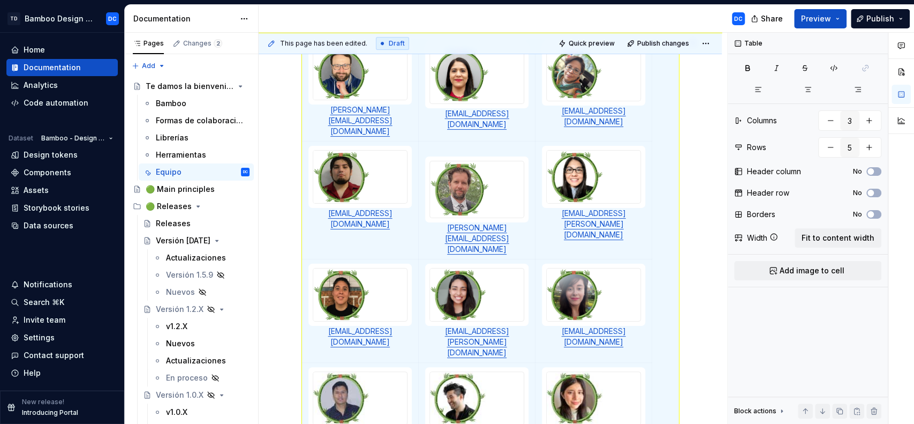
scroll to position [279, 0]
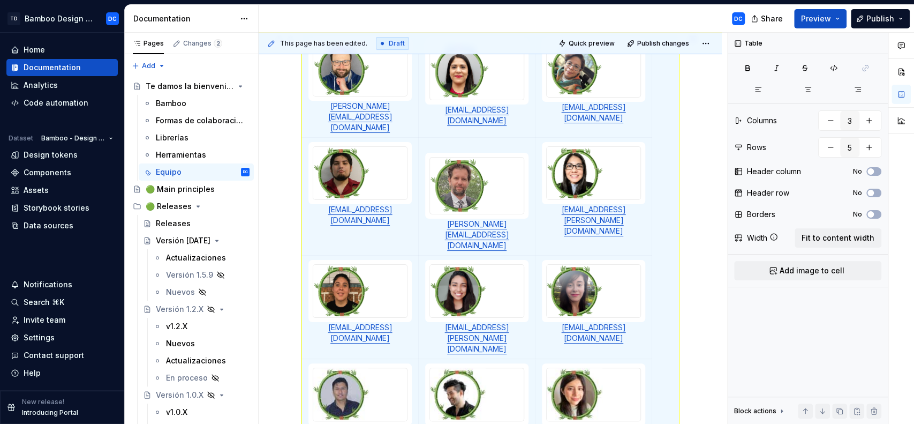
drag, startPoint x: 696, startPoint y: 212, endPoint x: 664, endPoint y: 224, distance: 34.4
click at [695, 212] on div "This page has been edited. Draft Quick preview Publish changes Te damos la bien…" at bounding box center [493, 229] width 469 height 392
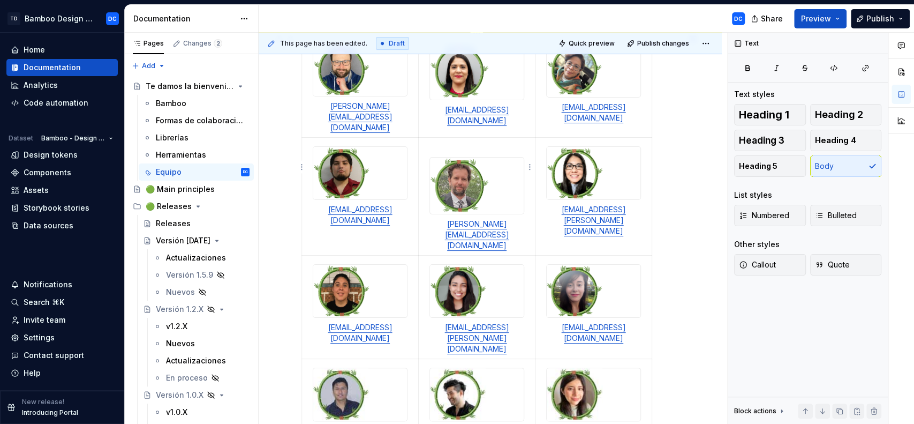
click at [463, 168] on img at bounding box center [477, 185] width 94 height 56
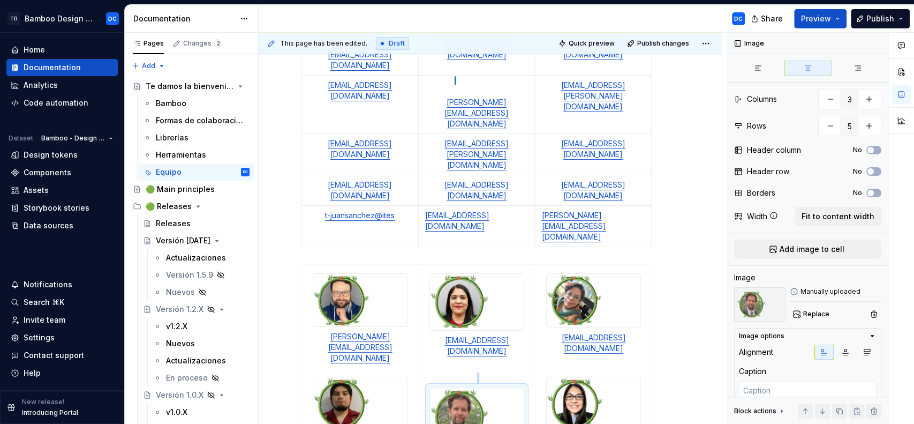
scroll to position [412, 0]
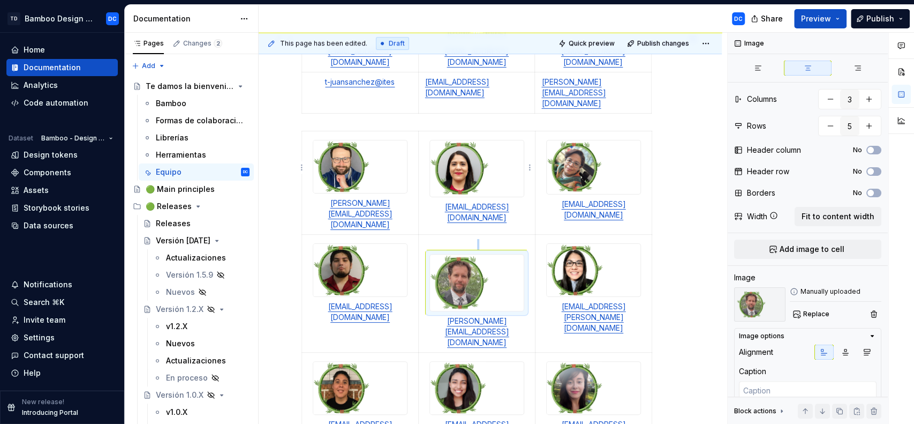
click at [454, 254] on img at bounding box center [477, 282] width 94 height 56
click at [530, 168] on html "TD Bamboo Design System DC Home Documentation Analytics Code automation Dataset…" at bounding box center [457, 212] width 914 height 424
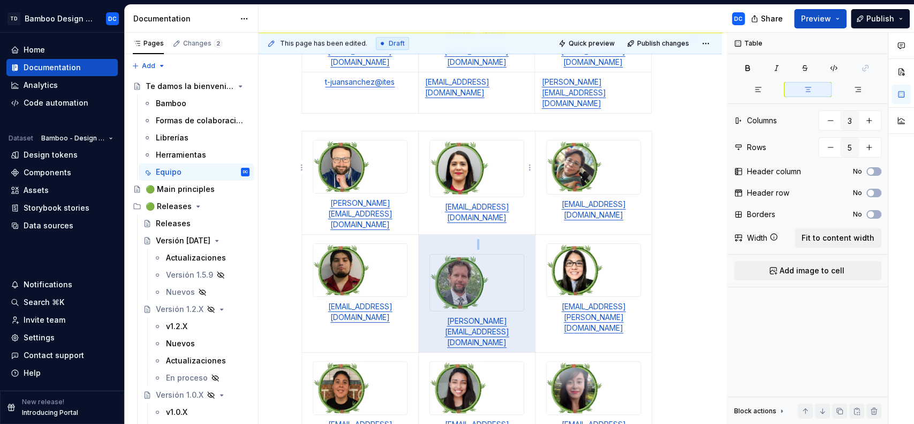
drag, startPoint x: 530, startPoint y: 168, endPoint x: 524, endPoint y: 132, distance: 35.8
click at [524, 132] on html "TD Bamboo Design System DC Home Documentation Analytics Code automation Dataset…" at bounding box center [457, 212] width 914 height 424
click at [681, 180] on div "This page has been edited. Draft Quick preview Publish changes Te damos la bien…" at bounding box center [493, 229] width 469 height 392
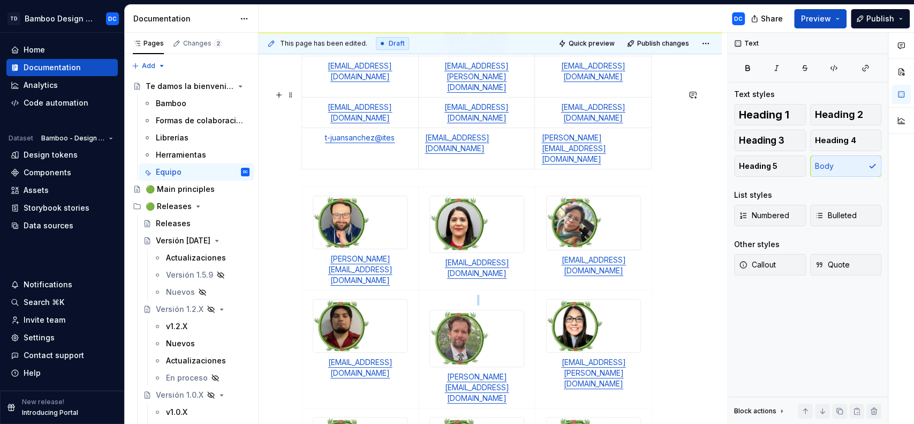
scroll to position [357, 0]
click at [430, 309] on div at bounding box center [477, 337] width 95 height 57
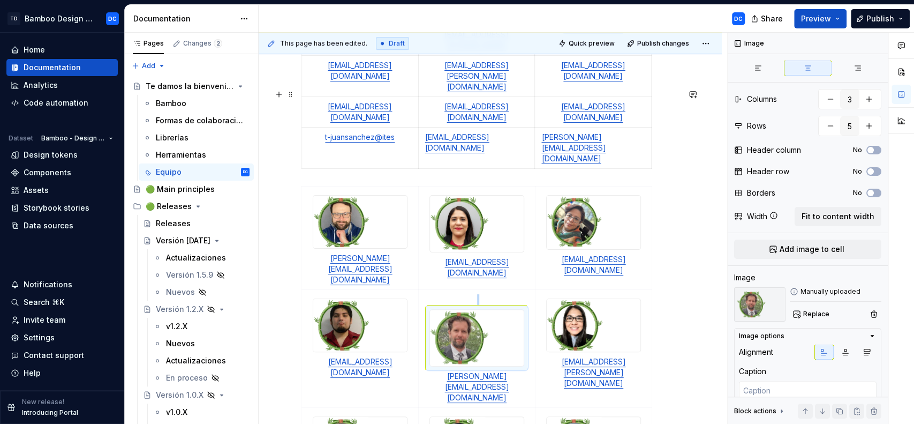
click at [433, 294] on p at bounding box center [476, 299] width 103 height 11
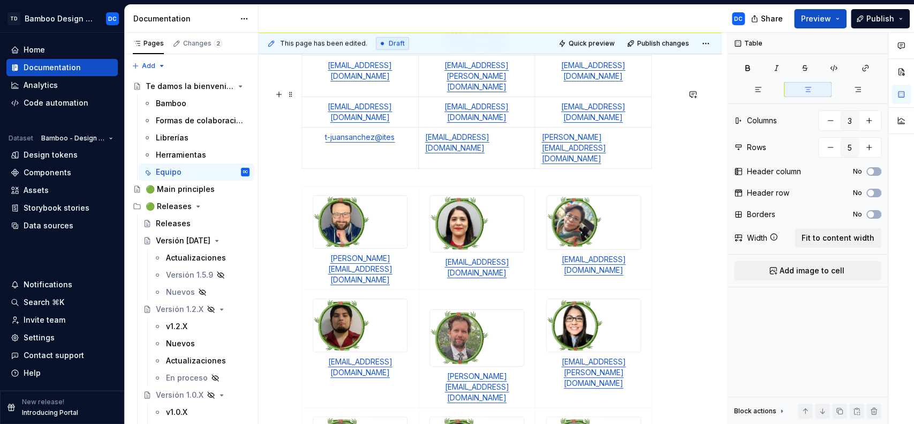
click at [433, 294] on p at bounding box center [476, 299] width 103 height 11
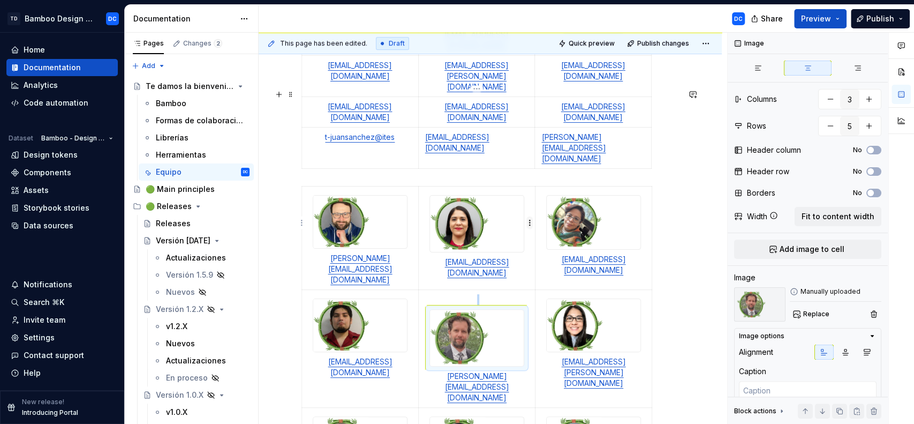
click at [531, 223] on html "TD Bamboo Design System DC Home Documentation Analytics Code automation Dataset…" at bounding box center [457, 212] width 914 height 424
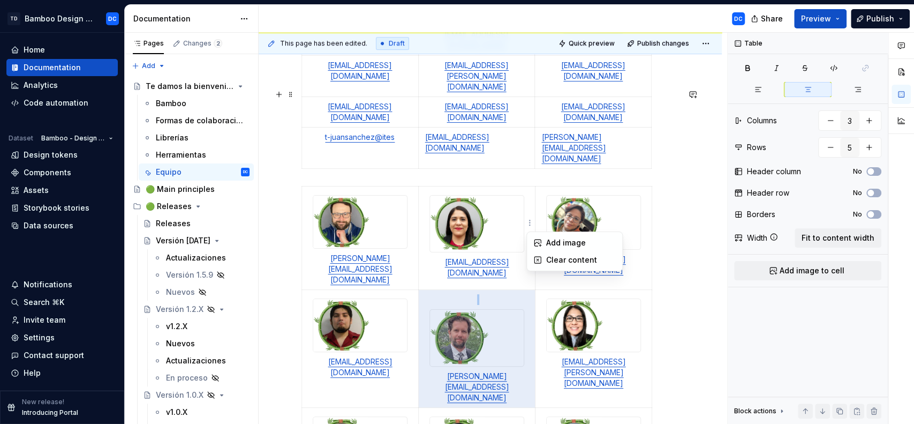
click at [523, 221] on html "TD Bamboo Design System DC Home Documentation Analytics Code automation Dataset…" at bounding box center [457, 212] width 914 height 424
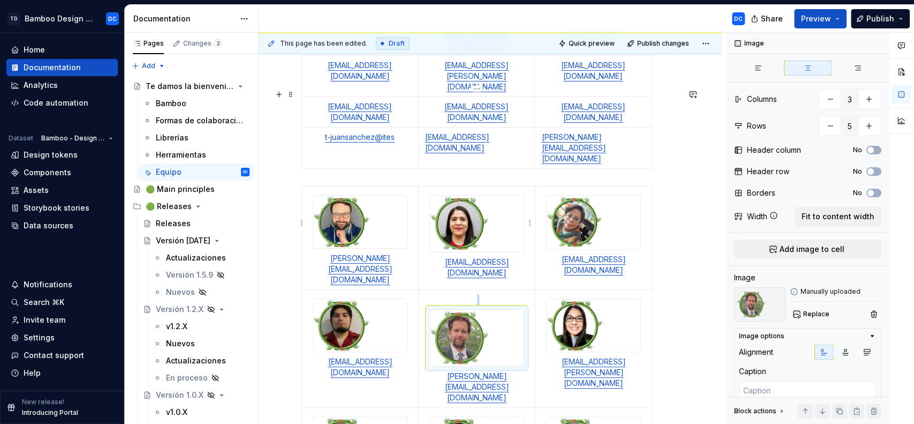
click at [514, 310] on img at bounding box center [477, 338] width 94 height 56
click at [678, 156] on div "¿Necesitas ayuda? Te ofrecemos asistencia para cualquier necesidad de diseño qu…" at bounding box center [490, 352] width 463 height 1046
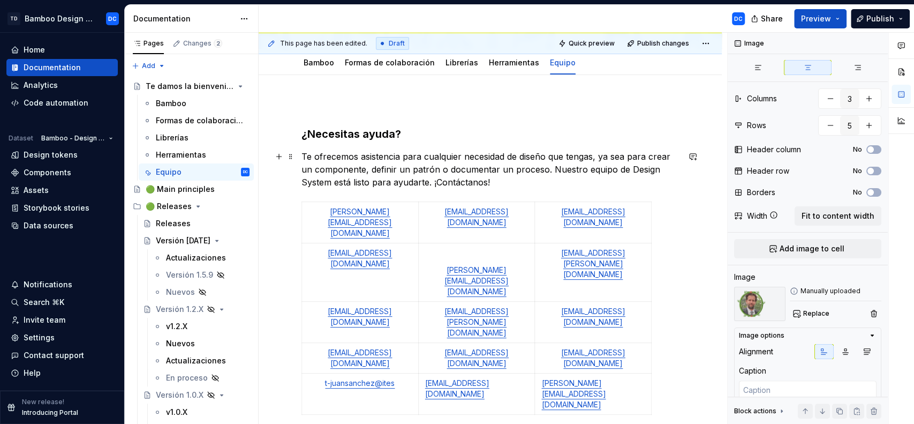
scroll to position [112, 0]
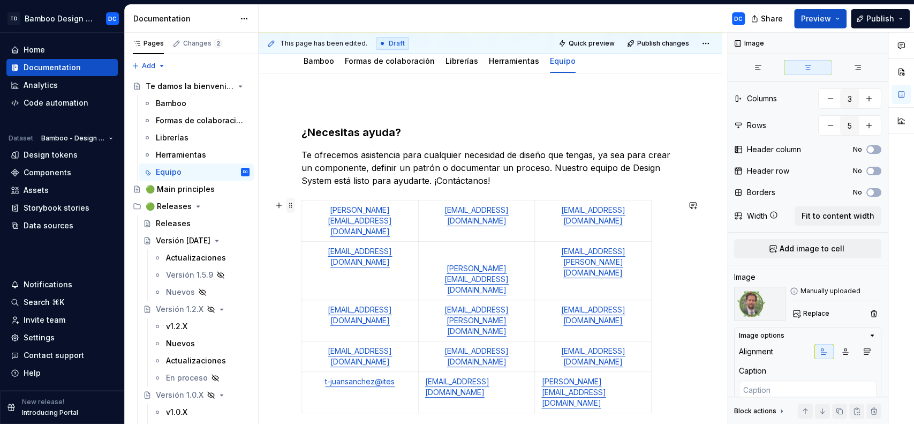
click at [291, 207] on span at bounding box center [291, 205] width 9 height 15
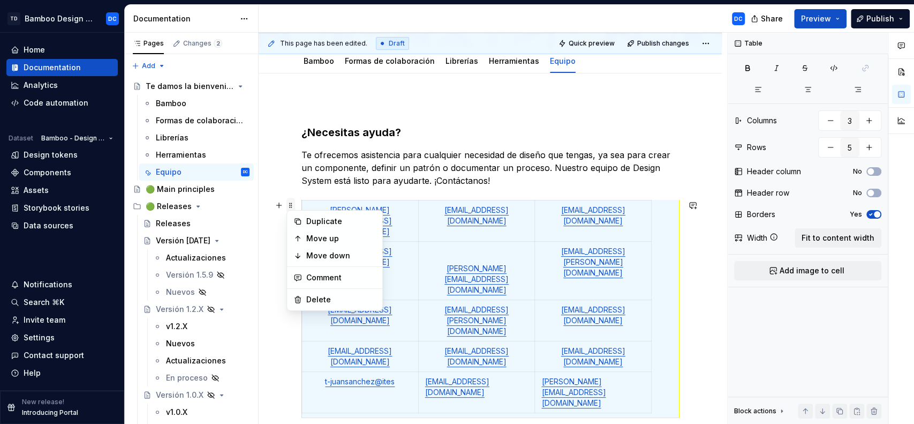
scroll to position [0, 0]
click at [318, 294] on div "Delete" at bounding box center [341, 299] width 70 height 11
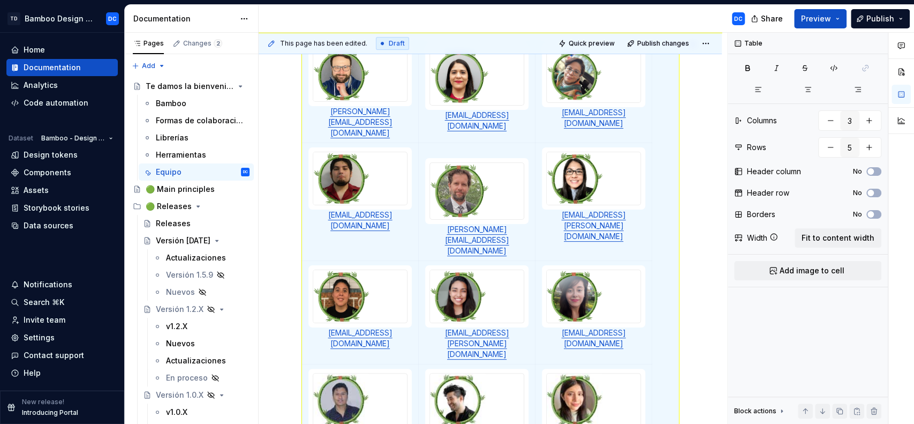
scroll to position [4, 0]
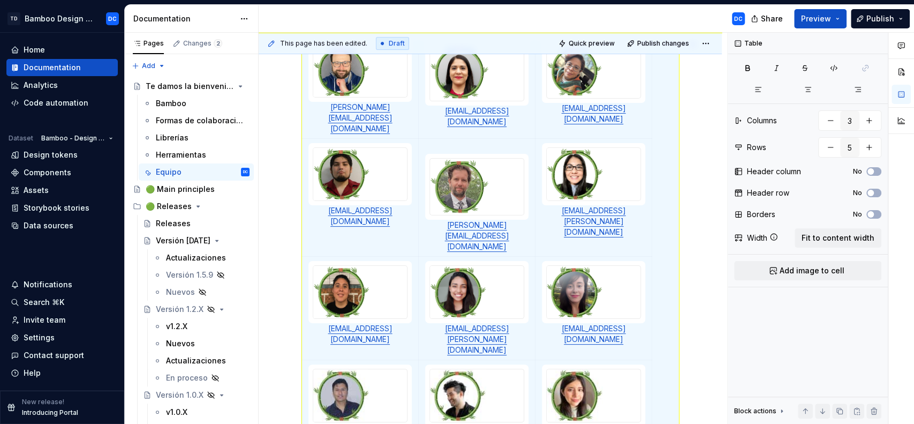
drag, startPoint x: 713, startPoint y: 178, endPoint x: 494, endPoint y: 147, distance: 221.2
click at [712, 178] on div "¿Necesitas ayuda? Te ofrecemos asistencia para cualquier necesidad de diseño qu…" at bounding box center [490, 320] width 463 height 815
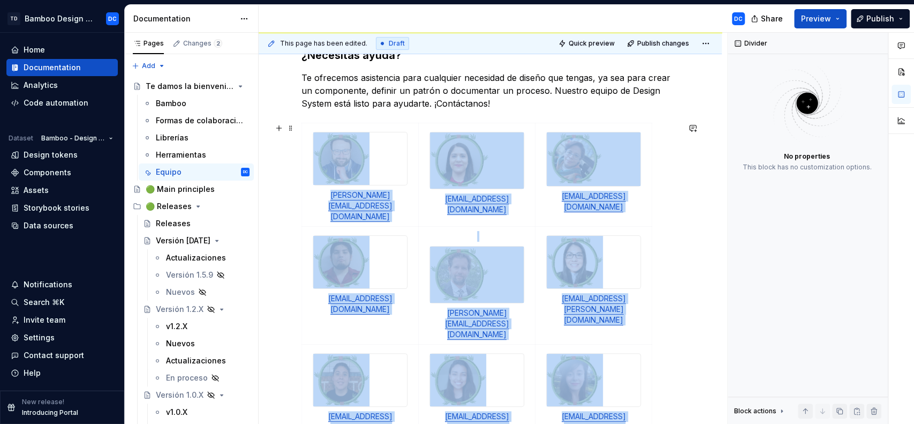
scroll to position [187, 0]
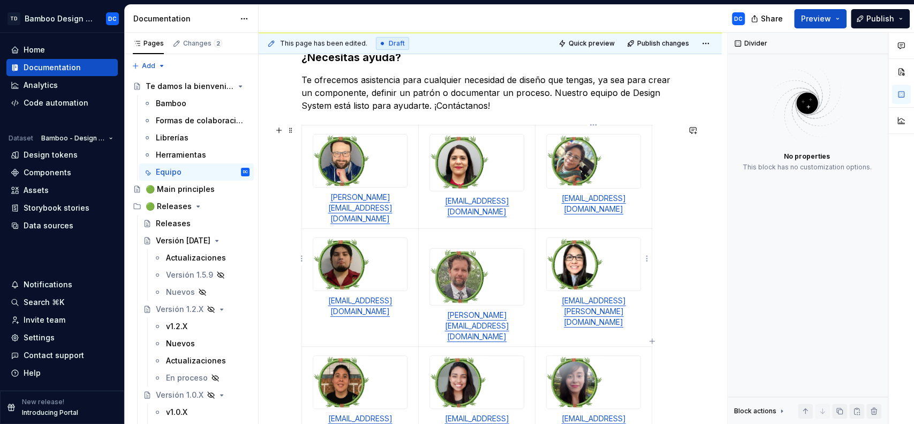
click at [549, 238] on img at bounding box center [575, 264] width 56 height 52
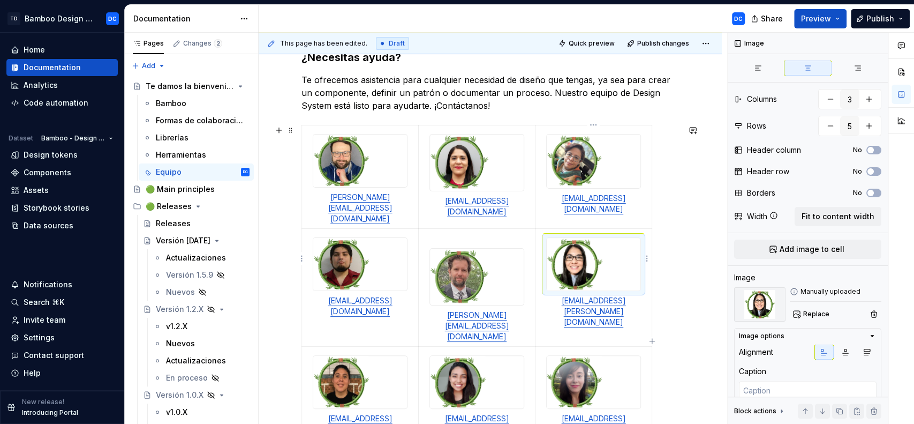
click at [546, 237] on div at bounding box center [593, 264] width 95 height 54
click at [467, 259] on img at bounding box center [477, 277] width 94 height 56
click at [394, 248] on div at bounding box center [360, 264] width 94 height 52
click at [430, 259] on div at bounding box center [477, 276] width 95 height 57
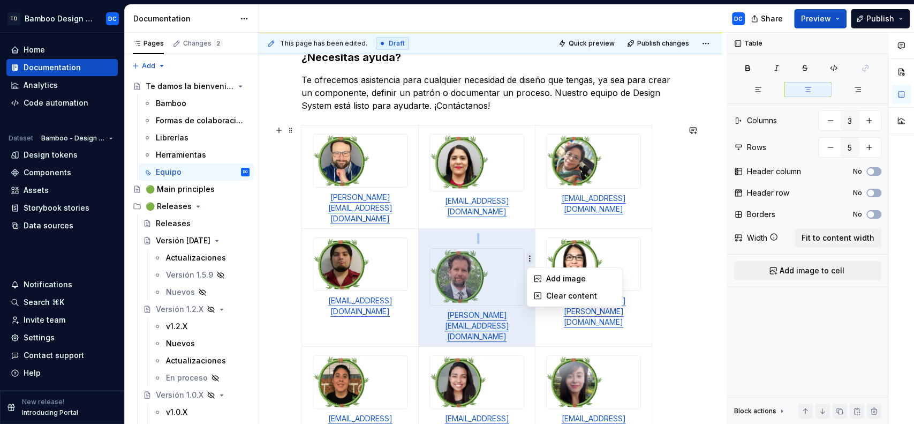
click at [521, 223] on html "TD Bamboo Design System DC Home Documentation Analytics Code automation Dataset…" at bounding box center [457, 212] width 914 height 424
click at [484, 219] on html "TD Bamboo Design System DC Home Documentation Analytics Code automation Dataset…" at bounding box center [457, 212] width 914 height 424
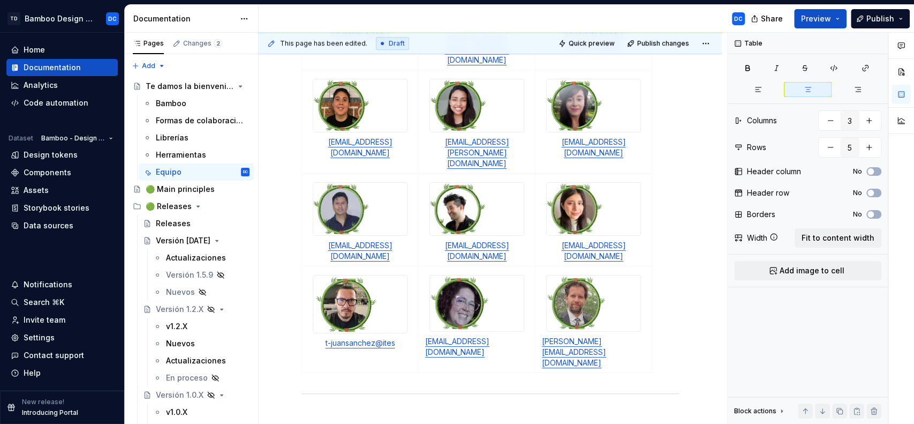
scroll to position [465, 0]
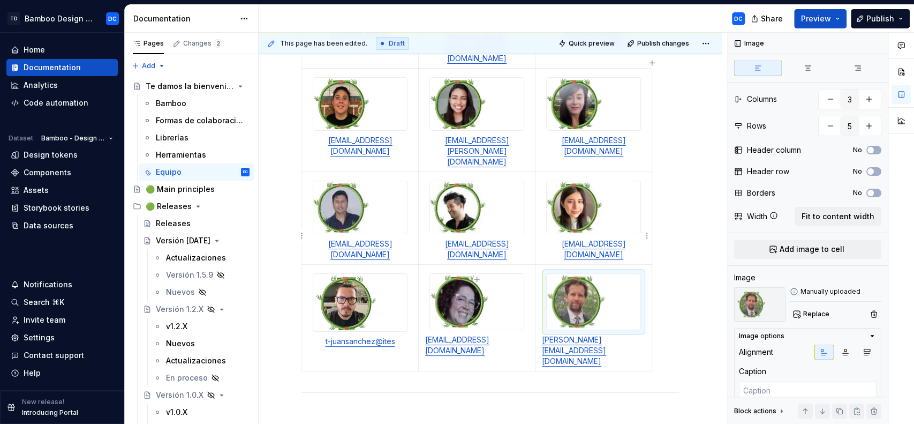
click at [593, 274] on img at bounding box center [594, 302] width 94 height 56
click at [605, 334] on p "[PERSON_NAME][EMAIL_ADDRESS][DOMAIN_NAME]" at bounding box center [593, 350] width 103 height 32
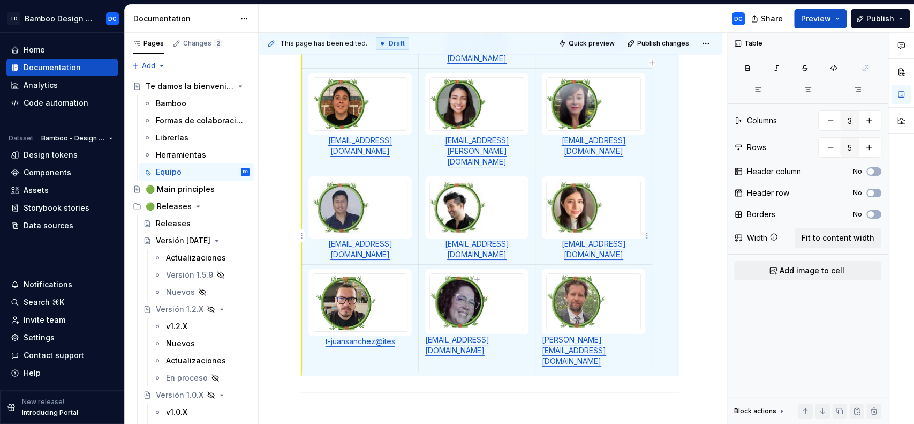
click at [621, 274] on img at bounding box center [594, 302] width 94 height 56
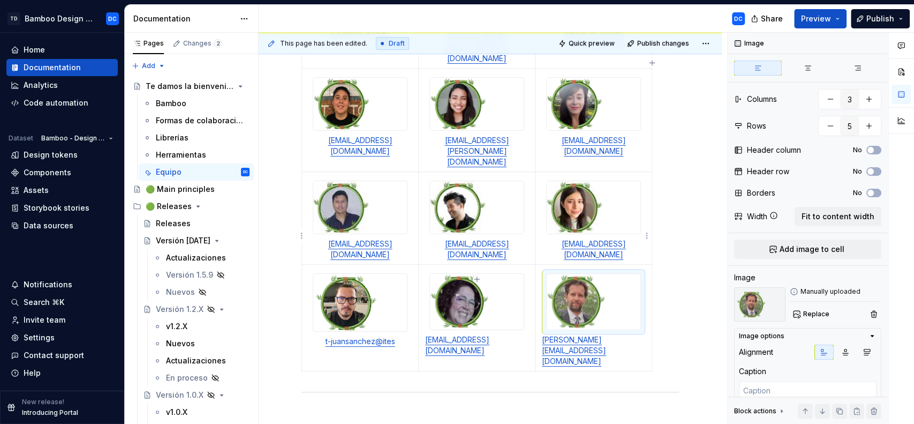
click at [621, 274] on img at bounding box center [594, 302] width 94 height 56
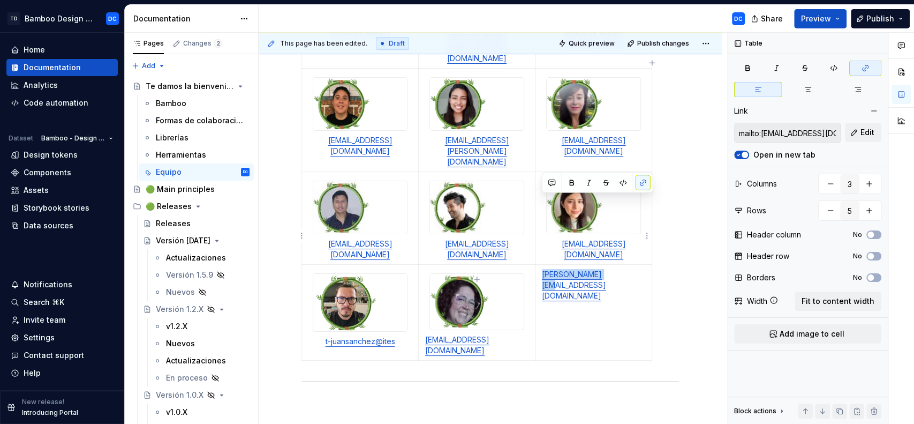
drag, startPoint x: 596, startPoint y: 206, endPoint x: 538, endPoint y: 204, distance: 58.4
click at [538, 264] on td "[PERSON_NAME][EMAIL_ADDRESS][DOMAIN_NAME]" at bounding box center [594, 312] width 117 height 96
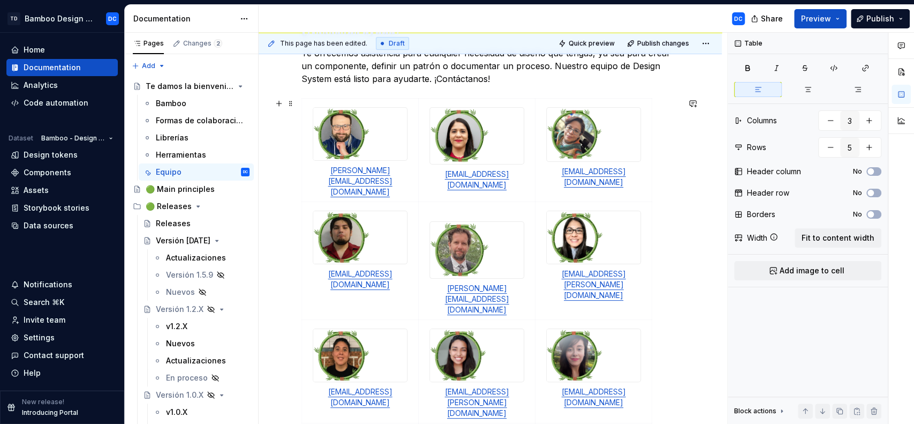
scroll to position [214, 0]
click at [639, 173] on p "[EMAIL_ADDRESS][DOMAIN_NAME]" at bounding box center [593, 176] width 103 height 21
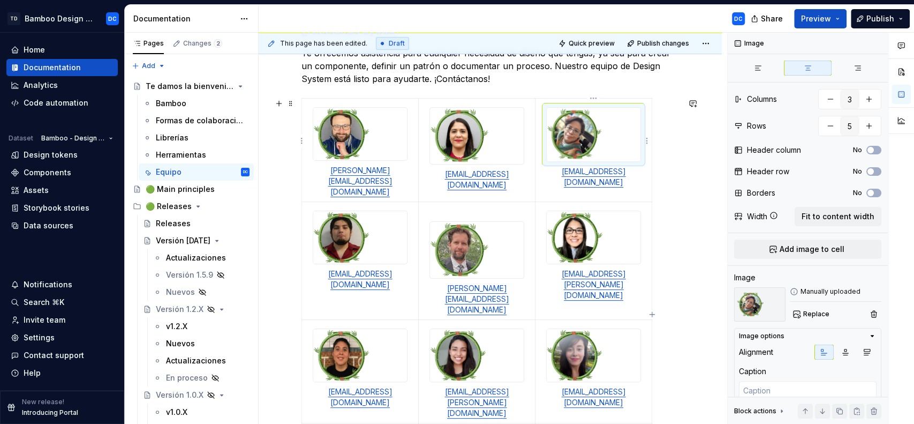
click at [617, 126] on img at bounding box center [594, 135] width 94 height 54
click at [638, 169] on p "[EMAIL_ADDRESS][DOMAIN_NAME]" at bounding box center [593, 176] width 103 height 21
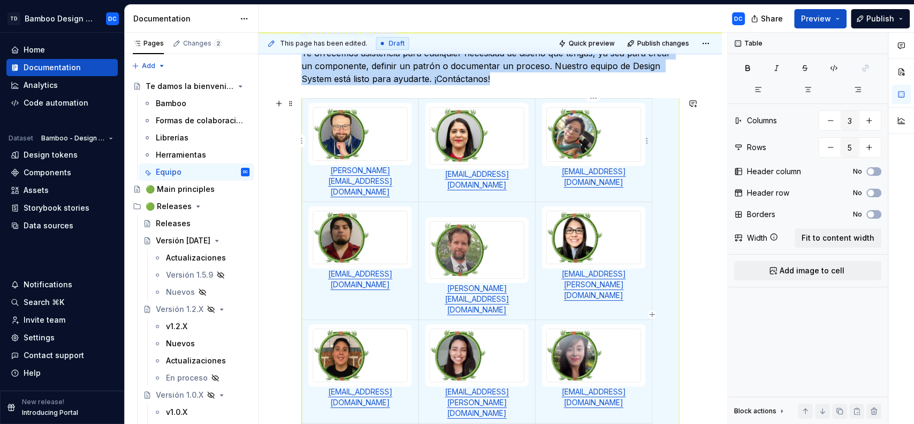
click at [634, 134] on img at bounding box center [594, 135] width 94 height 54
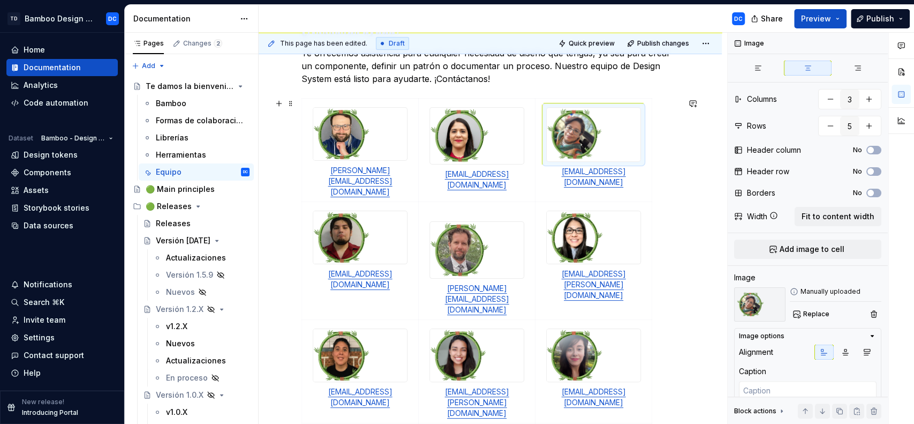
scroll to position [484, 0]
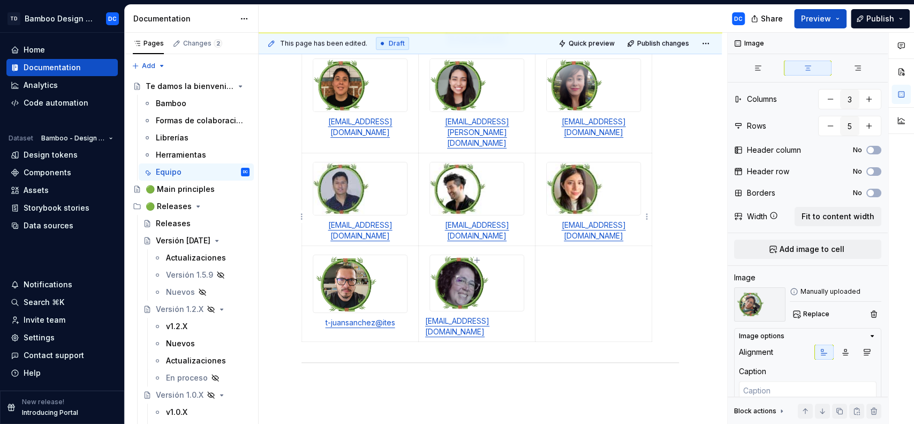
click at [576, 245] on td at bounding box center [594, 293] width 117 height 96
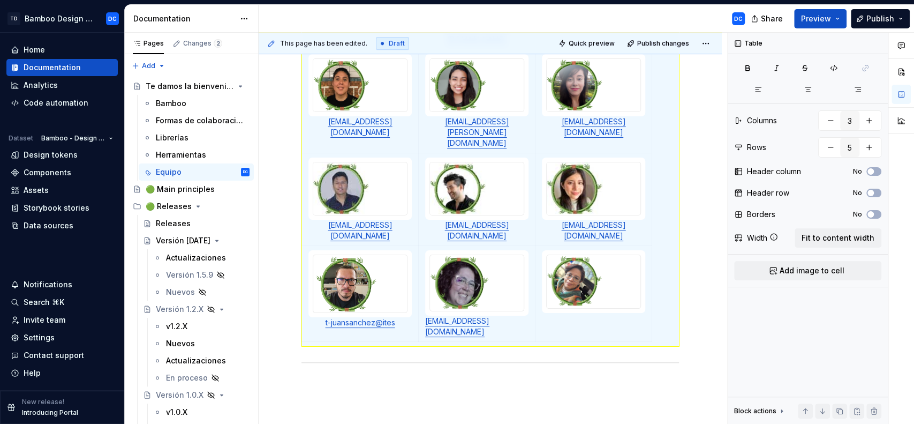
click at [687, 179] on div "This page has been edited. Draft Quick preview Publish changes Te damos la bien…" at bounding box center [493, 229] width 469 height 392
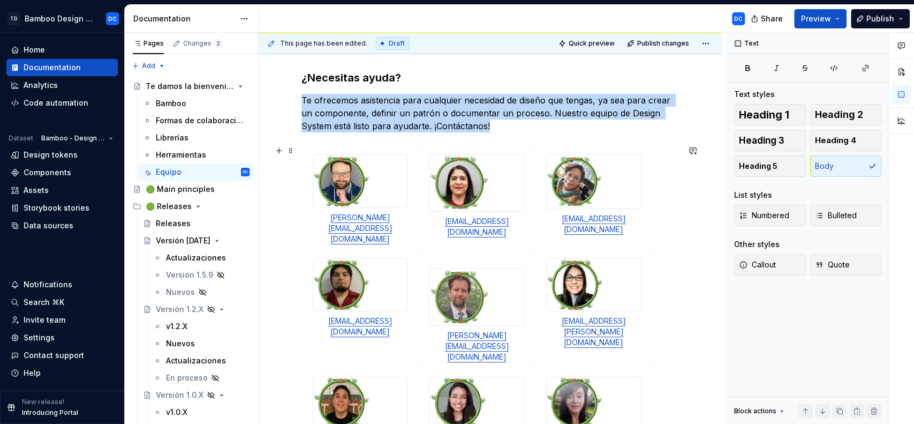
scroll to position [166, 0]
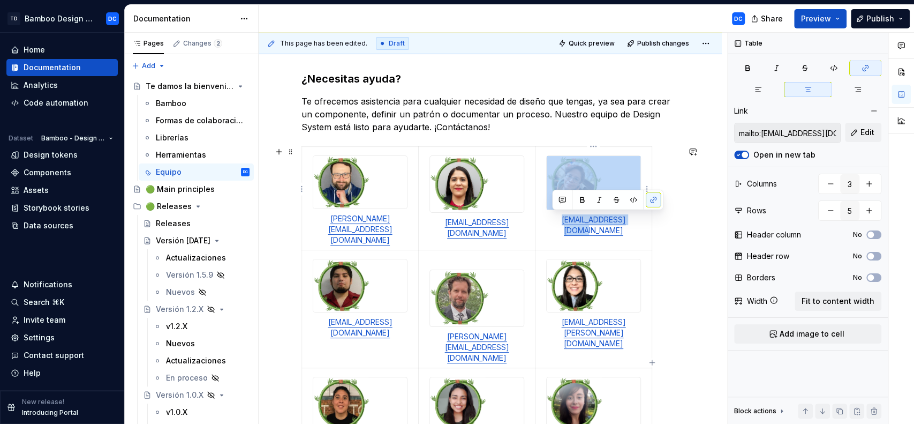
drag, startPoint x: 641, startPoint y: 221, endPoint x: 545, endPoint y: 211, distance: 96.4
click at [545, 211] on td "[EMAIL_ADDRESS][DOMAIN_NAME]" at bounding box center [594, 198] width 117 height 103
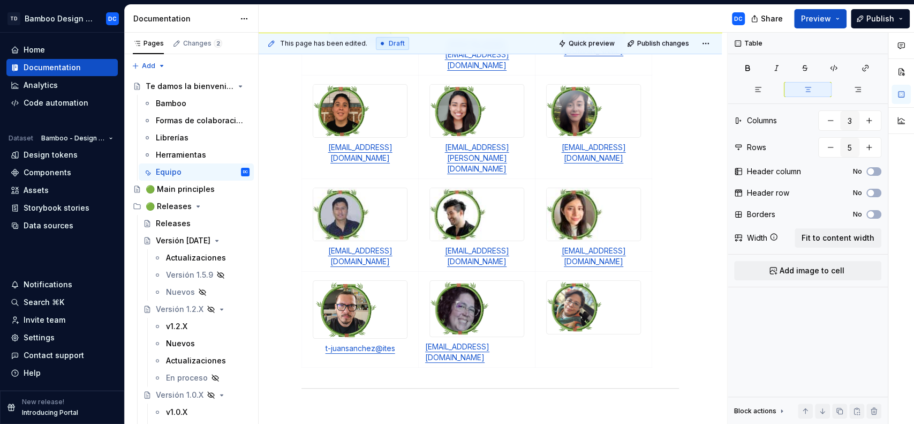
scroll to position [484, 0]
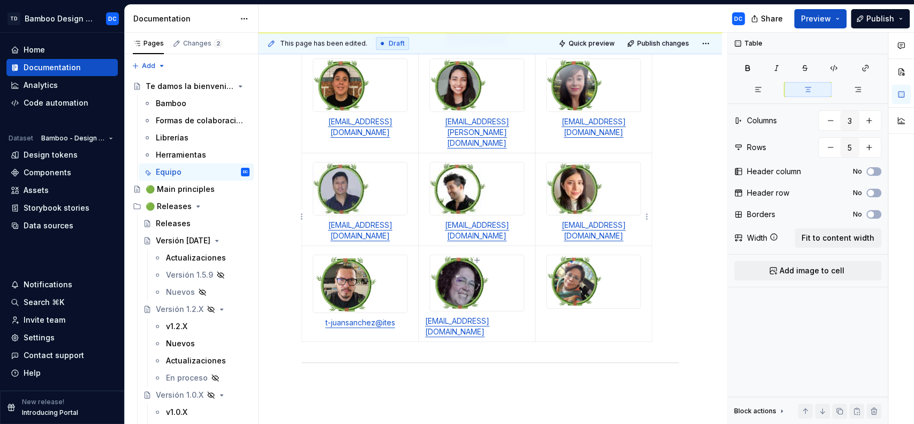
click at [568, 247] on td at bounding box center [594, 293] width 117 height 96
click at [644, 245] on td at bounding box center [594, 293] width 117 height 96
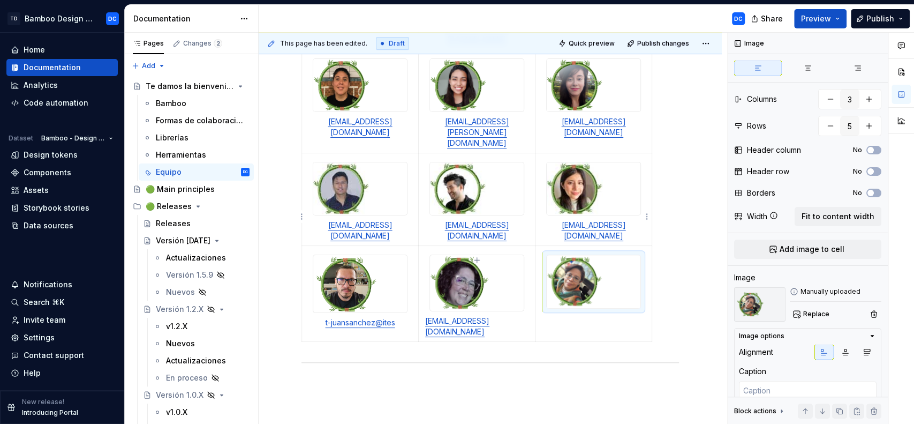
click at [634, 255] on img at bounding box center [594, 282] width 94 height 54
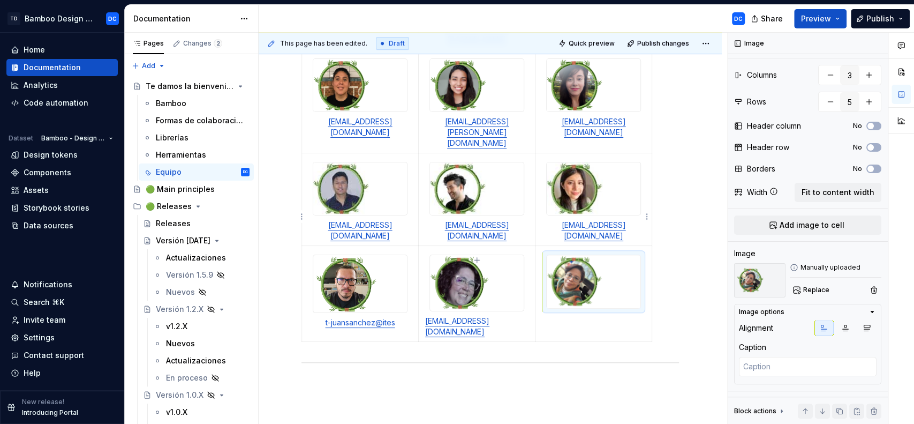
click at [641, 254] on div at bounding box center [593, 281] width 95 height 55
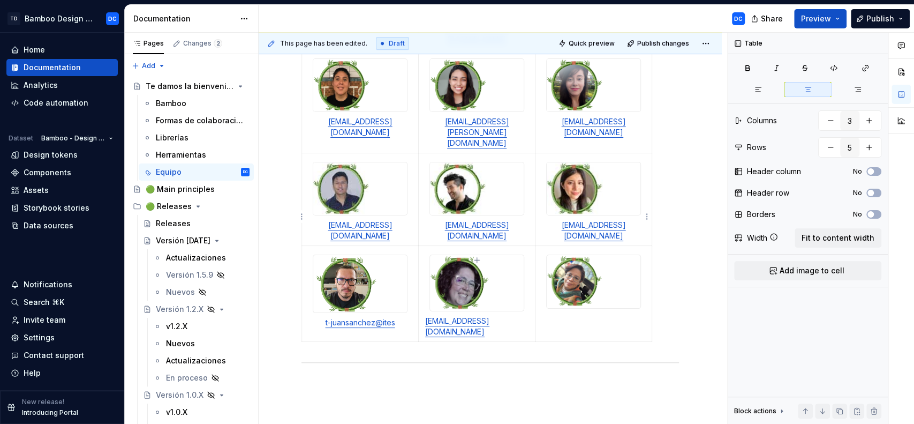
click at [629, 252] on td at bounding box center [594, 293] width 117 height 96
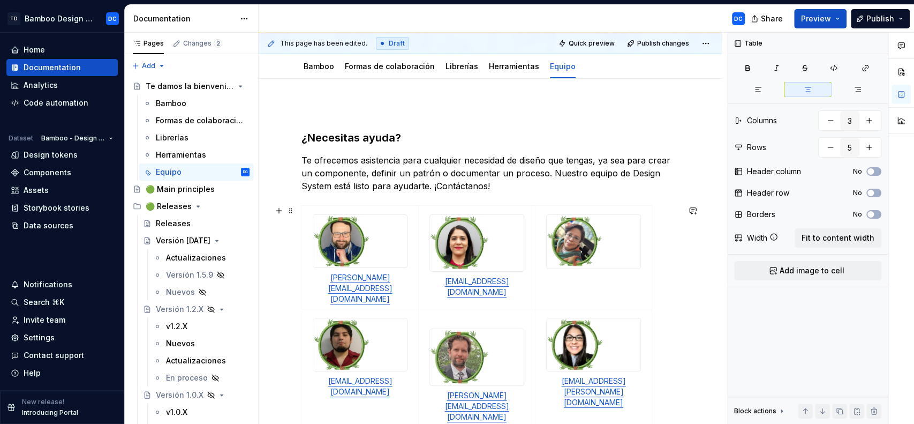
scroll to position [100, 0]
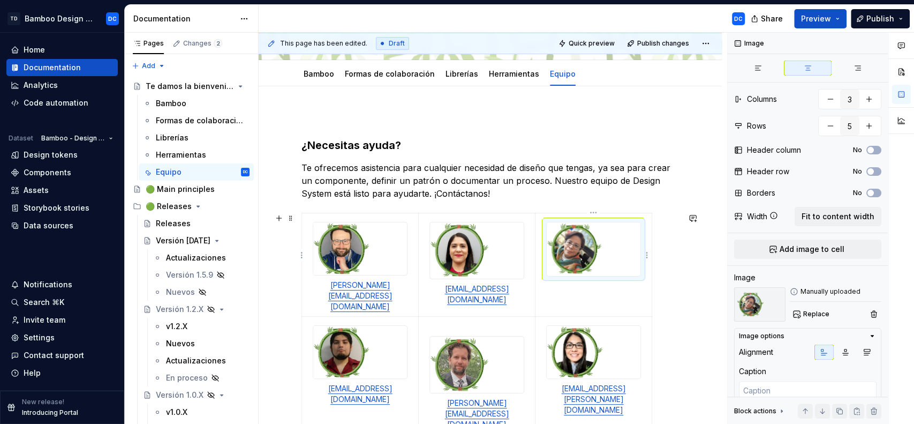
click at [591, 246] on img at bounding box center [594, 249] width 94 height 54
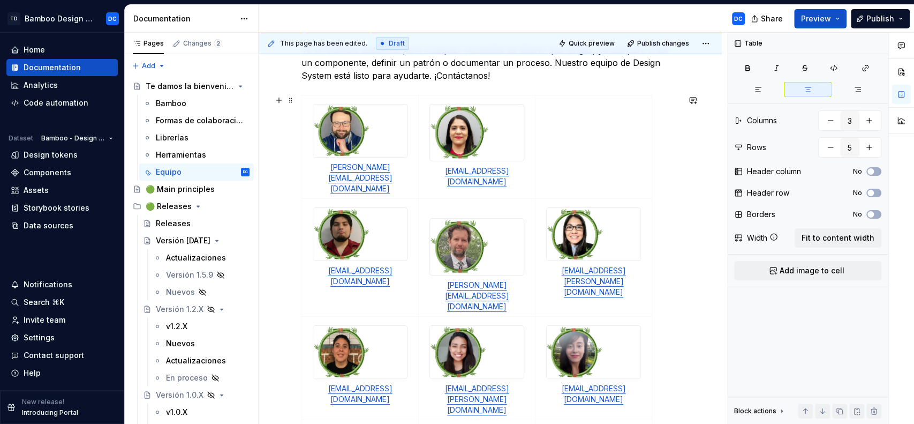
scroll to position [219, 0]
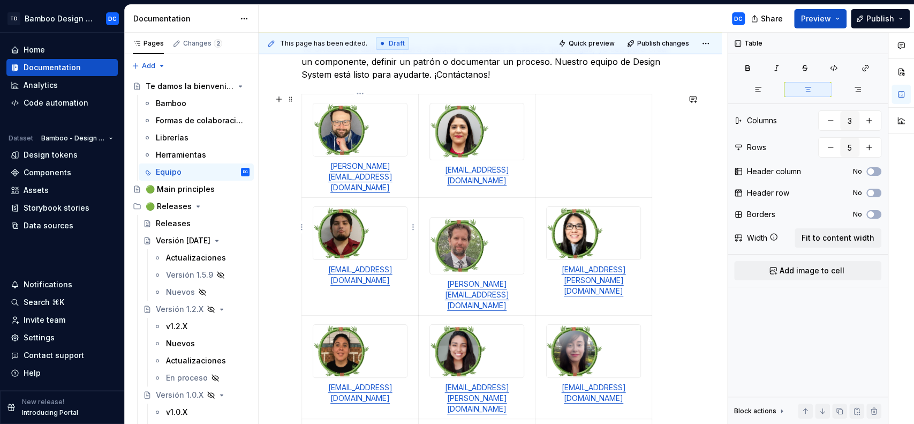
click at [359, 225] on img at bounding box center [341, 233] width 56 height 52
click at [590, 112] on td at bounding box center [594, 145] width 117 height 103
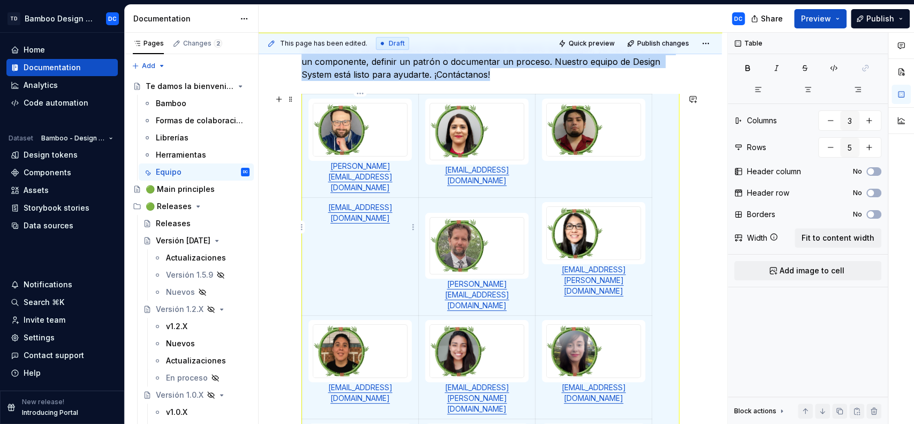
click at [387, 198] on td "[EMAIL_ADDRESS][DOMAIN_NAME]" at bounding box center [360, 257] width 117 height 118
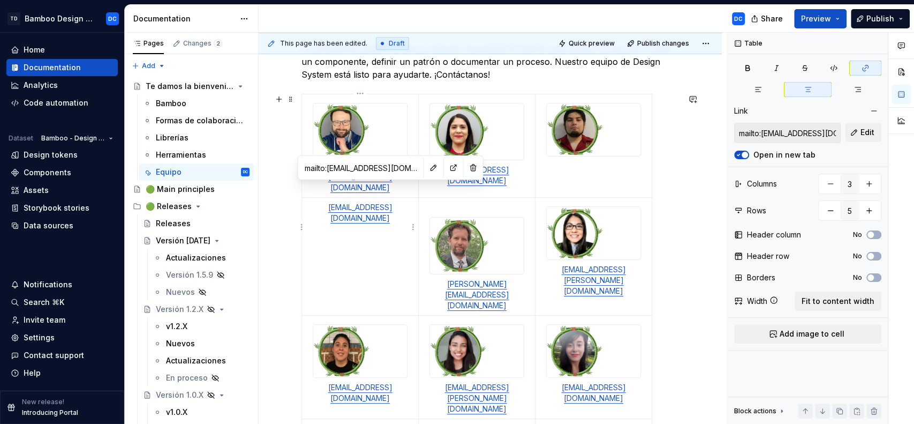
click at [387, 202] on p "[EMAIL_ADDRESS][DOMAIN_NAME]" at bounding box center [360, 212] width 103 height 21
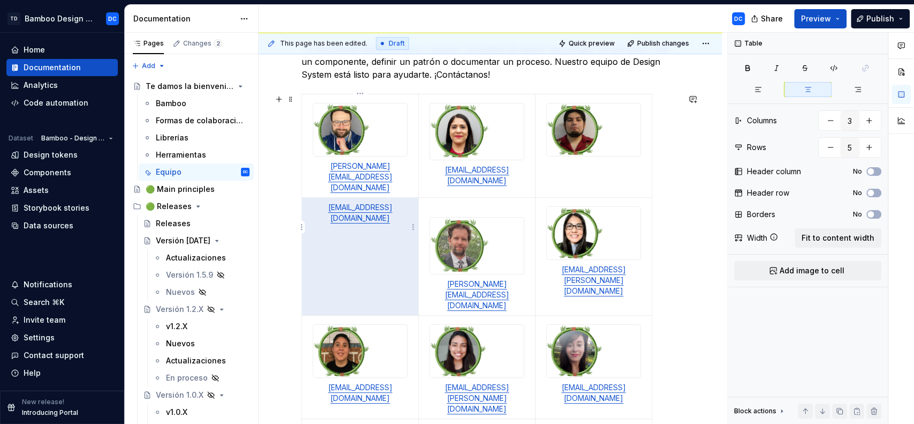
click at [387, 202] on p "[EMAIL_ADDRESS][DOMAIN_NAME]" at bounding box center [360, 212] width 103 height 21
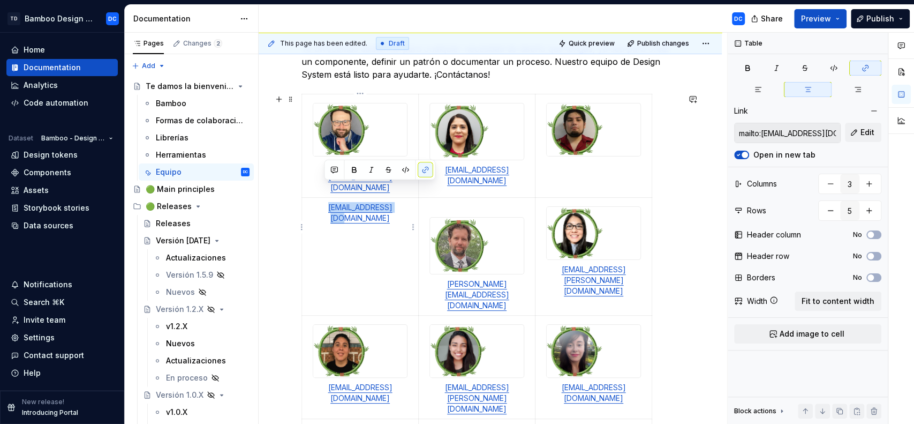
drag, startPoint x: 405, startPoint y: 190, endPoint x: 317, endPoint y: 187, distance: 88.4
click at [317, 202] on p "[EMAIL_ADDRESS][DOMAIN_NAME]" at bounding box center [360, 212] width 103 height 21
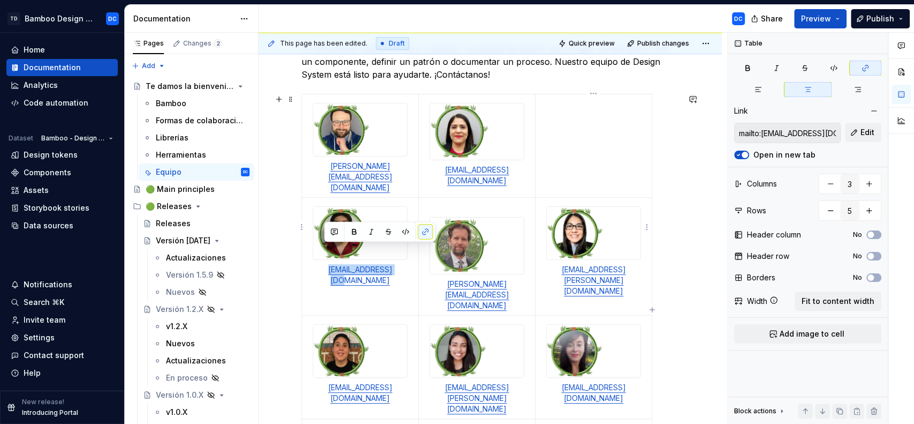
click at [570, 221] on img at bounding box center [575, 233] width 56 height 52
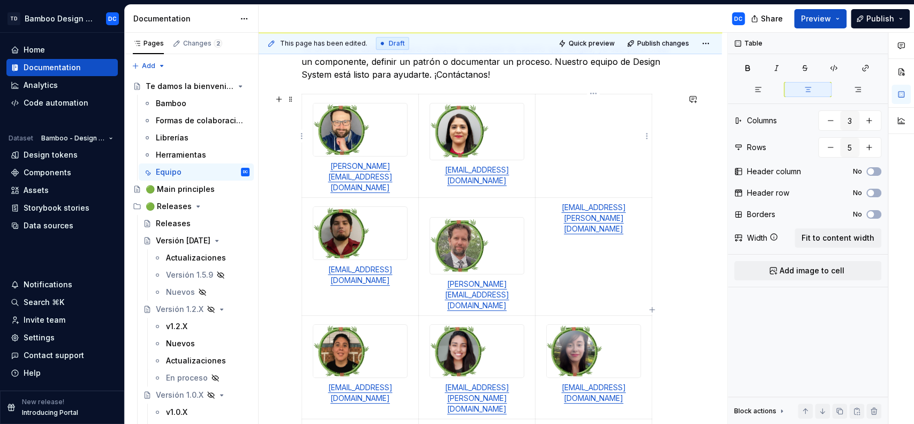
click at [569, 123] on td at bounding box center [594, 145] width 117 height 103
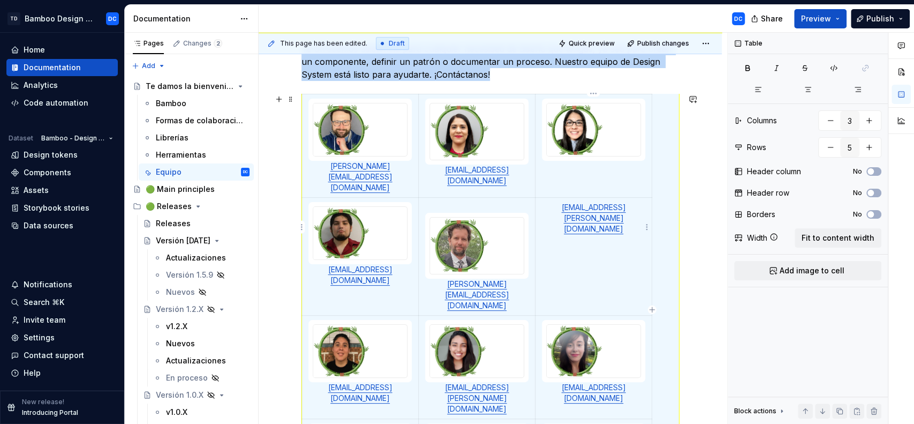
click at [597, 198] on td "[EMAIL_ADDRESS][PERSON_NAME][DOMAIN_NAME]" at bounding box center [594, 257] width 117 height 118
click at [596, 202] on p "[EMAIL_ADDRESS][PERSON_NAME][DOMAIN_NAME]" at bounding box center [593, 218] width 103 height 32
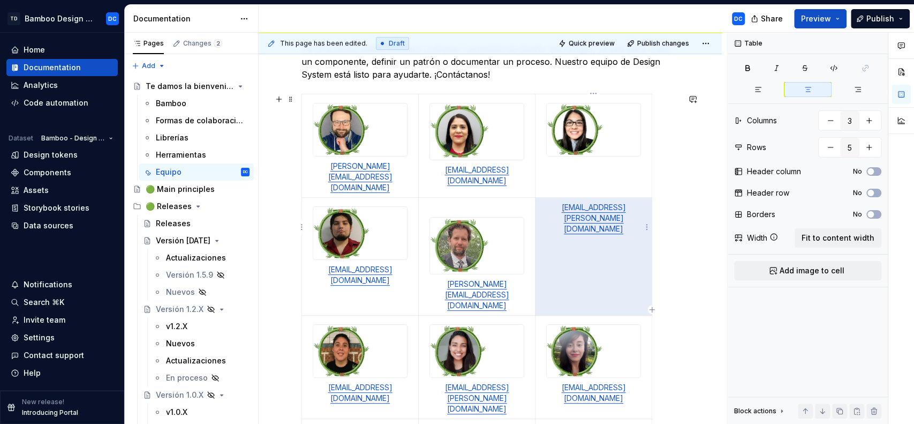
click at [596, 202] on p "[EMAIL_ADDRESS][PERSON_NAME][DOMAIN_NAME]" at bounding box center [593, 218] width 103 height 32
click at [626, 202] on link "[EMAIL_ADDRESS][PERSON_NAME][DOMAIN_NAME]" at bounding box center [594, 217] width 64 height 31
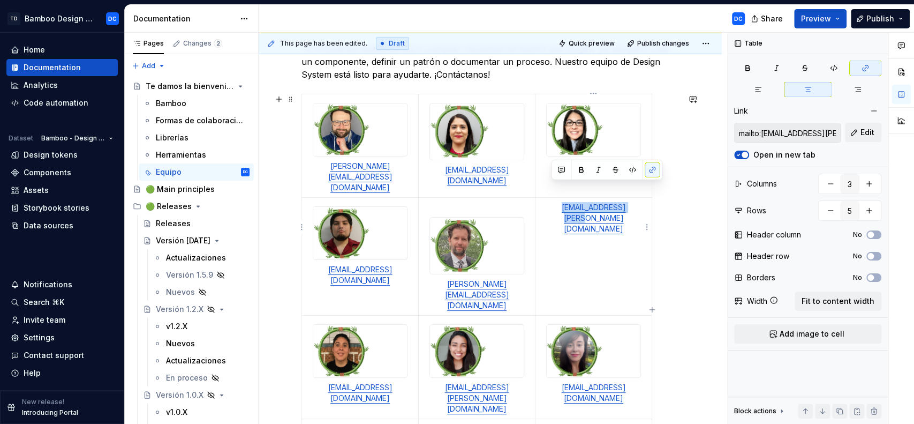
drag, startPoint x: 638, startPoint y: 191, endPoint x: 542, endPoint y: 187, distance: 97.0
click at [542, 202] on p "[EMAIL_ADDRESS][PERSON_NAME][DOMAIN_NAME]" at bounding box center [593, 218] width 103 height 32
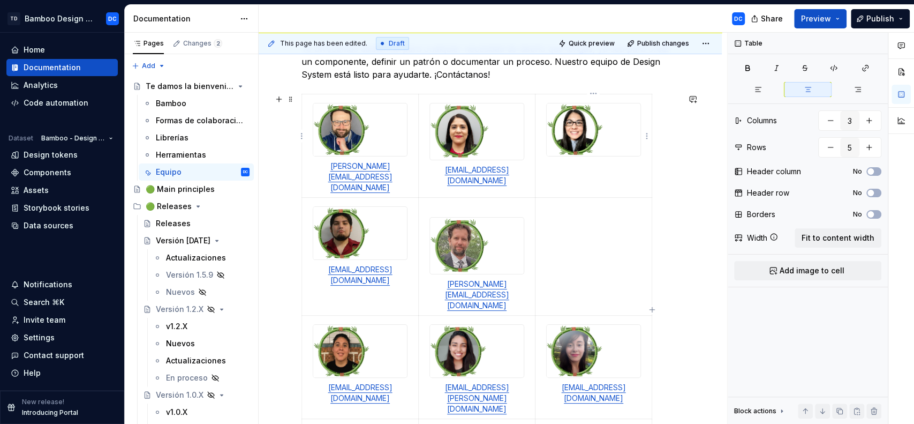
click at [561, 167] on td at bounding box center [594, 145] width 117 height 103
click at [641, 115] on div at bounding box center [593, 130] width 95 height 54
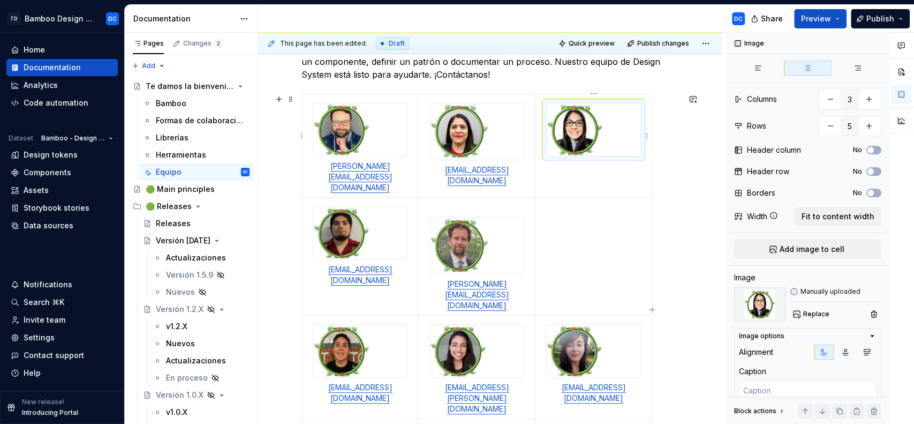
click at [619, 115] on div at bounding box center [594, 129] width 94 height 52
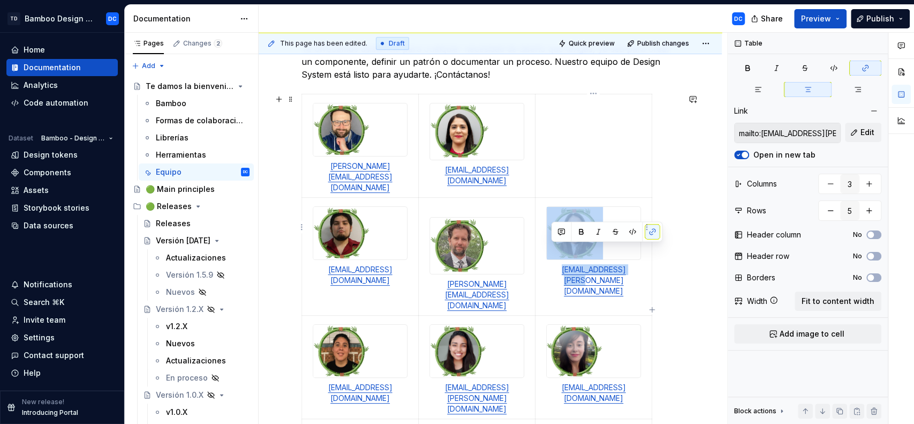
drag, startPoint x: 637, startPoint y: 255, endPoint x: 559, endPoint y: 199, distance: 95.9
click at [559, 199] on td "[EMAIL_ADDRESS][PERSON_NAME][DOMAIN_NAME]" at bounding box center [594, 257] width 117 height 118
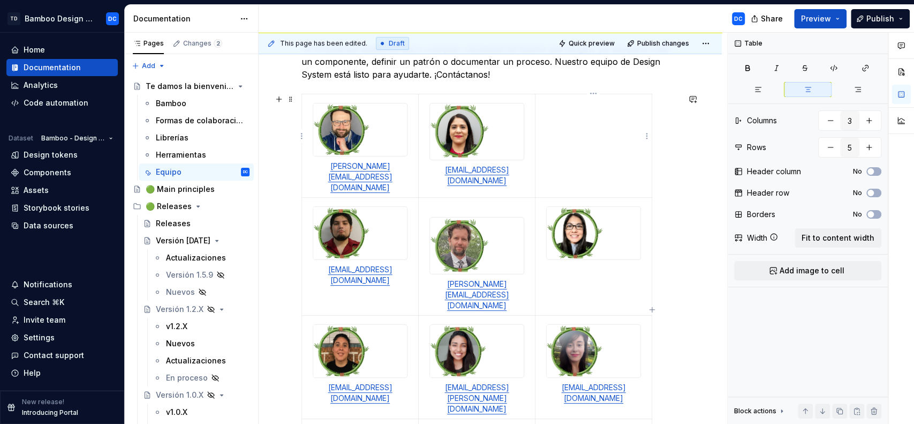
click at [589, 115] on td at bounding box center [594, 145] width 117 height 103
click at [587, 232] on img at bounding box center [575, 233] width 56 height 52
click at [551, 107] on p "[EMAIL_ADDRESS][PERSON_NAME][DOMAIN_NAME]" at bounding box center [593, 115] width 103 height 32
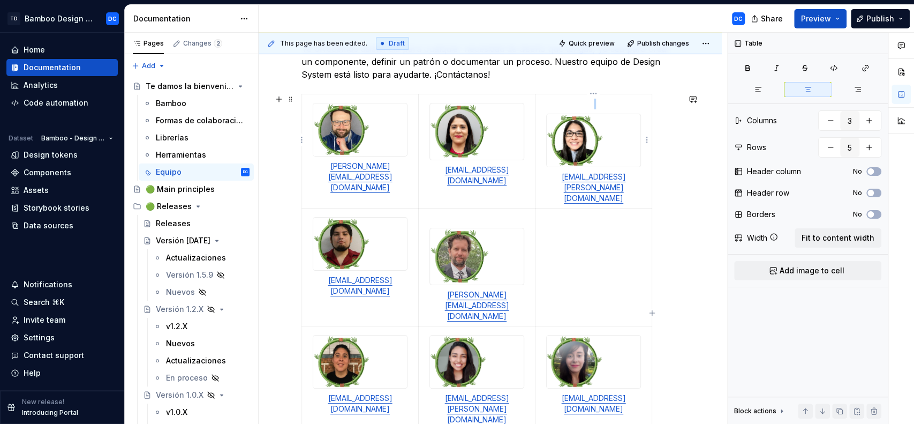
click at [555, 118] on img at bounding box center [575, 140] width 56 height 52
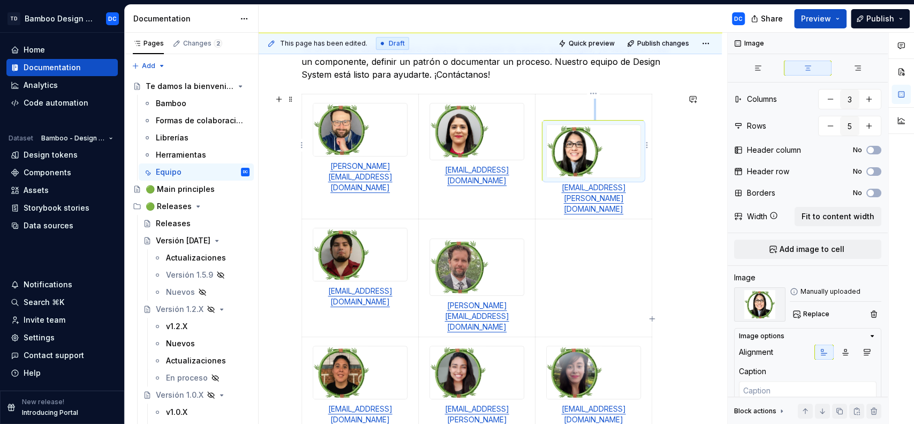
click at [586, 109] on p at bounding box center [593, 109] width 103 height 21
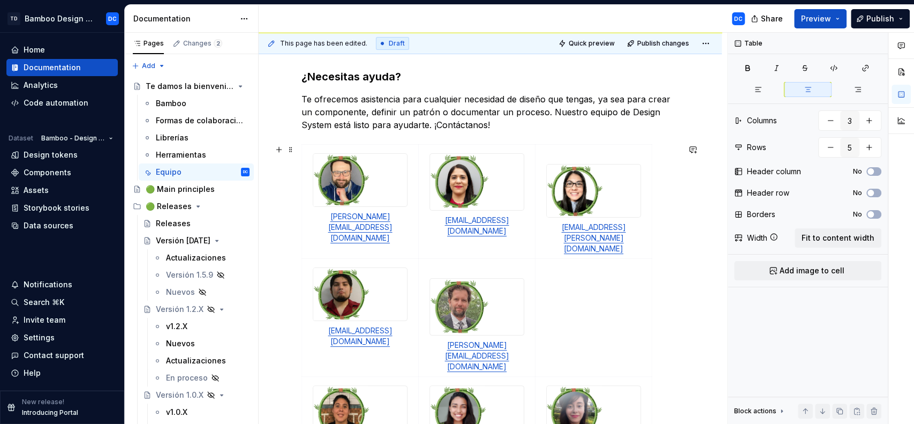
scroll to position [176, 0]
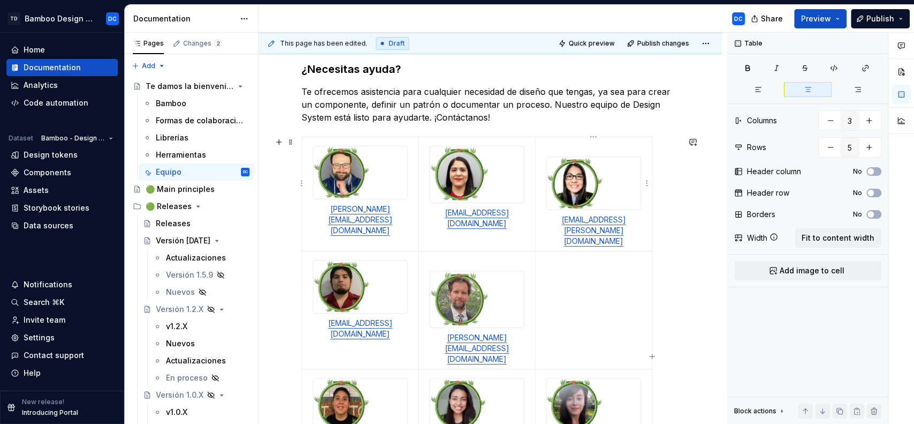
click at [568, 172] on img at bounding box center [575, 183] width 56 height 52
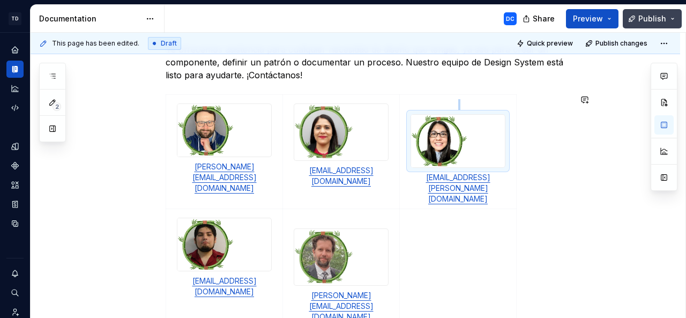
scroll to position [239, 0]
click at [648, 19] on span "Publish" at bounding box center [652, 18] width 28 height 11
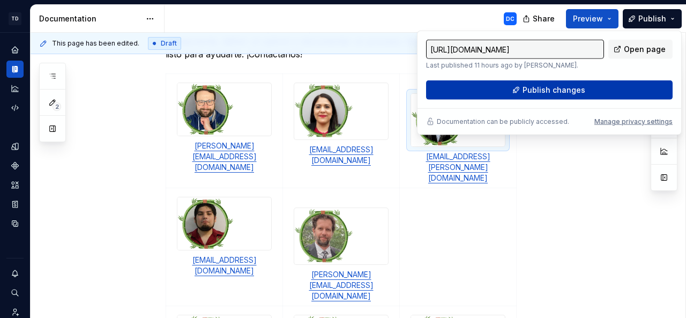
click at [563, 89] on span "Publish changes" at bounding box center [553, 90] width 63 height 11
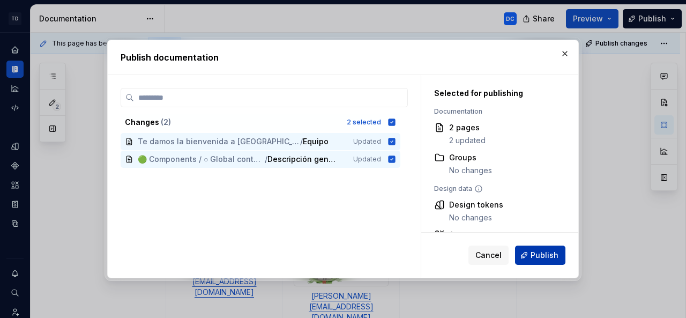
click at [540, 251] on span "Publish" at bounding box center [544, 255] width 28 height 11
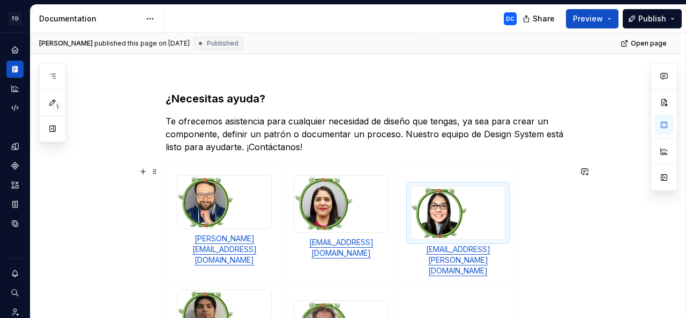
scroll to position [145, 0]
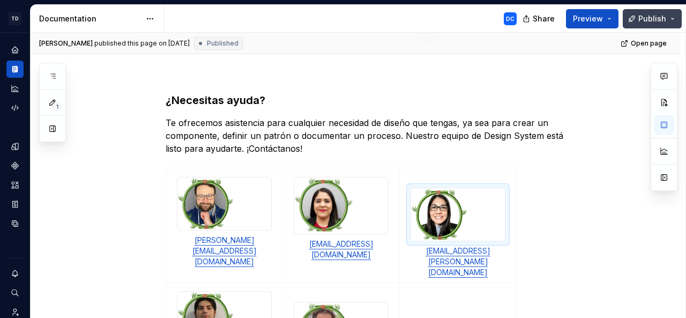
click at [675, 25] on button "Publish" at bounding box center [651, 18] width 59 height 19
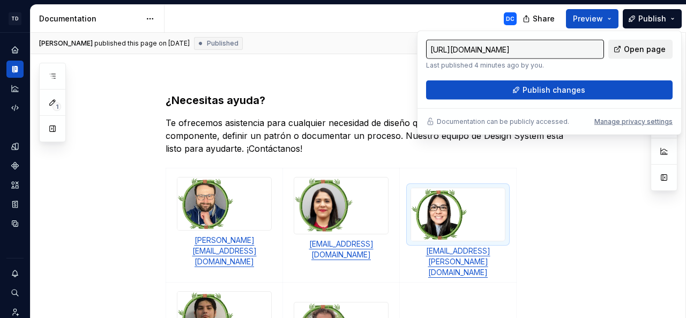
click at [627, 51] on span "Open page" at bounding box center [644, 49] width 42 height 11
type textarea "*"
